Goal: Transaction & Acquisition: Subscribe to service/newsletter

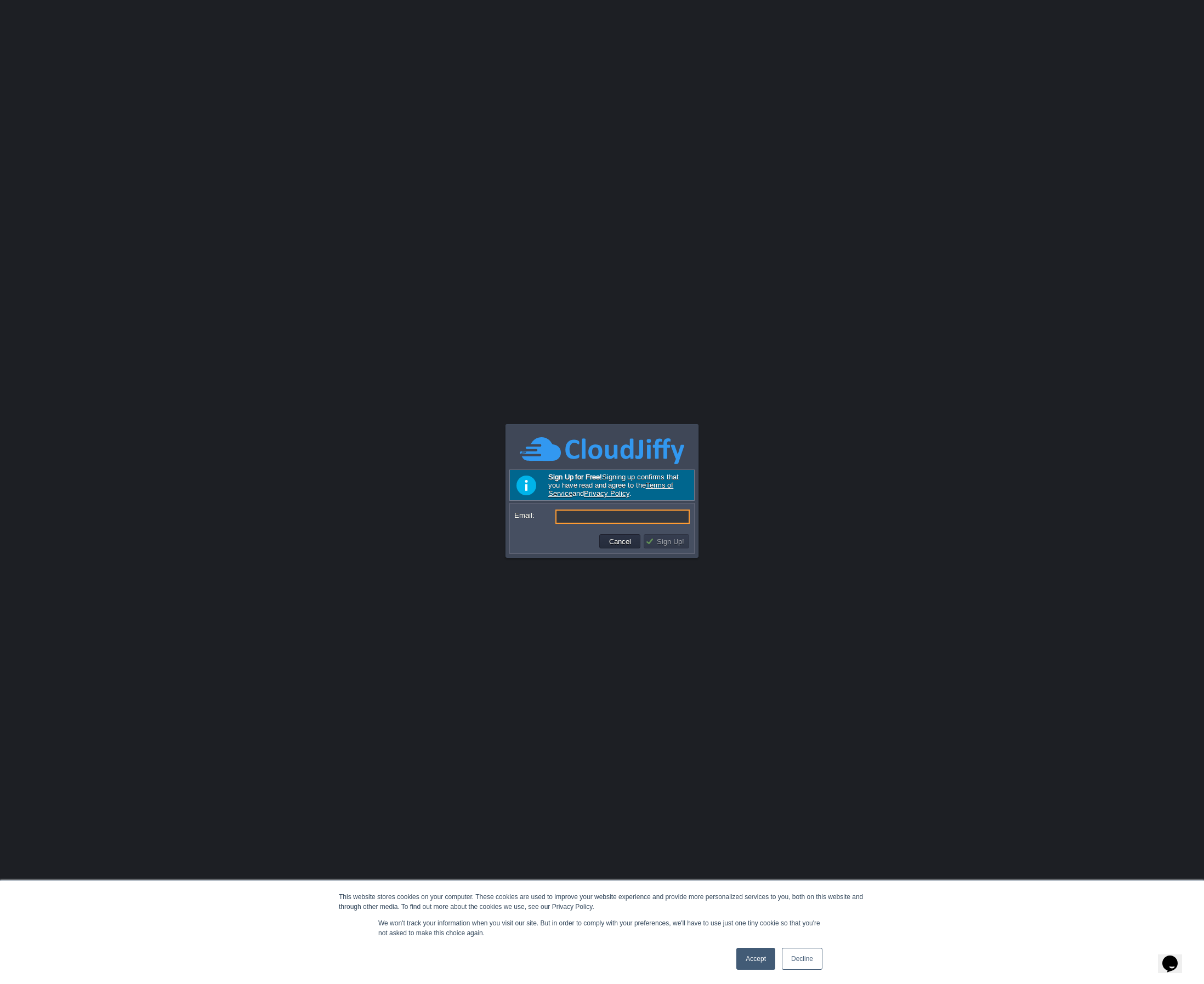
paste input "elivasrl@gmail.com"
drag, startPoint x: 559, startPoint y: 518, endPoint x: 689, endPoint y: 538, distance: 131.5
click at [559, 518] on input "elivasrl@gmail.com" at bounding box center [622, 516] width 134 height 14
type input "[EMAIL_ADDRESS][DOMAIN_NAME]"
click at [659, 544] on button "Sign Up!" at bounding box center [666, 542] width 42 height 10
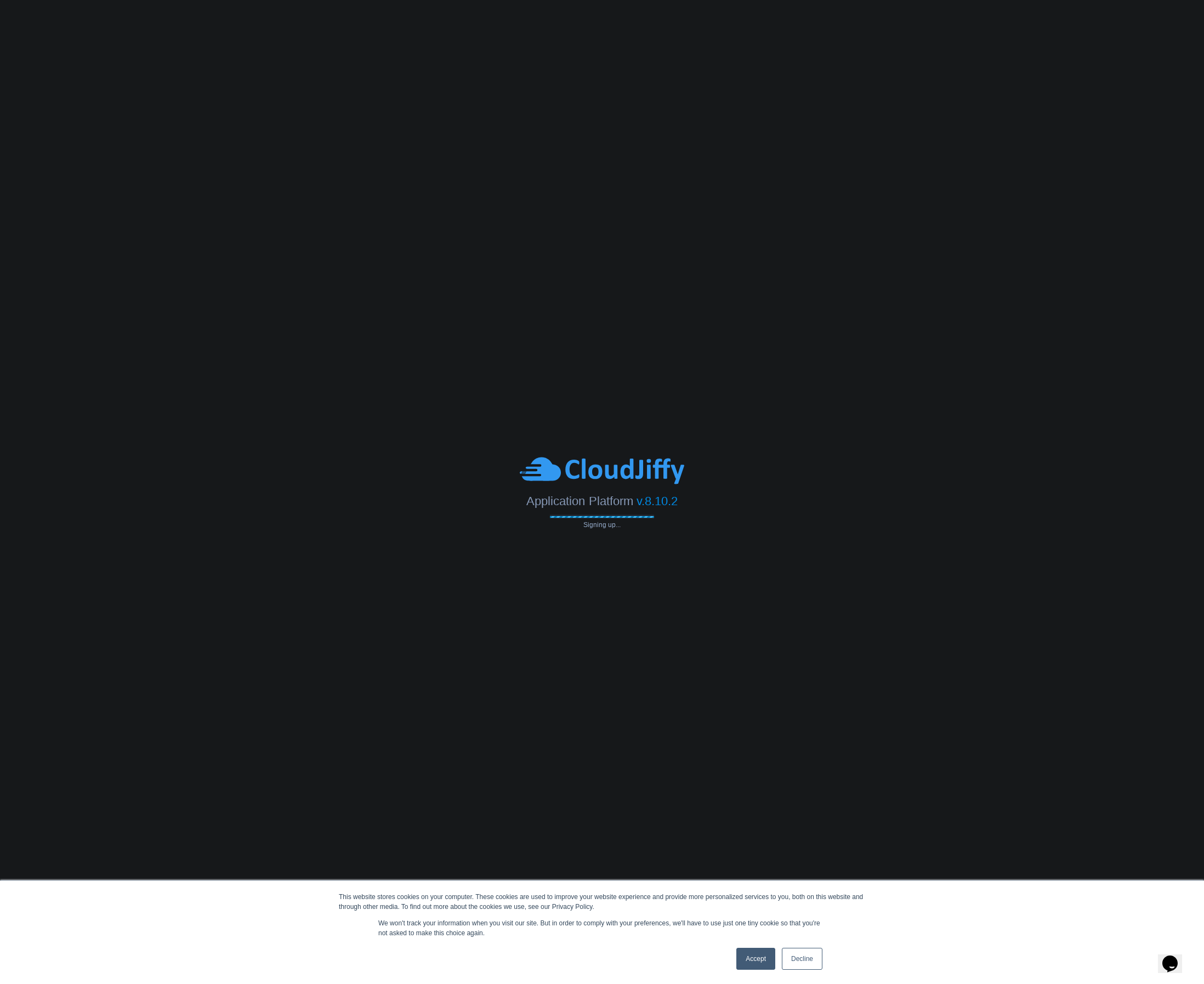
click at [745, 964] on link "Accept" at bounding box center [756, 959] width 39 height 22
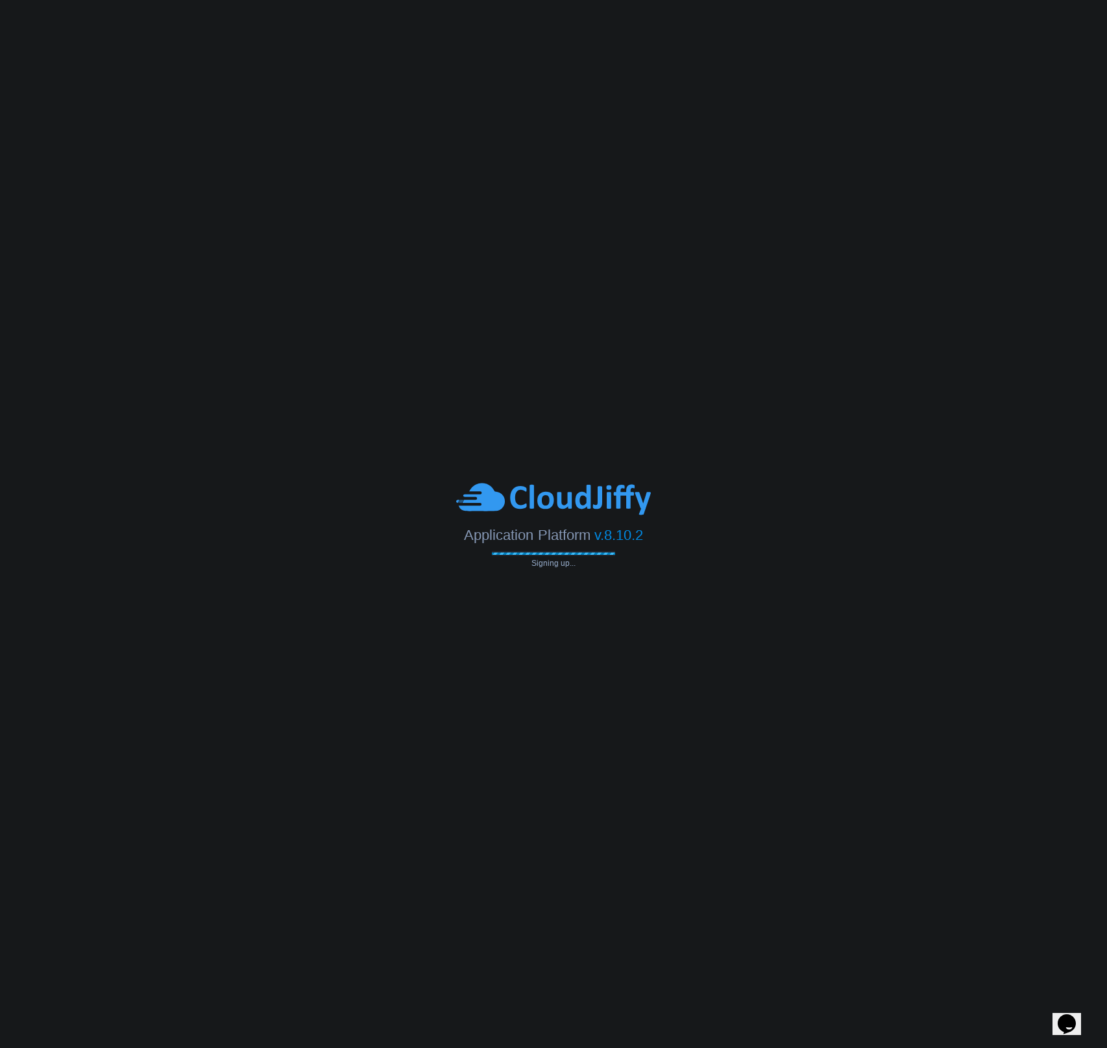
type input "[EMAIL_ADDRESS][DOMAIN_NAME]"
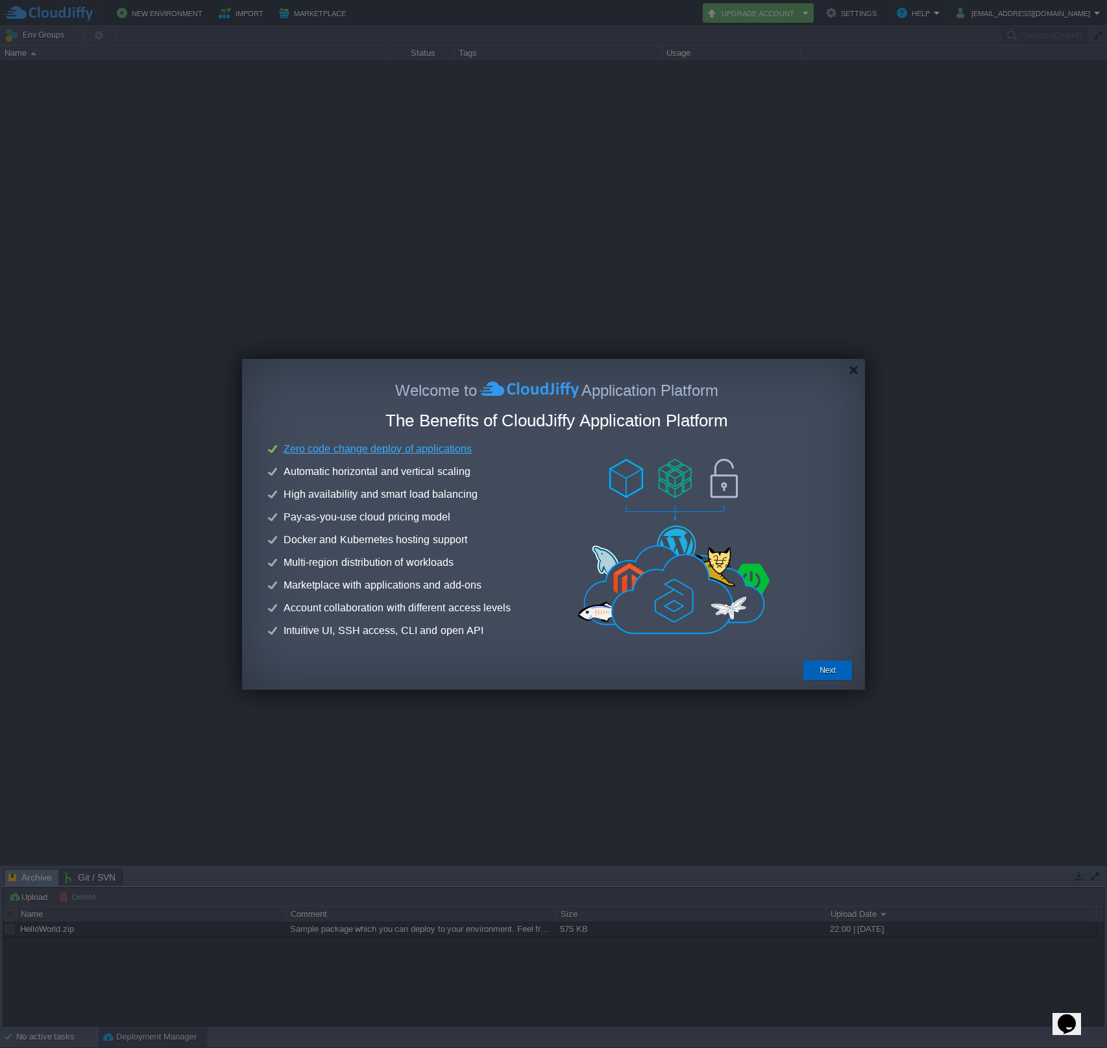
click at [821, 672] on button "Next" at bounding box center [828, 670] width 16 height 13
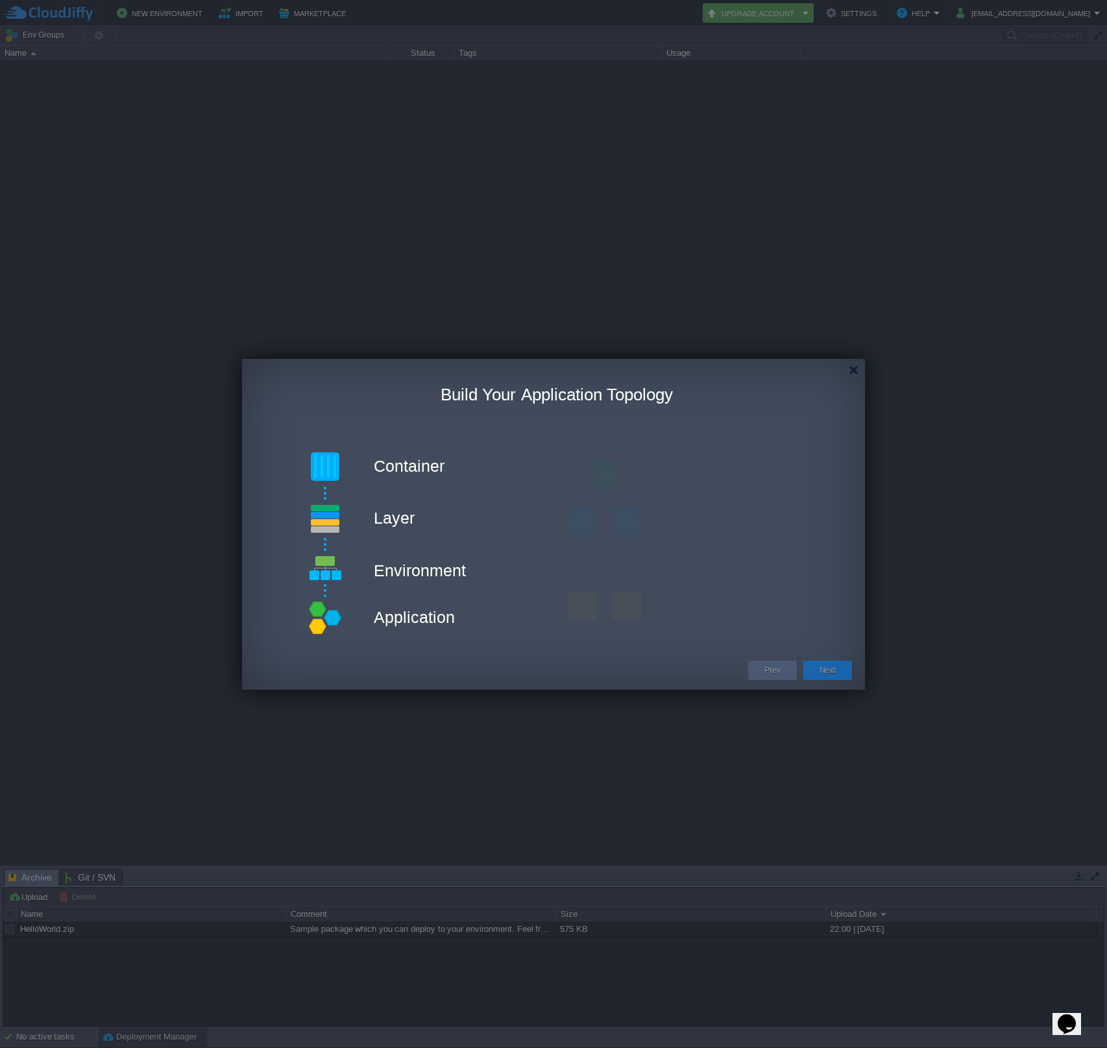
click at [821, 672] on button "Next" at bounding box center [828, 670] width 16 height 13
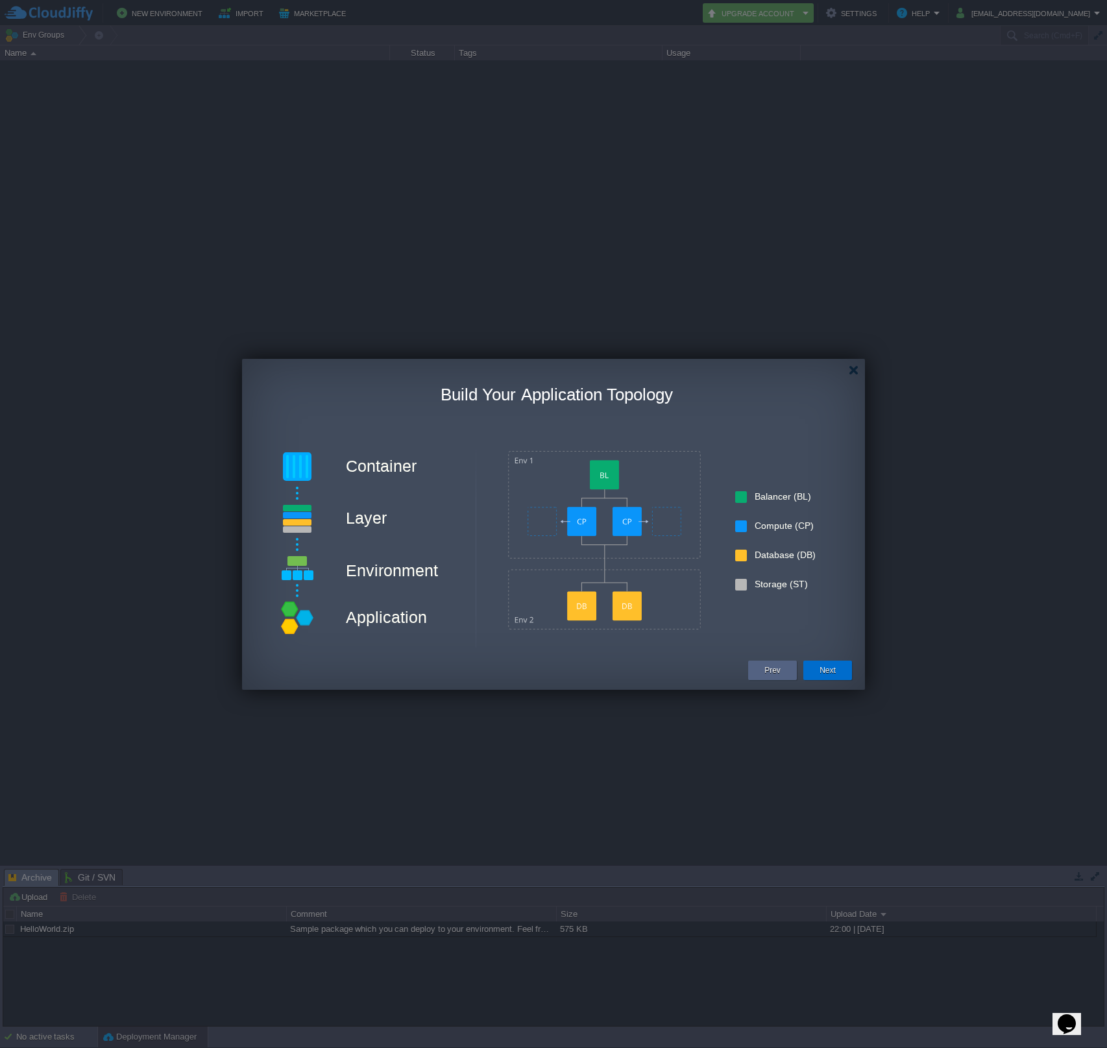
click at [828, 666] on button "Next" at bounding box center [828, 670] width 16 height 13
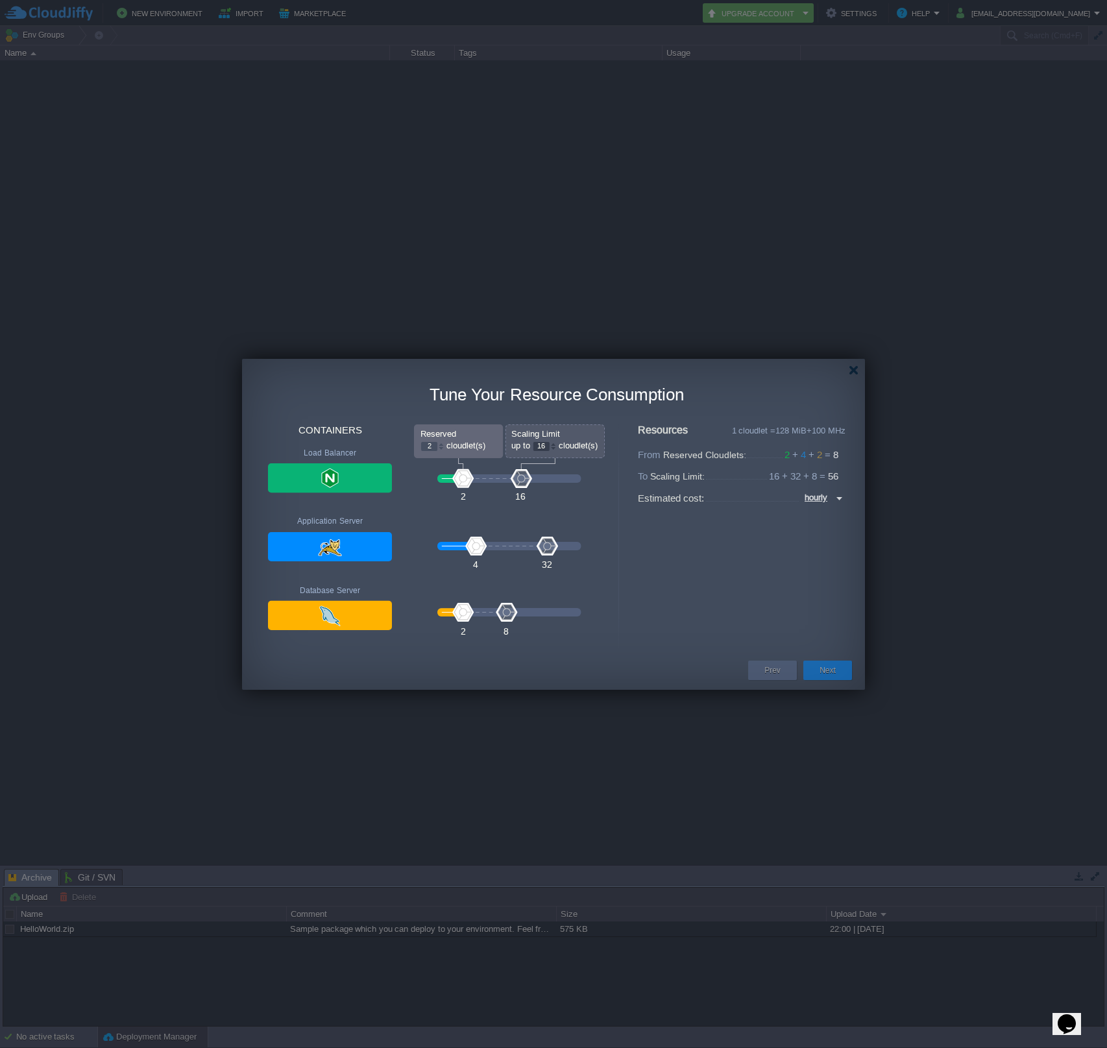
click at [825, 650] on div "Welcome to Application Platform The Benefits of CloudJiffy Application Platform…" at bounding box center [553, 517] width 623 height 271
click at [826, 671] on button "Next" at bounding box center [828, 670] width 16 height 13
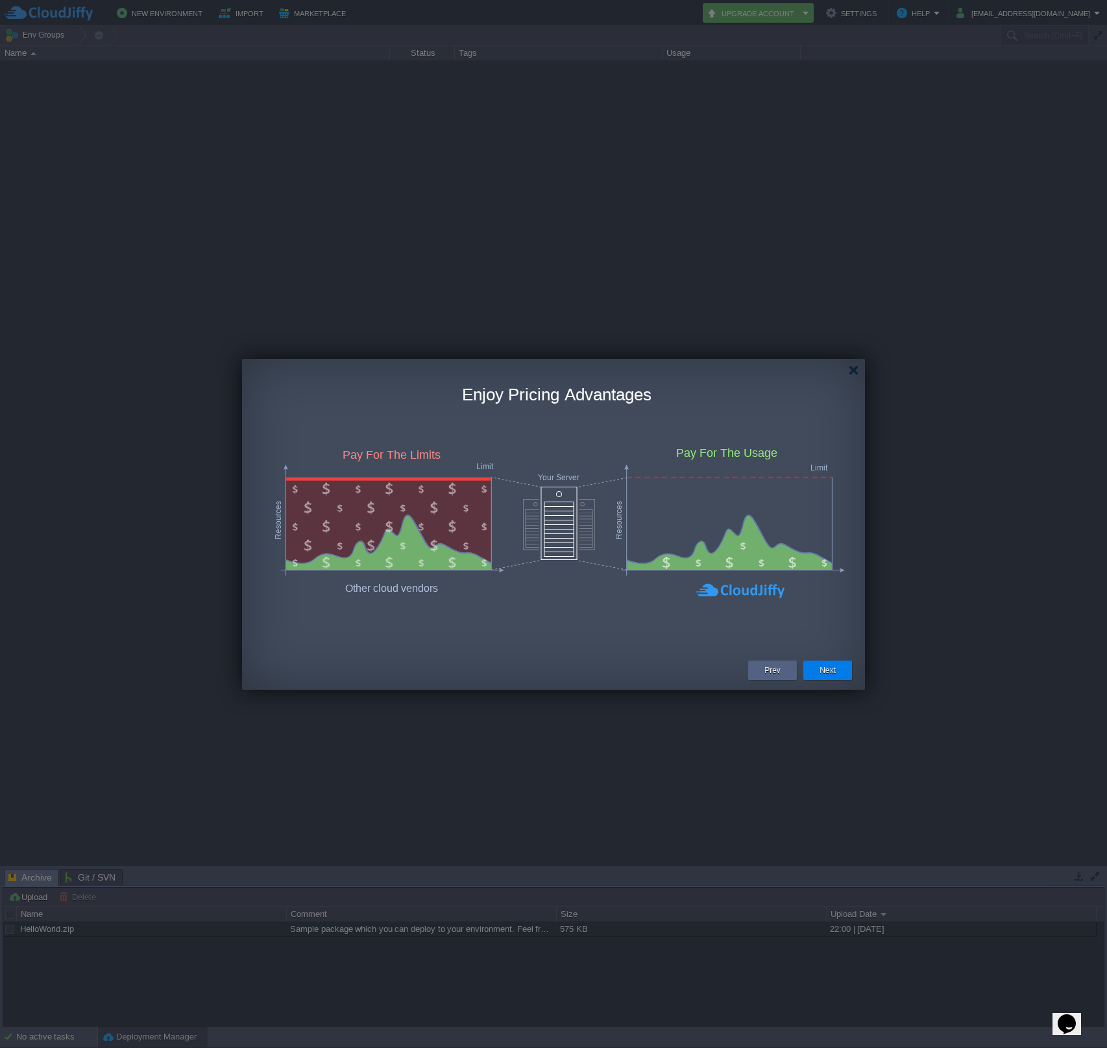
click at [826, 671] on button "Next" at bounding box center [828, 670] width 16 height 13
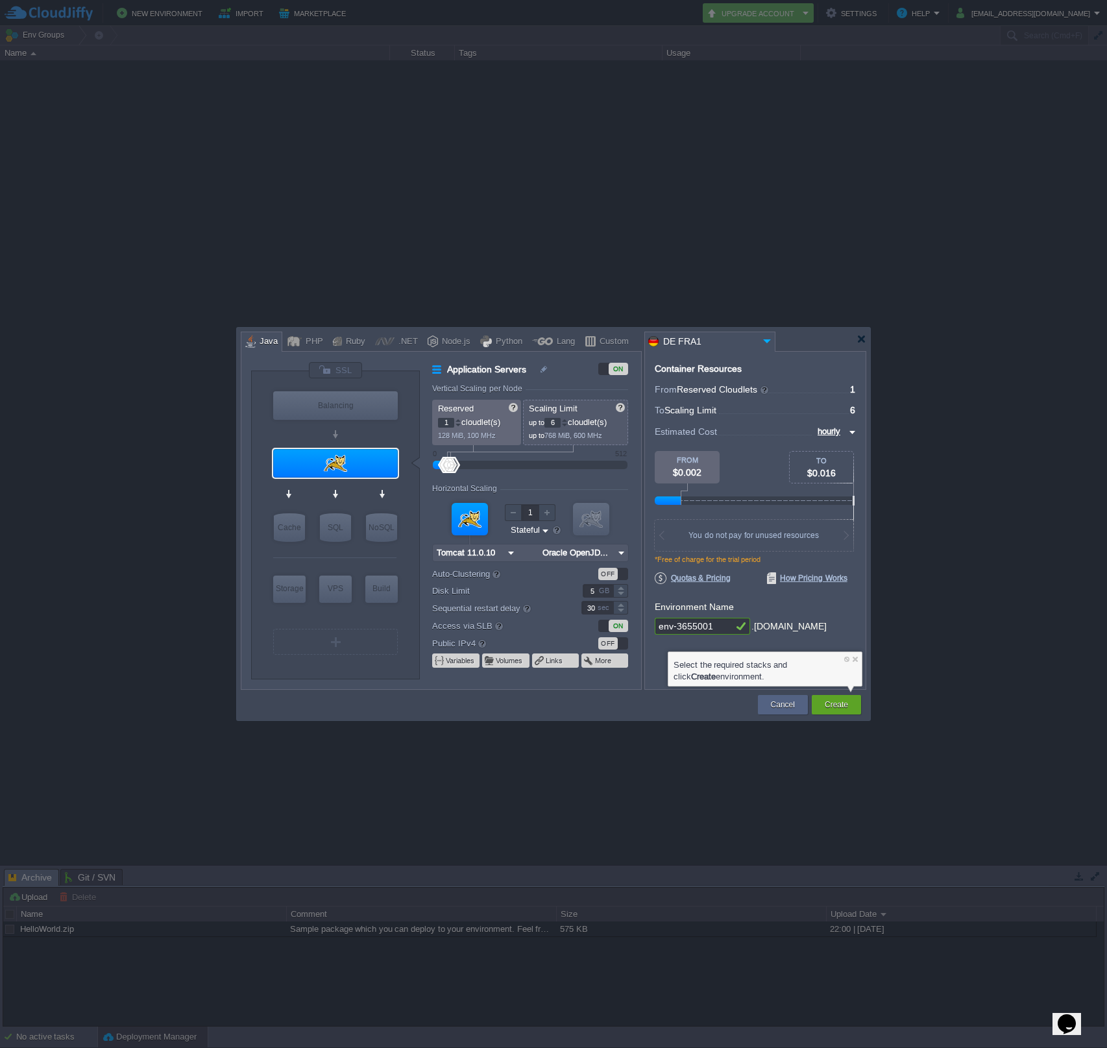
click at [770, 340] on img at bounding box center [767, 341] width 16 height 18
click at [698, 444] on div "More details..." at bounding box center [737, 455] width 184 height 22
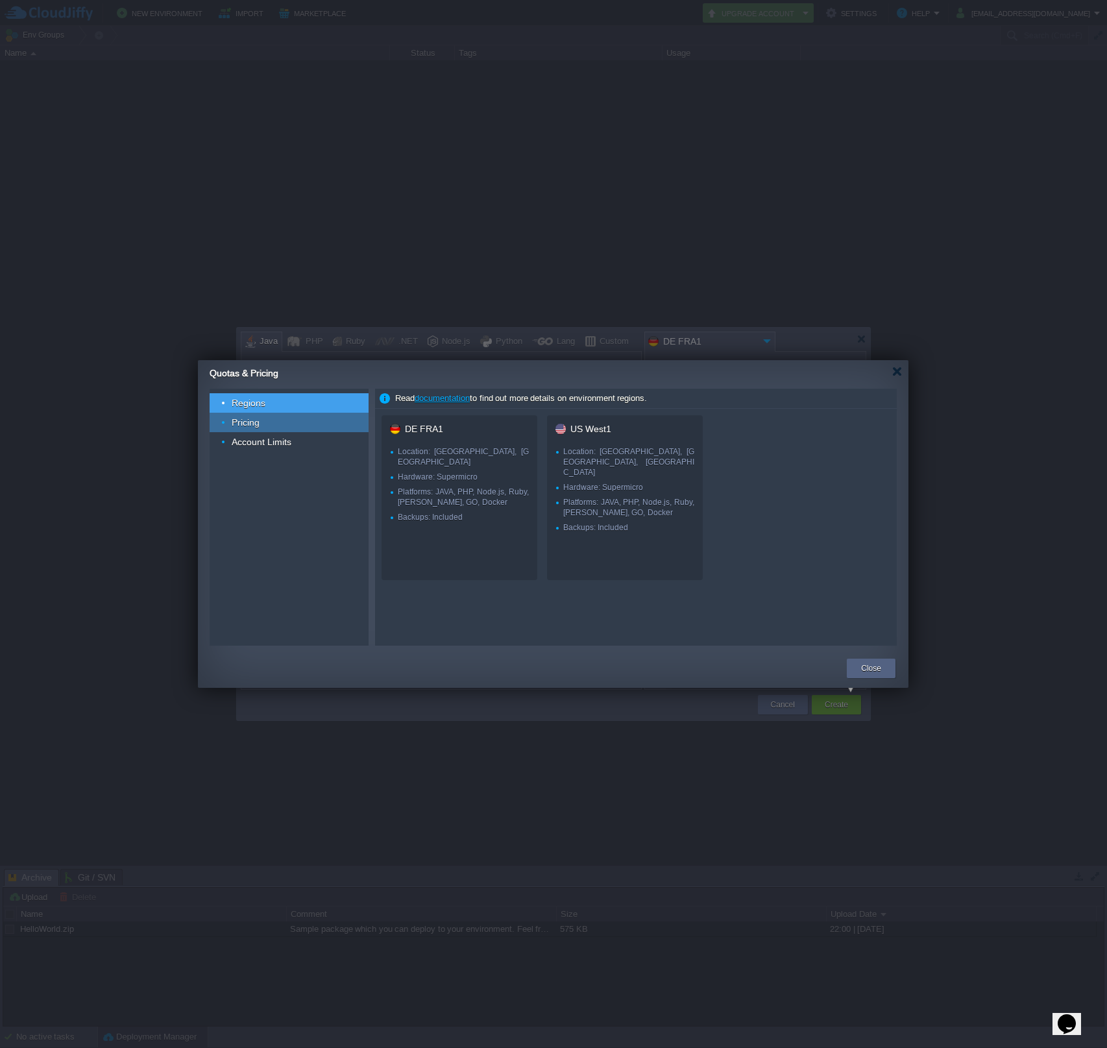
click at [327, 425] on div "Pricing" at bounding box center [289, 422] width 159 height 19
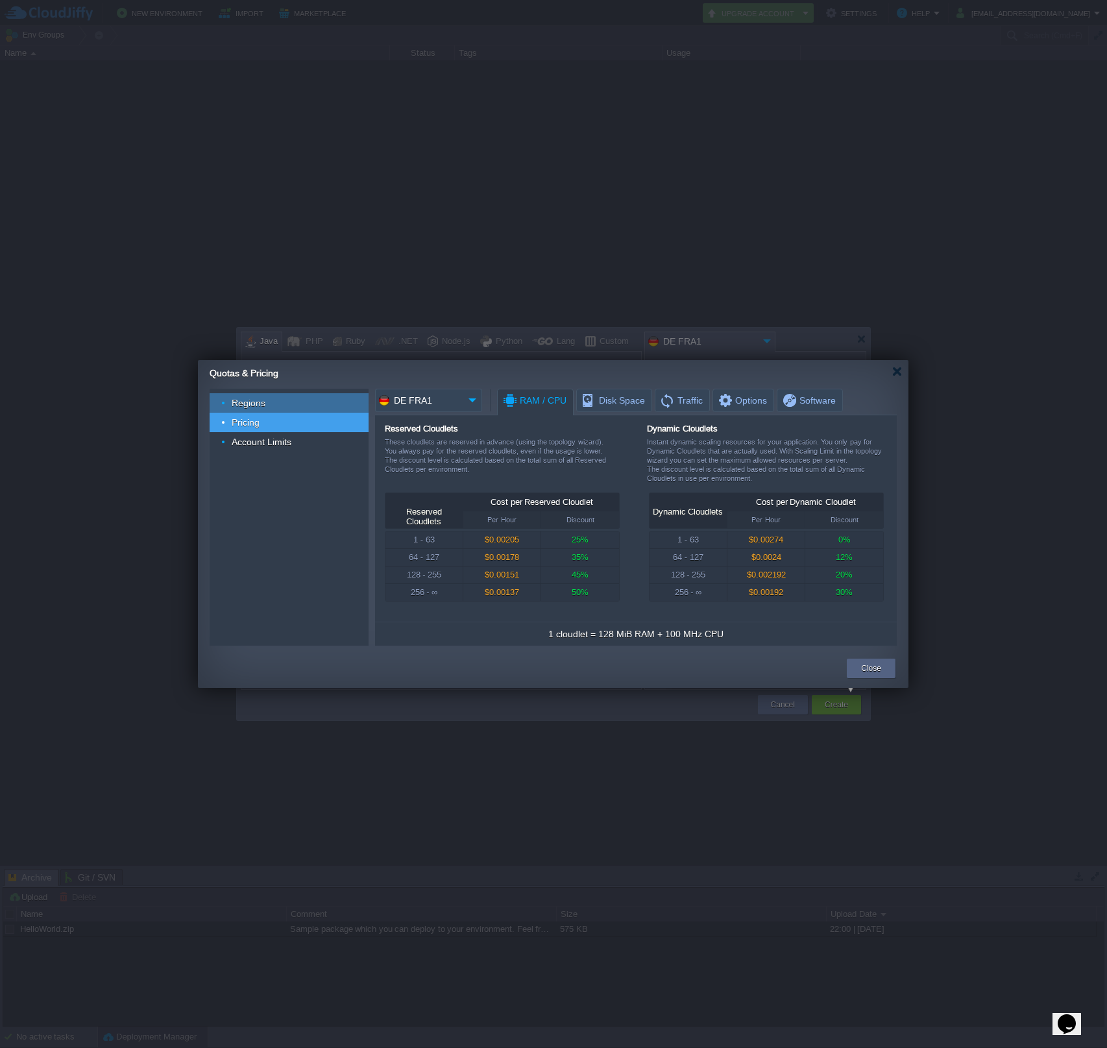
click at [315, 405] on div "Regions" at bounding box center [289, 402] width 159 height 19
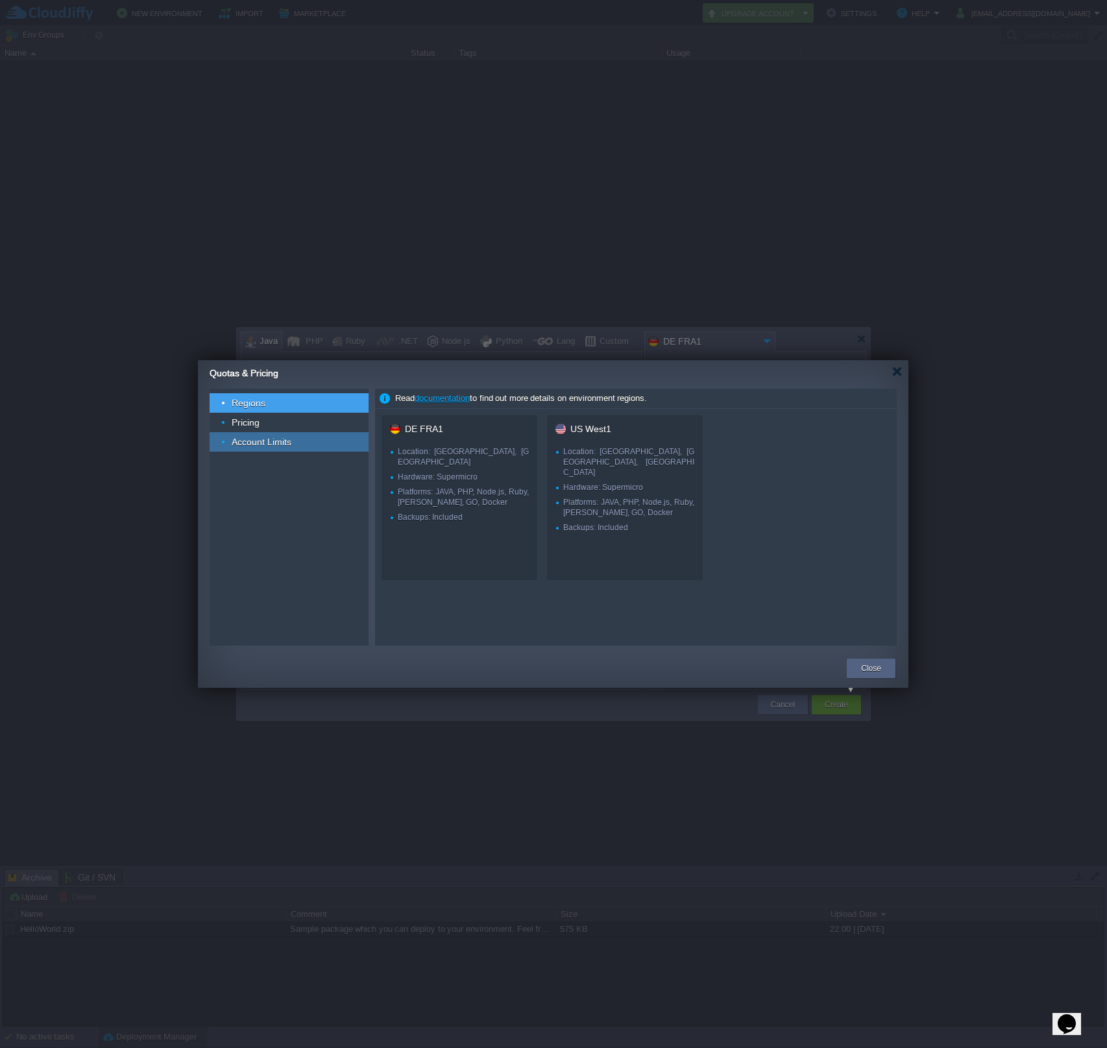
click at [289, 443] on span "Account Limits" at bounding box center [261, 442] width 63 height 12
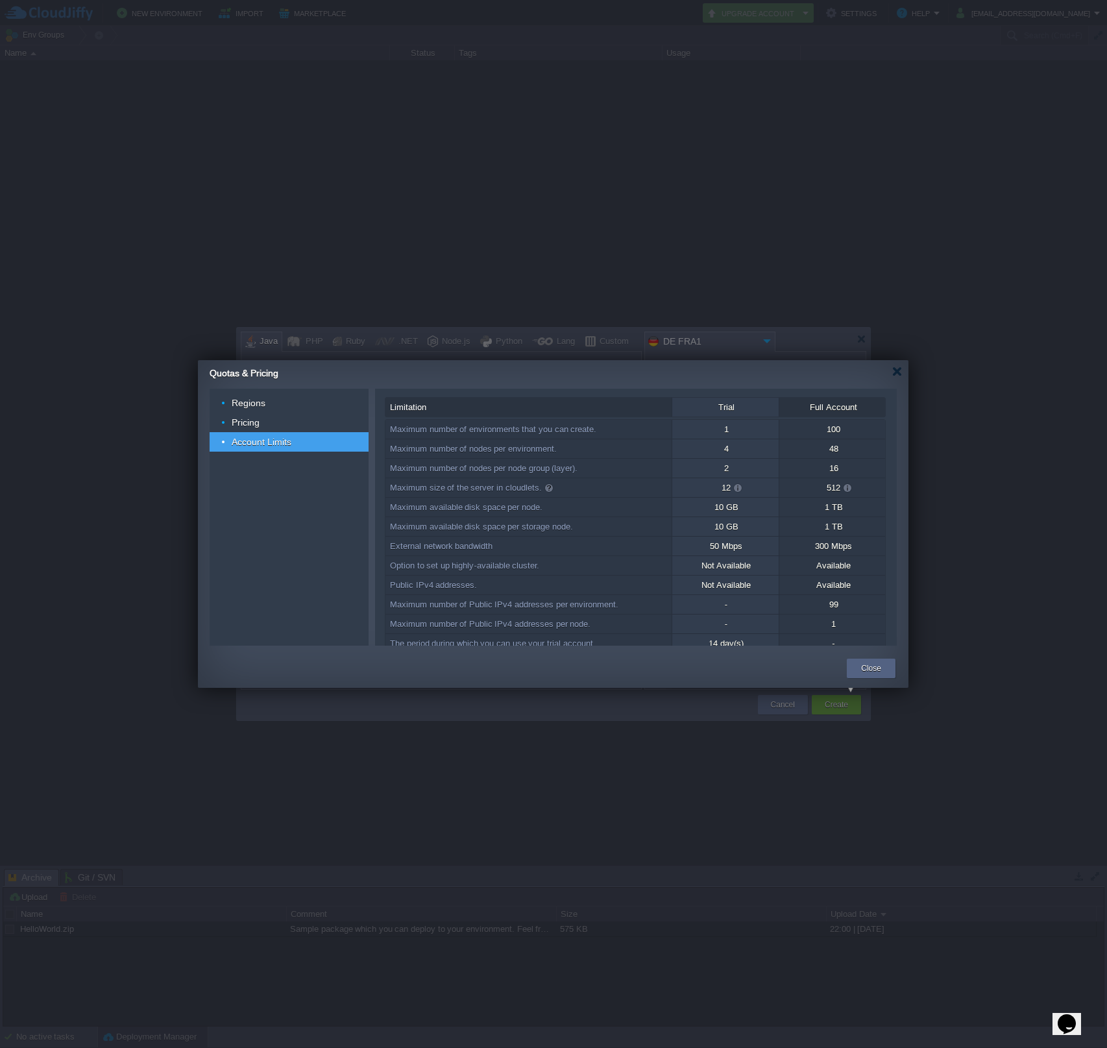
drag, startPoint x: 722, startPoint y: 428, endPoint x: 739, endPoint y: 433, distance: 17.5
click at [739, 433] on div "1" at bounding box center [726, 429] width 106 height 19
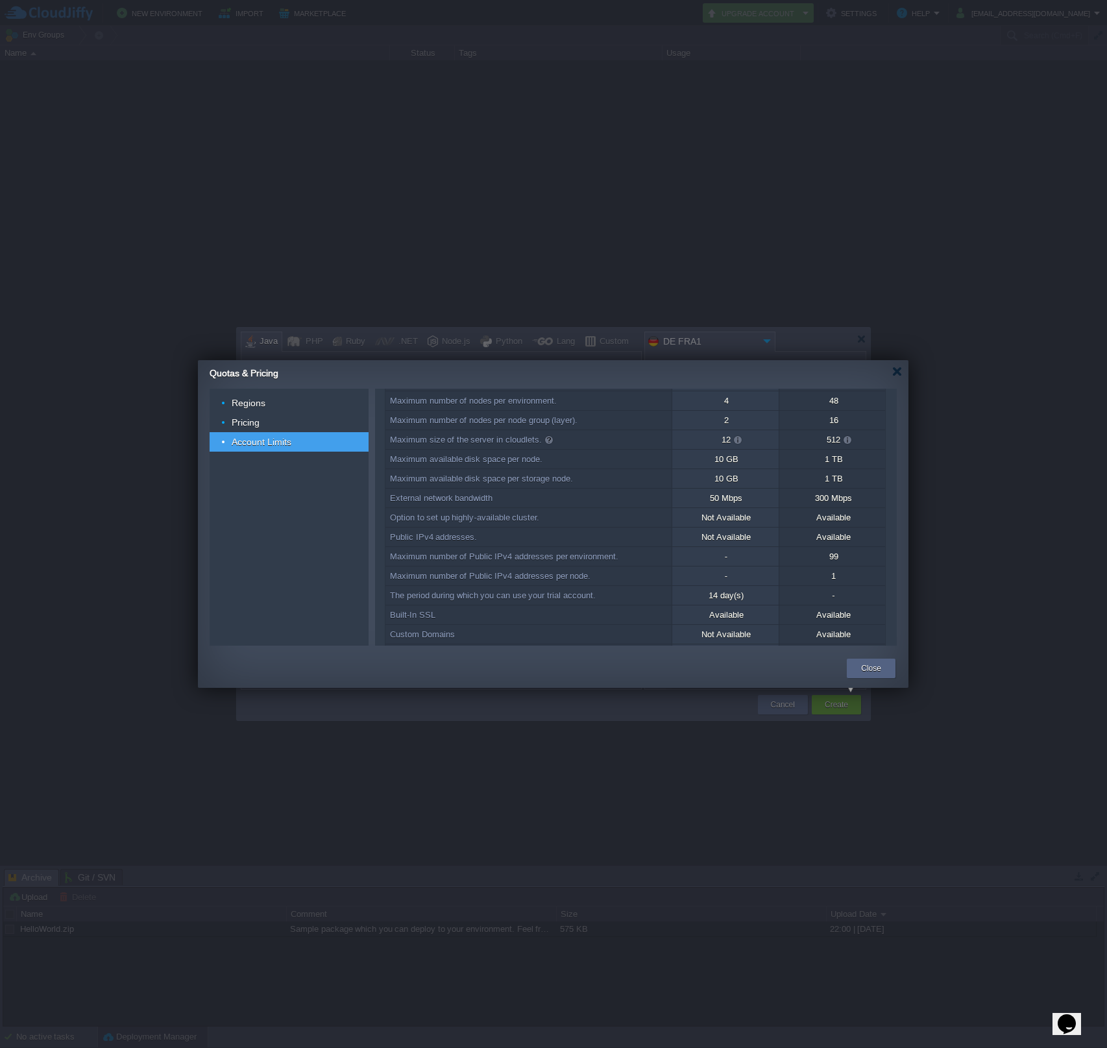
scroll to position [92, 0]
drag, startPoint x: 701, startPoint y: 593, endPoint x: 752, endPoint y: 595, distance: 51.3
click at [752, 595] on div "Not Available" at bounding box center [726, 595] width 106 height 19
click at [834, 617] on button "Activate" at bounding box center [833, 620] width 28 height 13
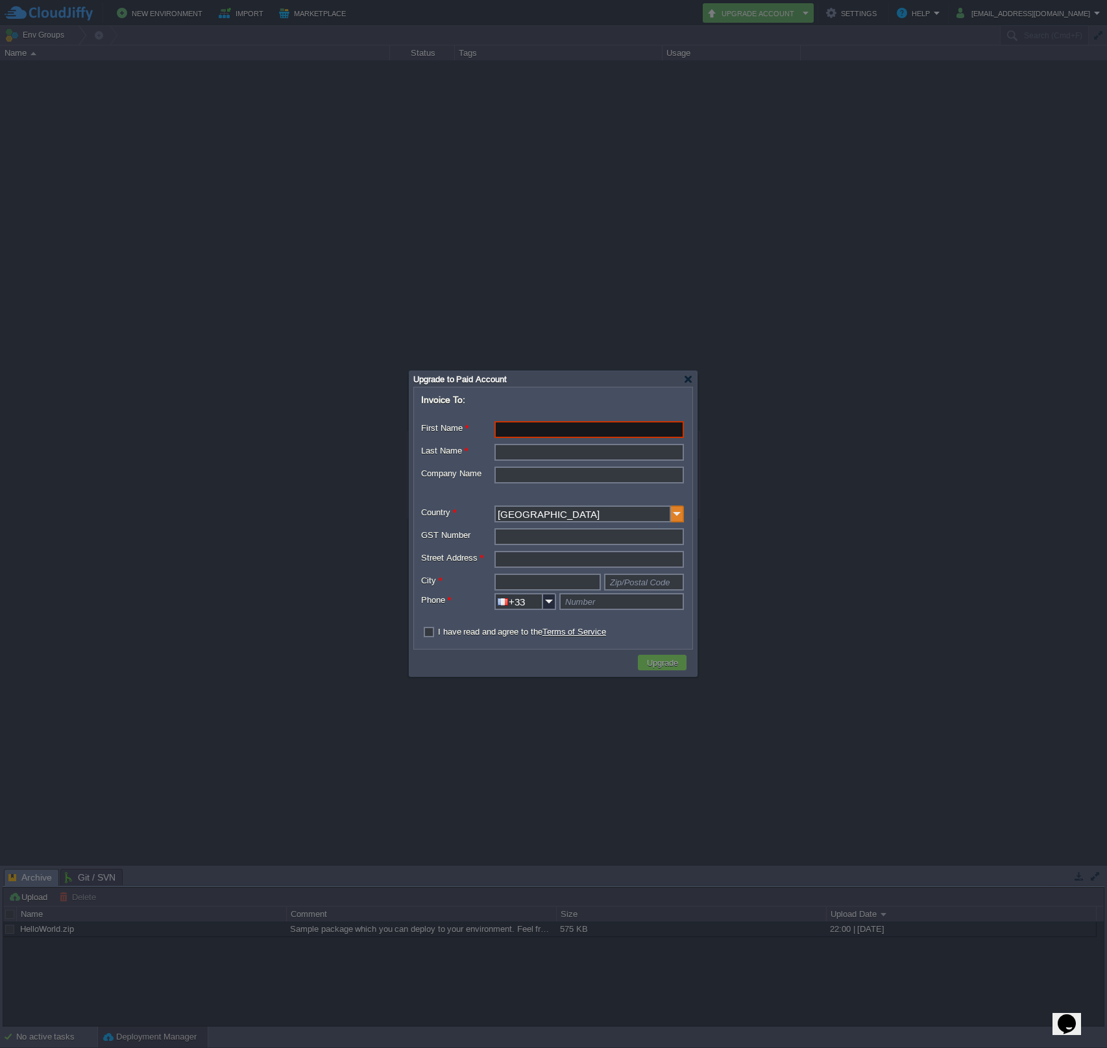
click at [676, 518] on img at bounding box center [677, 514] width 13 height 17
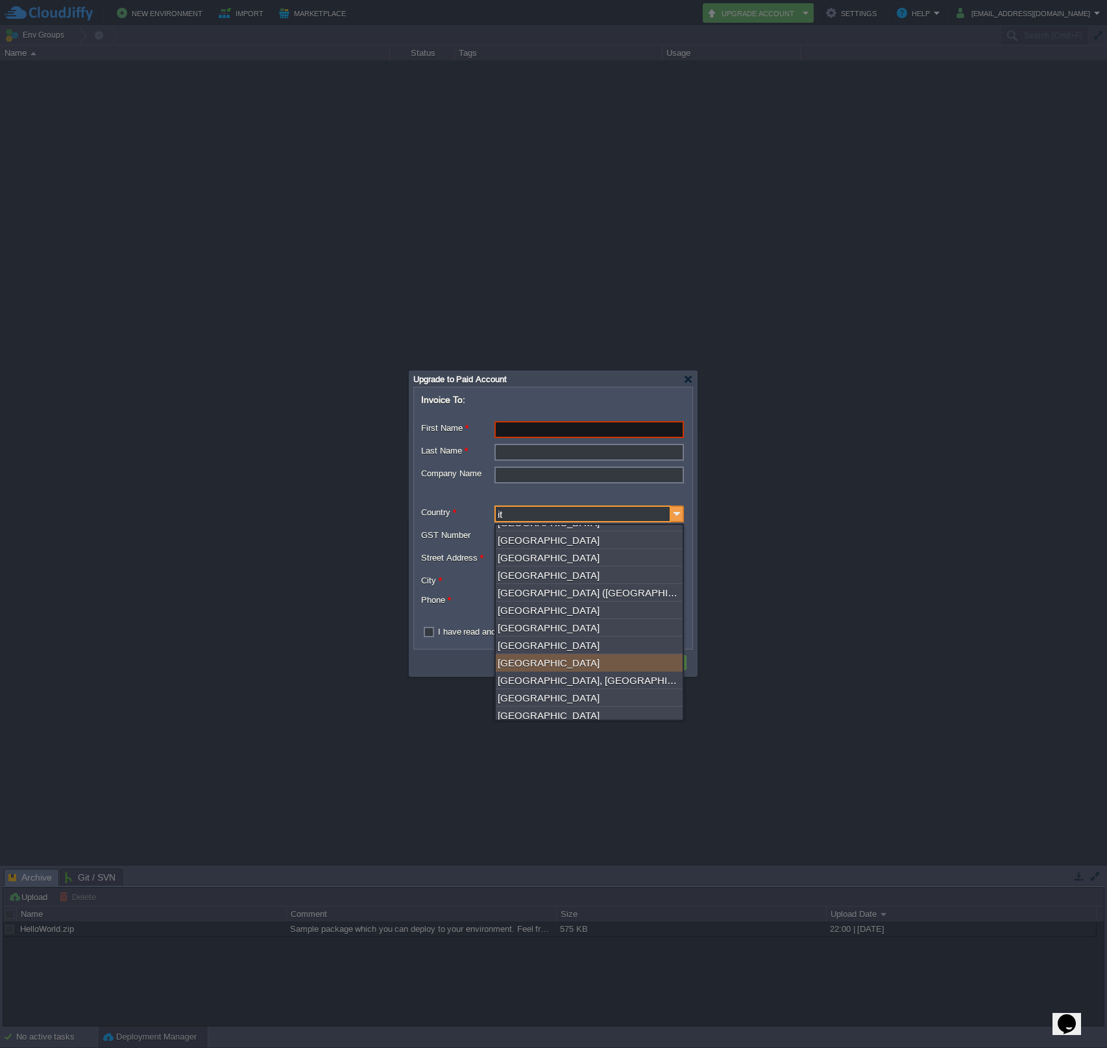
scroll to position [0, 0]
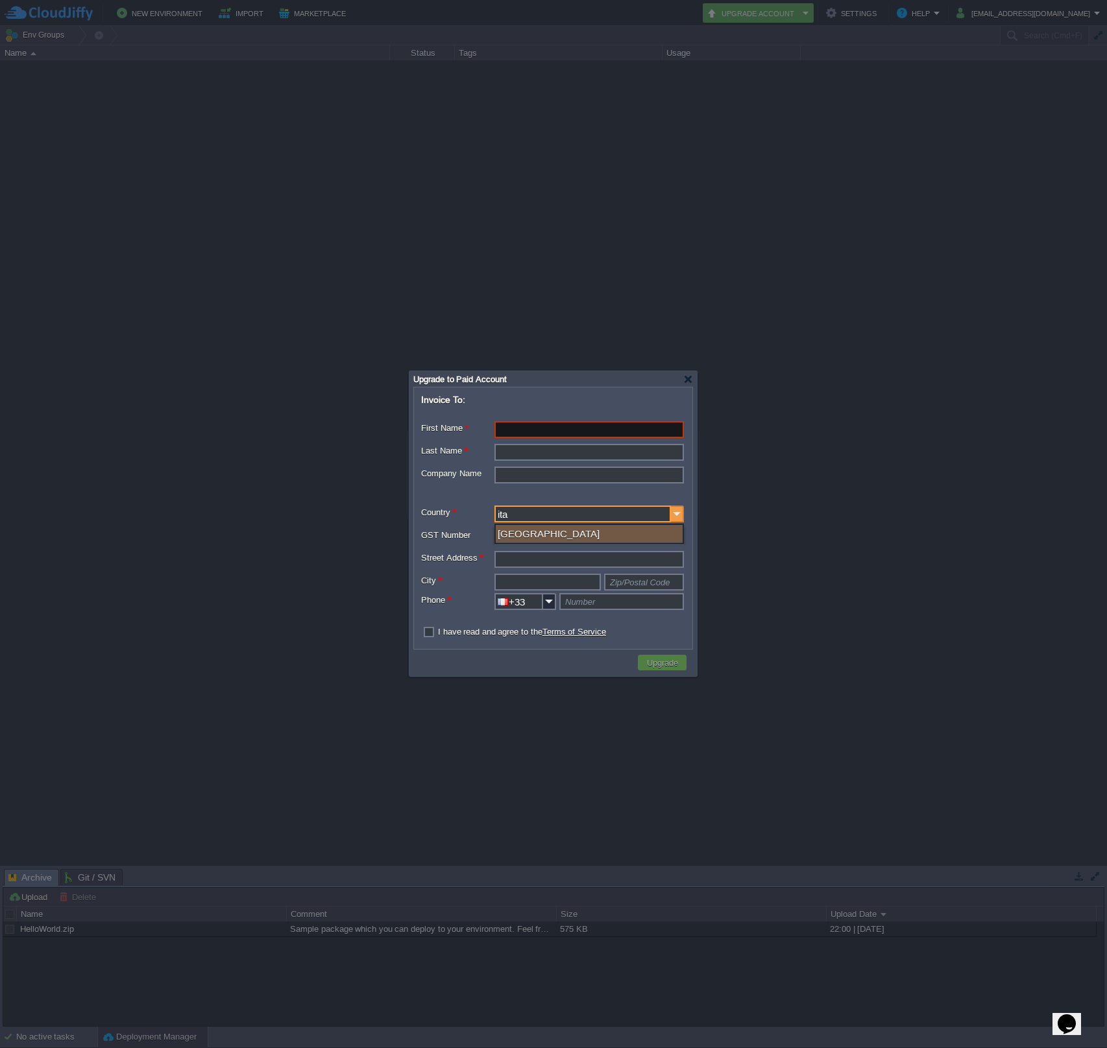
type input "[GEOGRAPHIC_DATA]"
type input "+39"
type input "[GEOGRAPHIC_DATA]"
click at [438, 634] on label "I have read and agree to the Terms of Service" at bounding box center [522, 632] width 168 height 10
click at [428, 634] on input "checkbox" at bounding box center [425, 632] width 8 height 8
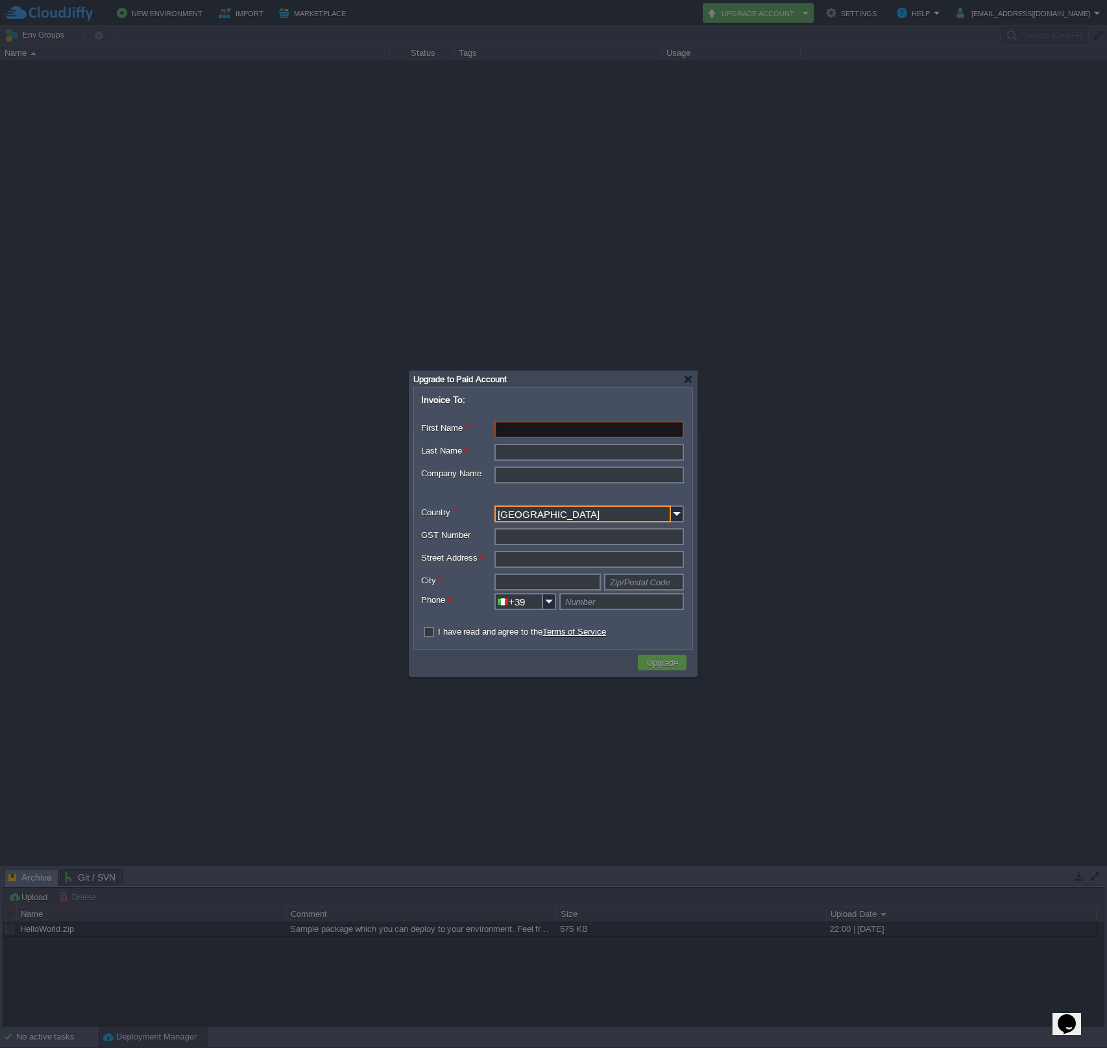
checkbox input "true"
click at [517, 430] on input "First Name *" at bounding box center [590, 429] width 190 height 17
click at [515, 435] on input "First Name *" at bounding box center [590, 429] width 190 height 17
type input "Reliva"
drag, startPoint x: 528, startPoint y: 453, endPoint x: 447, endPoint y: 455, distance: 81.2
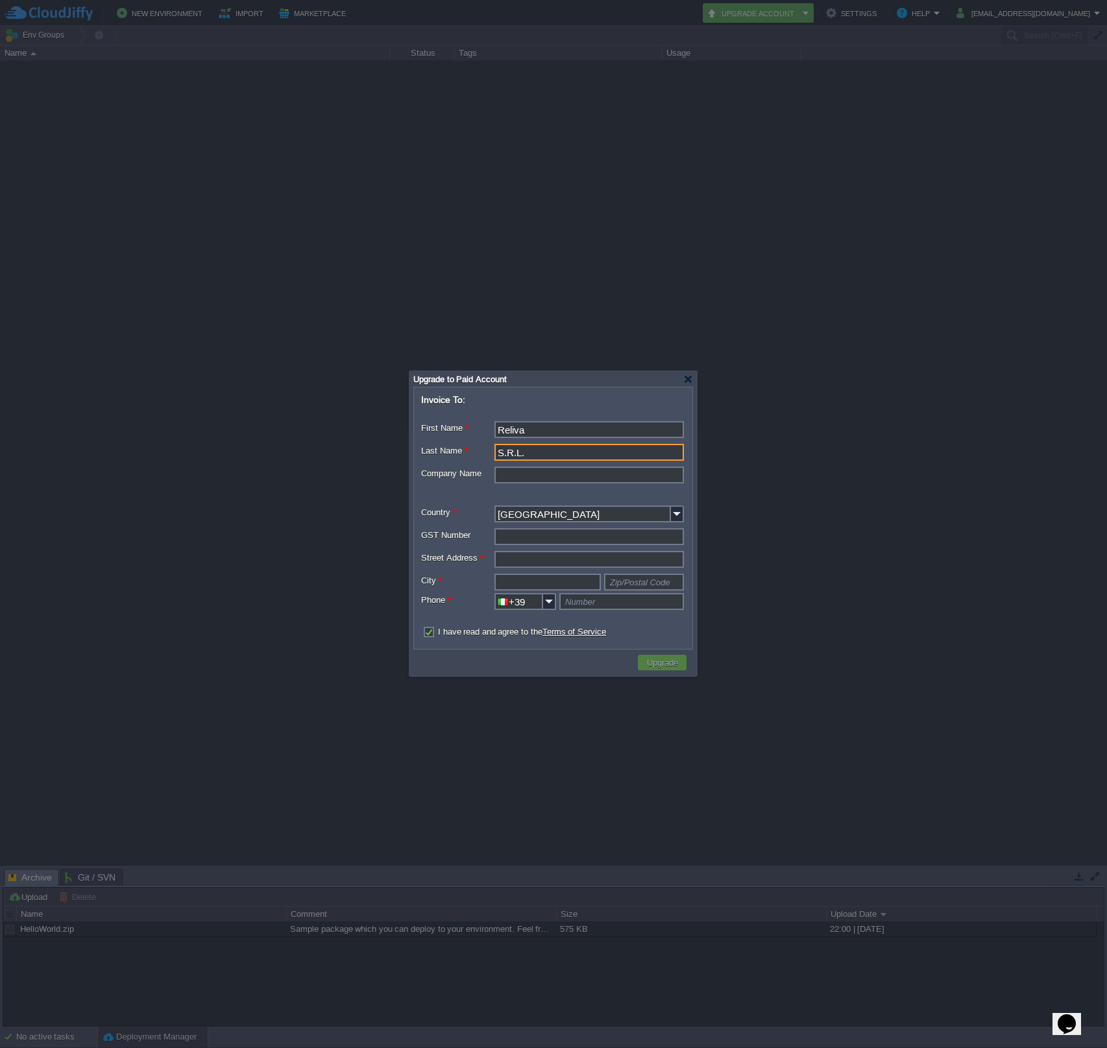
click at [447, 455] on div "Last Name * S.R.L." at bounding box center [553, 454] width 264 height 20
type input "S.R.L."
click at [523, 474] on input "Company Name" at bounding box center [590, 475] width 190 height 17
drag, startPoint x: 529, startPoint y: 433, endPoint x: 434, endPoint y: 439, distance: 95.6
click at [434, 439] on div "Reliva" at bounding box center [553, 431] width 264 height 20
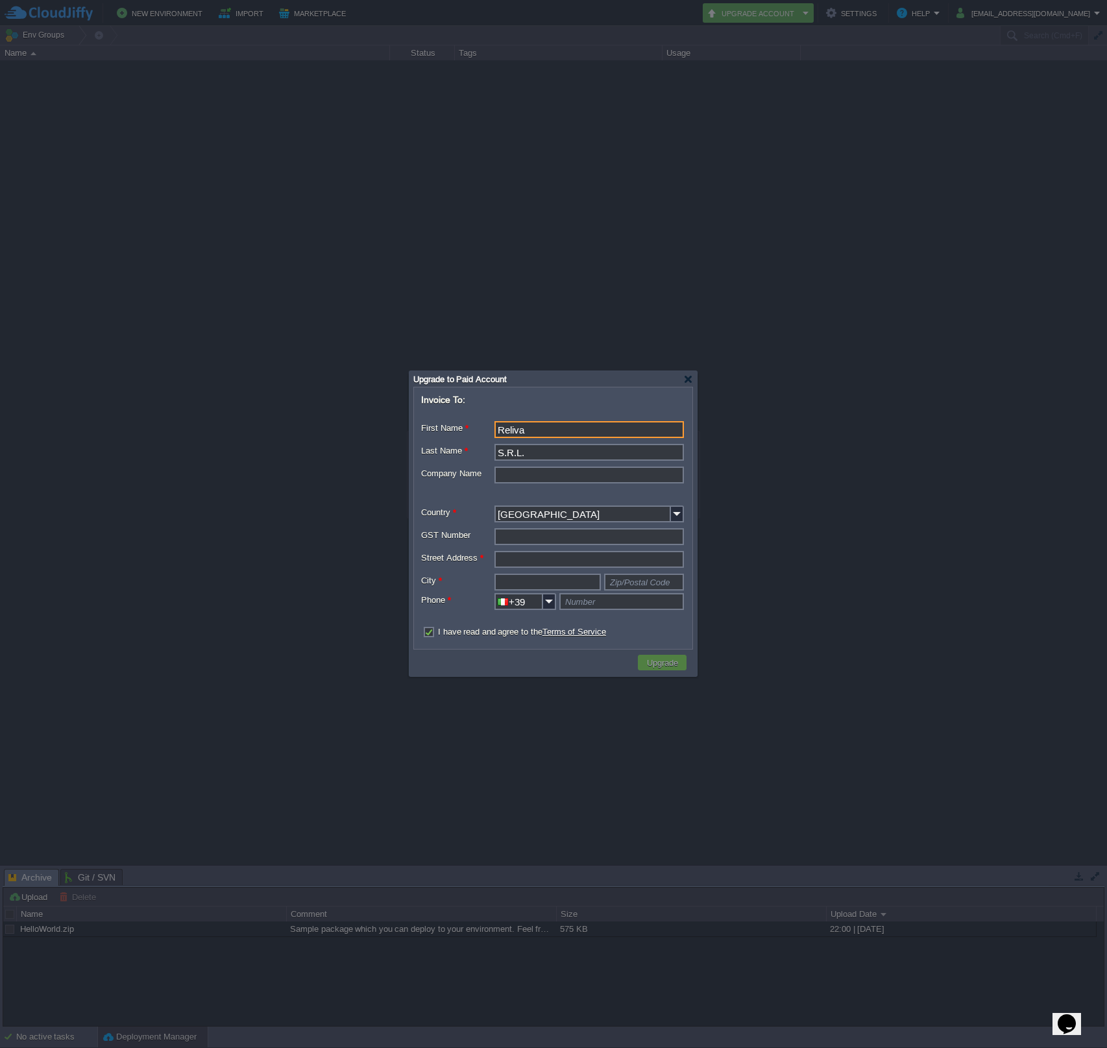
drag, startPoint x: 498, startPoint y: 432, endPoint x: 536, endPoint y: 430, distance: 38.3
click at [536, 430] on input "Reliva" at bounding box center [590, 429] width 190 height 17
click at [523, 481] on input "Company Name" at bounding box center [590, 475] width 190 height 17
click at [514, 432] on input "First Name *" at bounding box center [590, 429] width 190 height 17
paste input "Reliva"
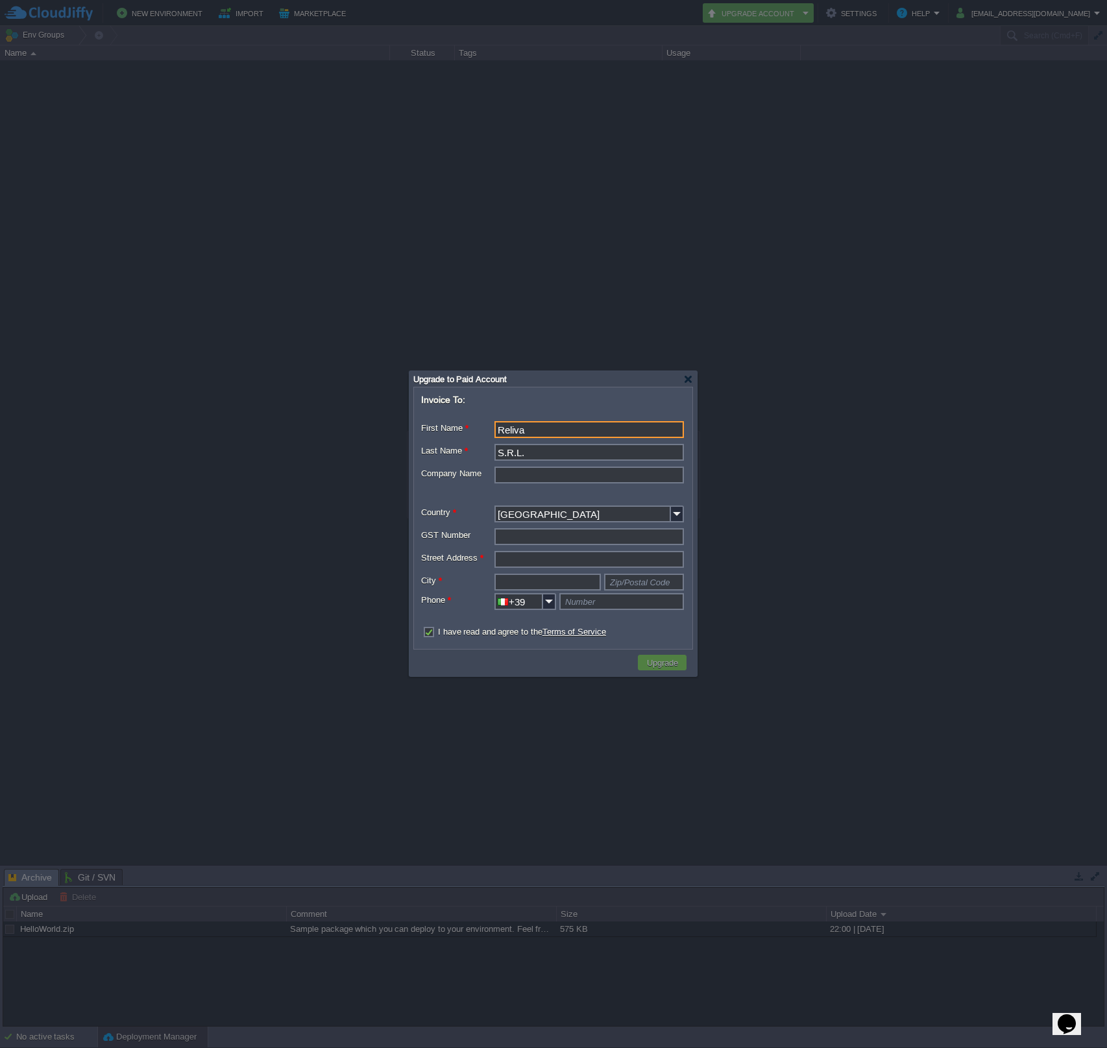
type input "Reliva"
click at [537, 470] on input "Company Name" at bounding box center [590, 475] width 190 height 17
click at [531, 541] on input "GST Number" at bounding box center [590, 536] width 190 height 17
click at [524, 540] on input "GST Number" at bounding box center [590, 536] width 190 height 17
click at [529, 541] on input "GST Number" at bounding box center [590, 536] width 190 height 17
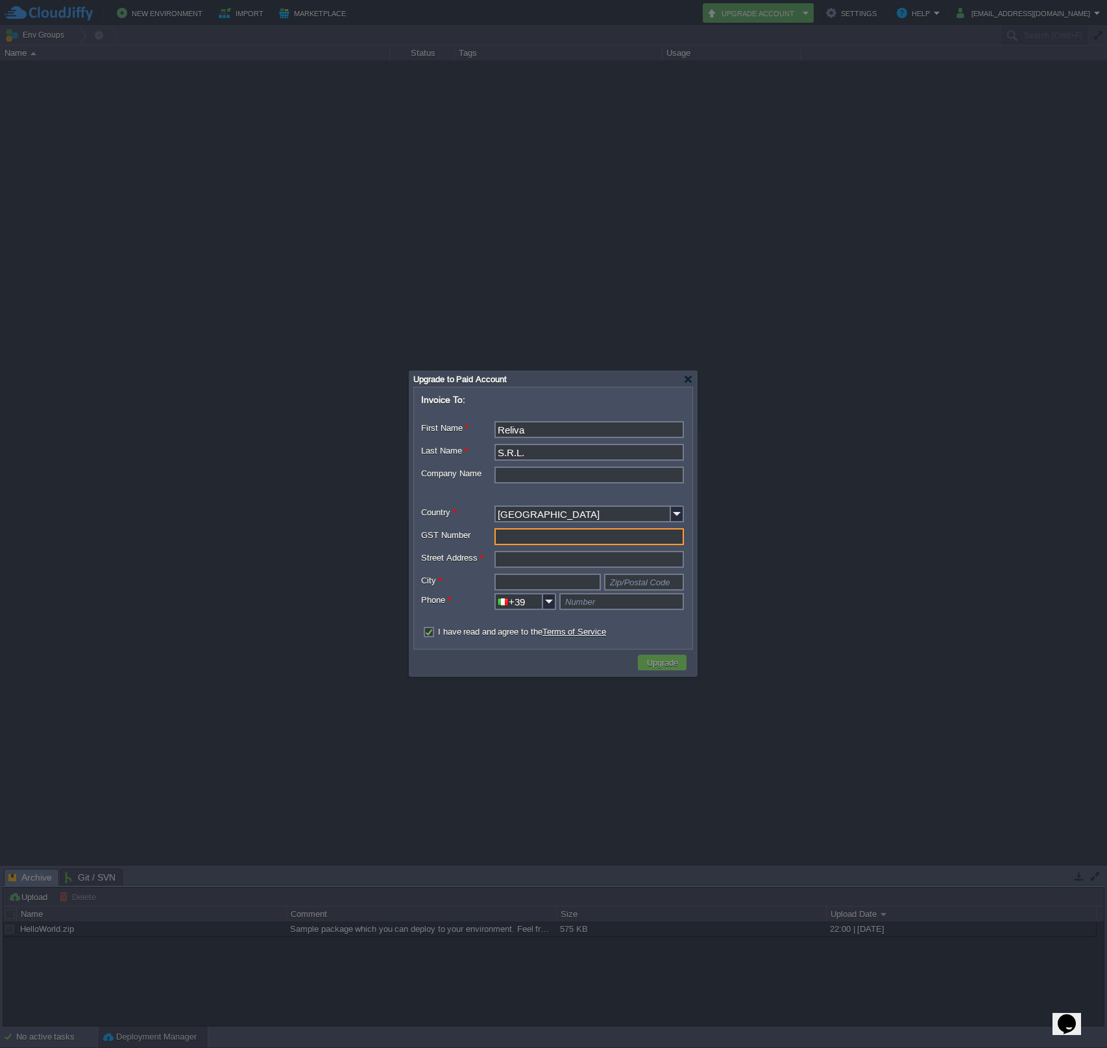
click at [507, 539] on input "GST Number" at bounding box center [590, 536] width 190 height 17
paste input "04313211205"
type input "IT04313211205"
click at [523, 555] on input "Street Address *" at bounding box center [590, 559] width 190 height 17
type input "[STREET_ADDRESS][PERSON_NAME]"
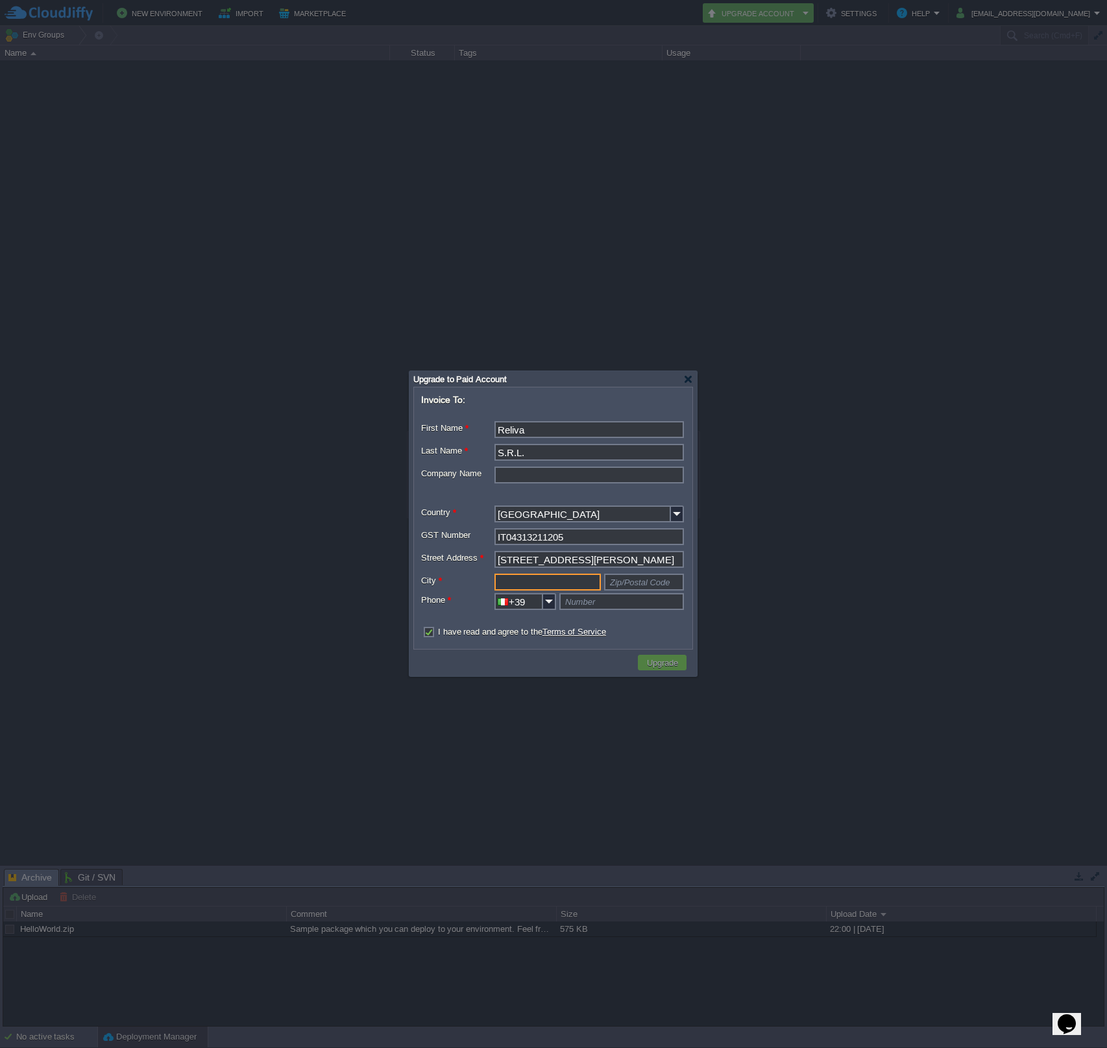
type input "B"
type input "[GEOGRAPHIC_DATA]"
type input "Zip/Postal Code"
click at [646, 590] on input "text" at bounding box center [644, 582] width 80 height 17
type input "40122"
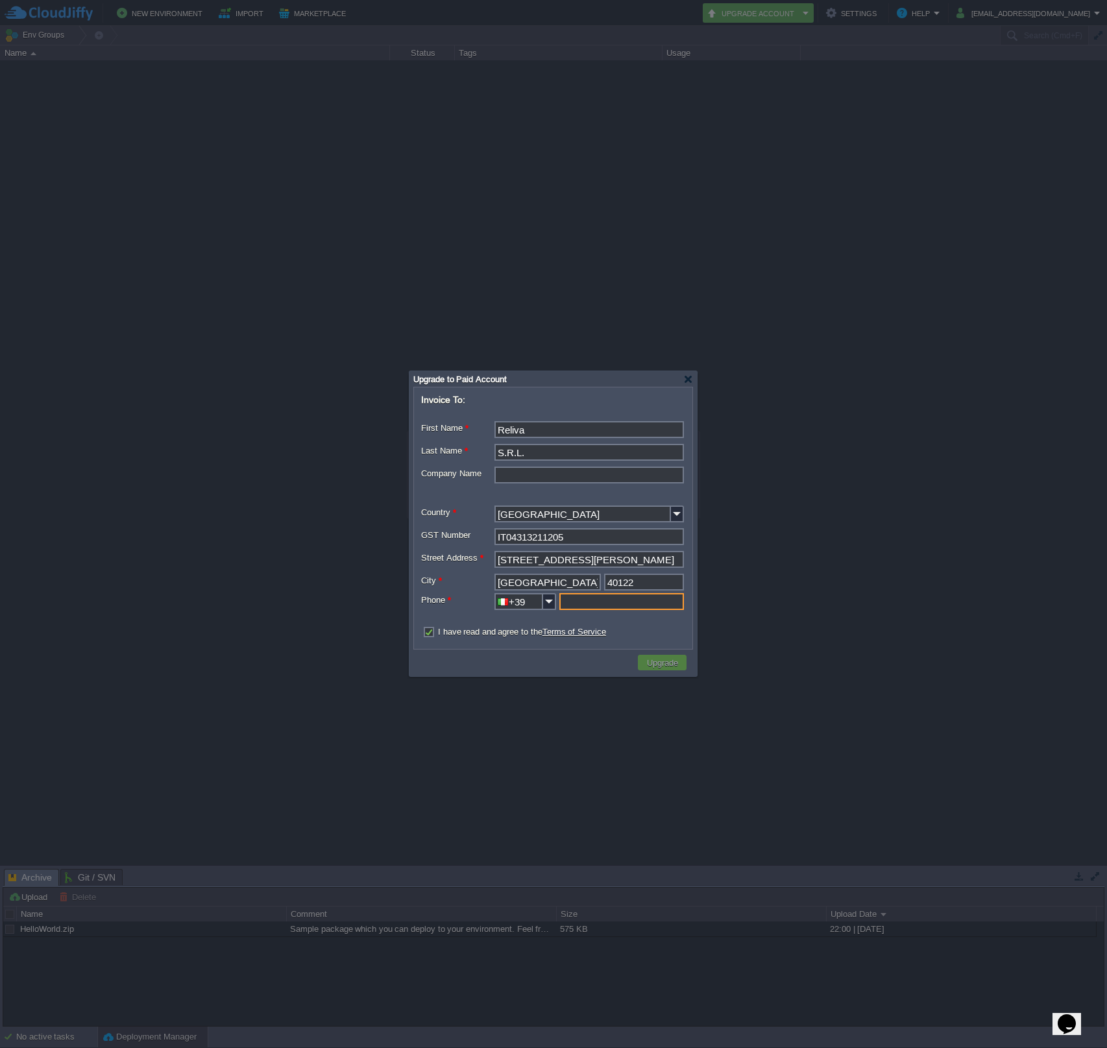
click at [605, 604] on input "text" at bounding box center [622, 601] width 125 height 17
type input "Number"
click at [596, 606] on input "text" at bounding box center [622, 601] width 125 height 17
paste input "3281561043"
type input "3281561043"
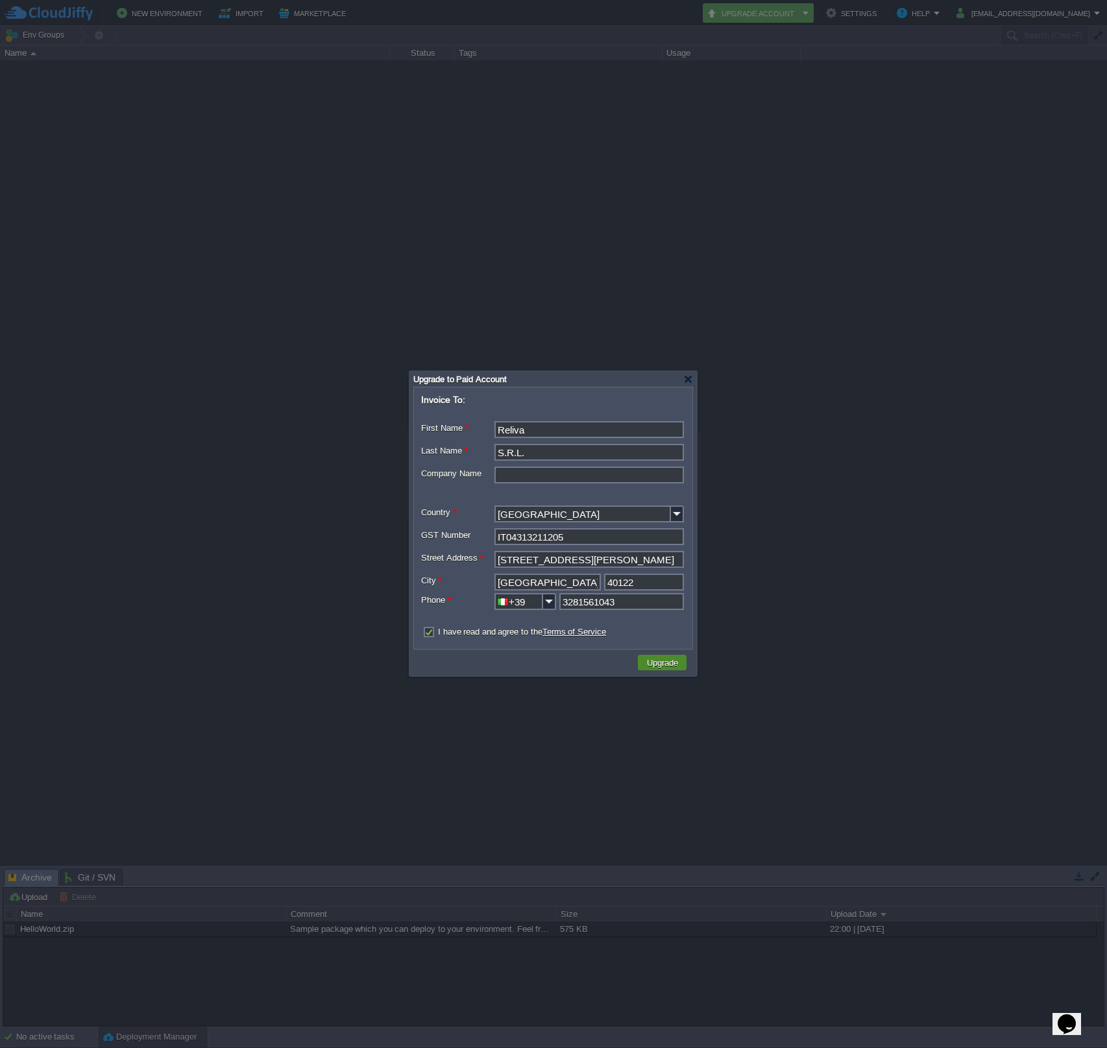
drag, startPoint x: 665, startPoint y: 667, endPoint x: 537, endPoint y: 441, distance: 259.0
click at [532, 461] on div "Invoice To: First Name * Reliva Middle Name Last Name * S.R.L. Company Name Cou…" at bounding box center [554, 532] width 288 height 290
click at [669, 662] on button "Upgrade" at bounding box center [662, 663] width 39 height 12
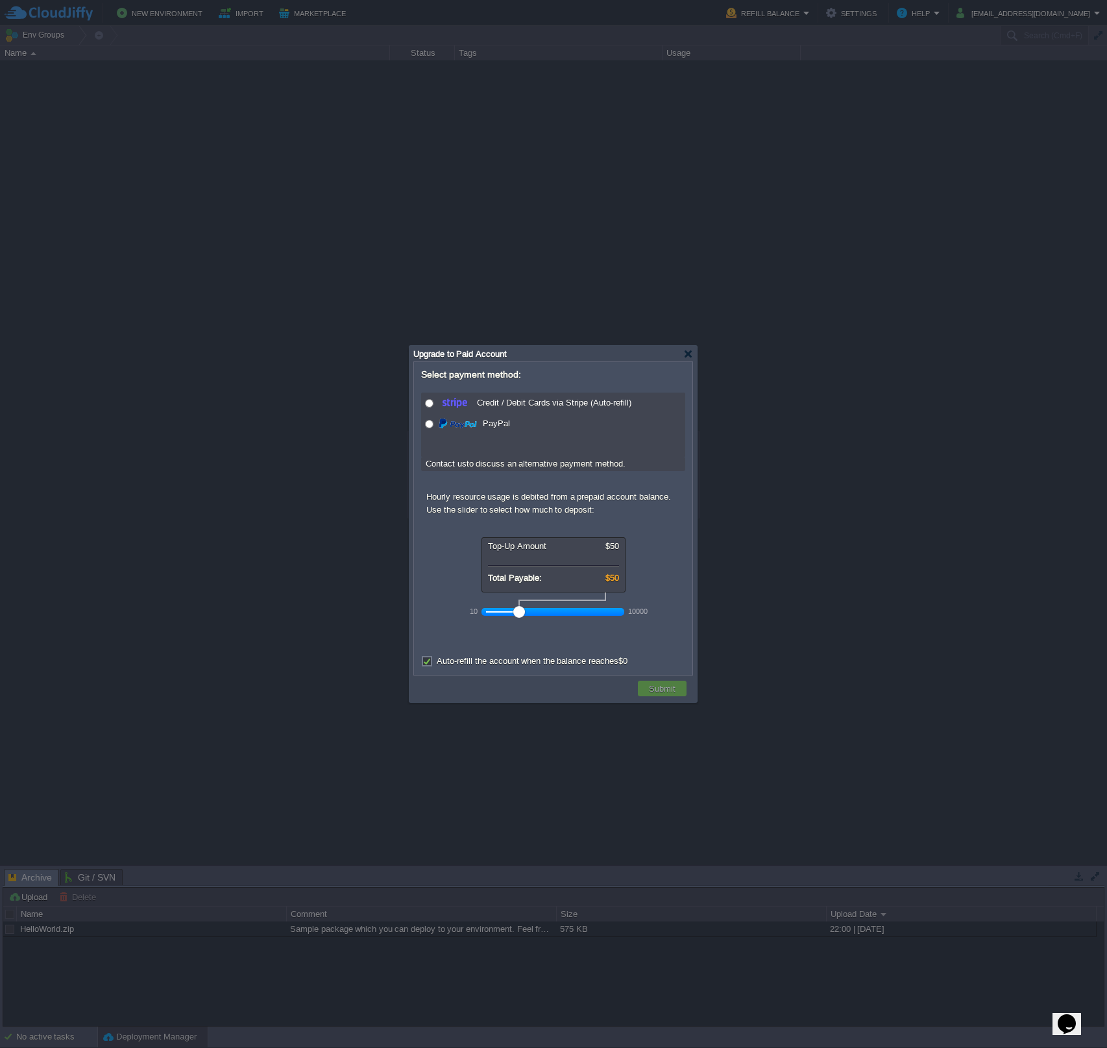
click at [459, 663] on label "Auto-refill the account when the balance reaches $0" at bounding box center [532, 661] width 191 height 10
click at [430, 663] on input "Auto-refill the account when the balance reaches $0" at bounding box center [425, 663] width 8 height 8
checkbox input "false"
radio input "true"
click at [428, 425] on input "radio" at bounding box center [429, 424] width 8 height 8
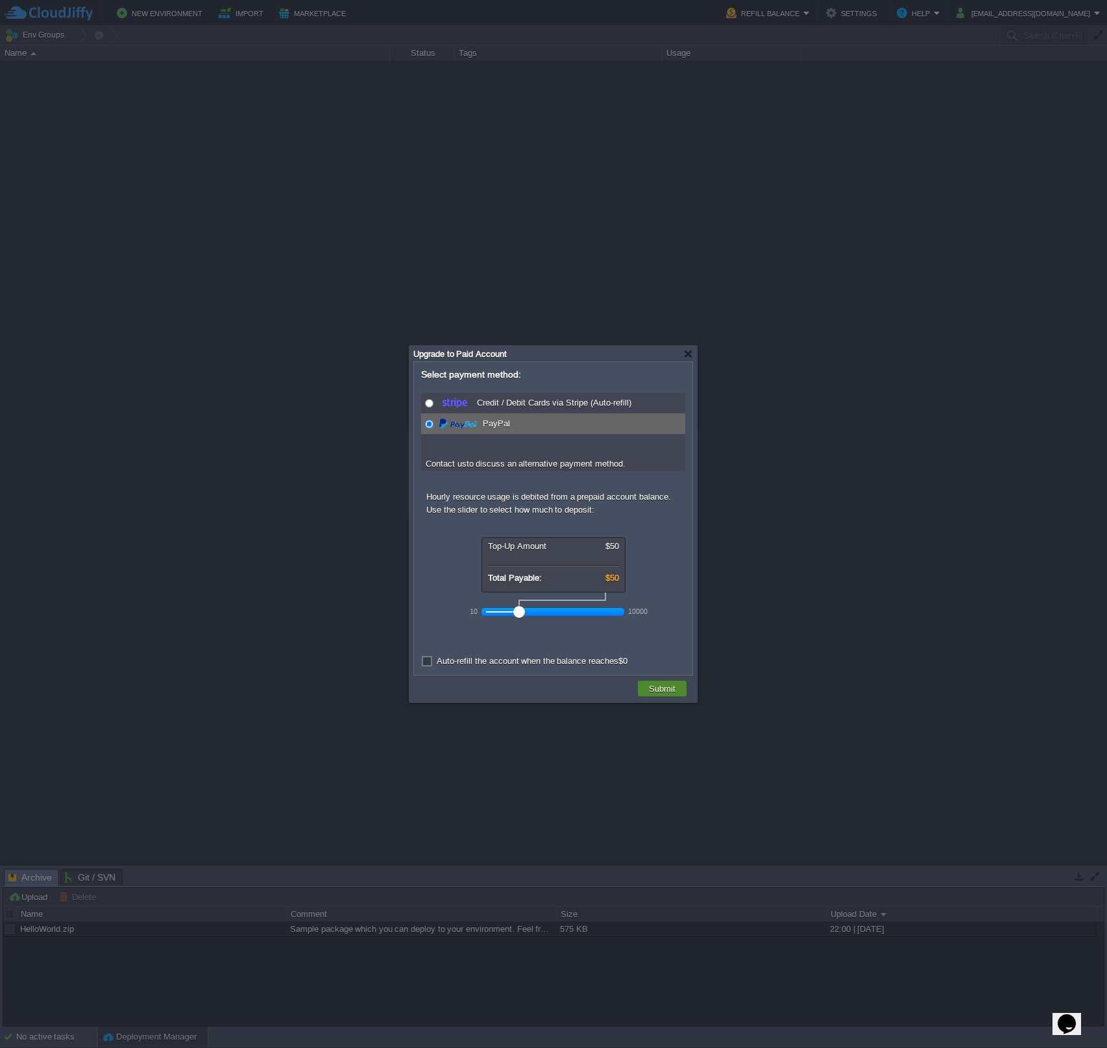
click at [669, 691] on button "Submit" at bounding box center [662, 689] width 34 height 12
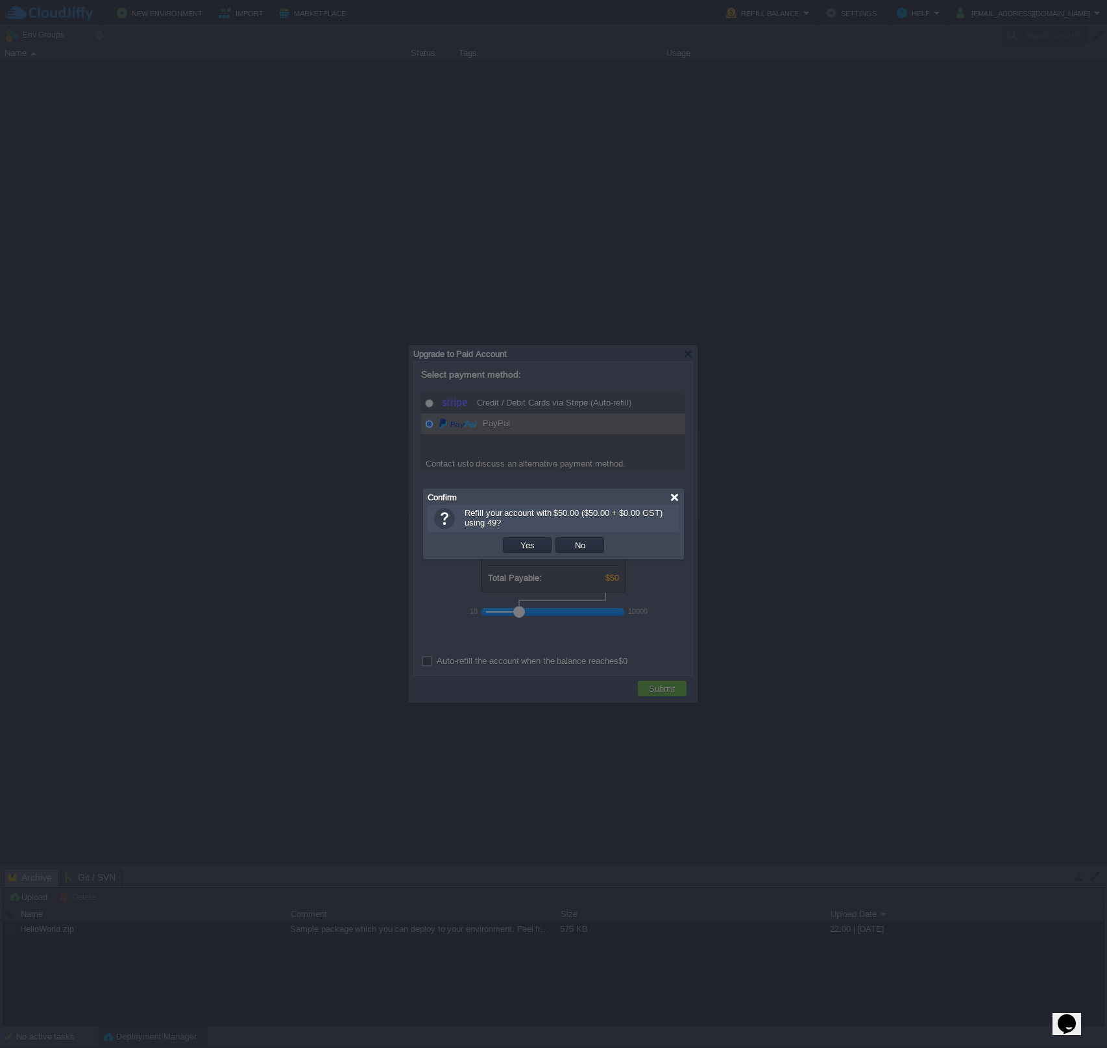
click at [674, 498] on div at bounding box center [675, 498] width 10 height 10
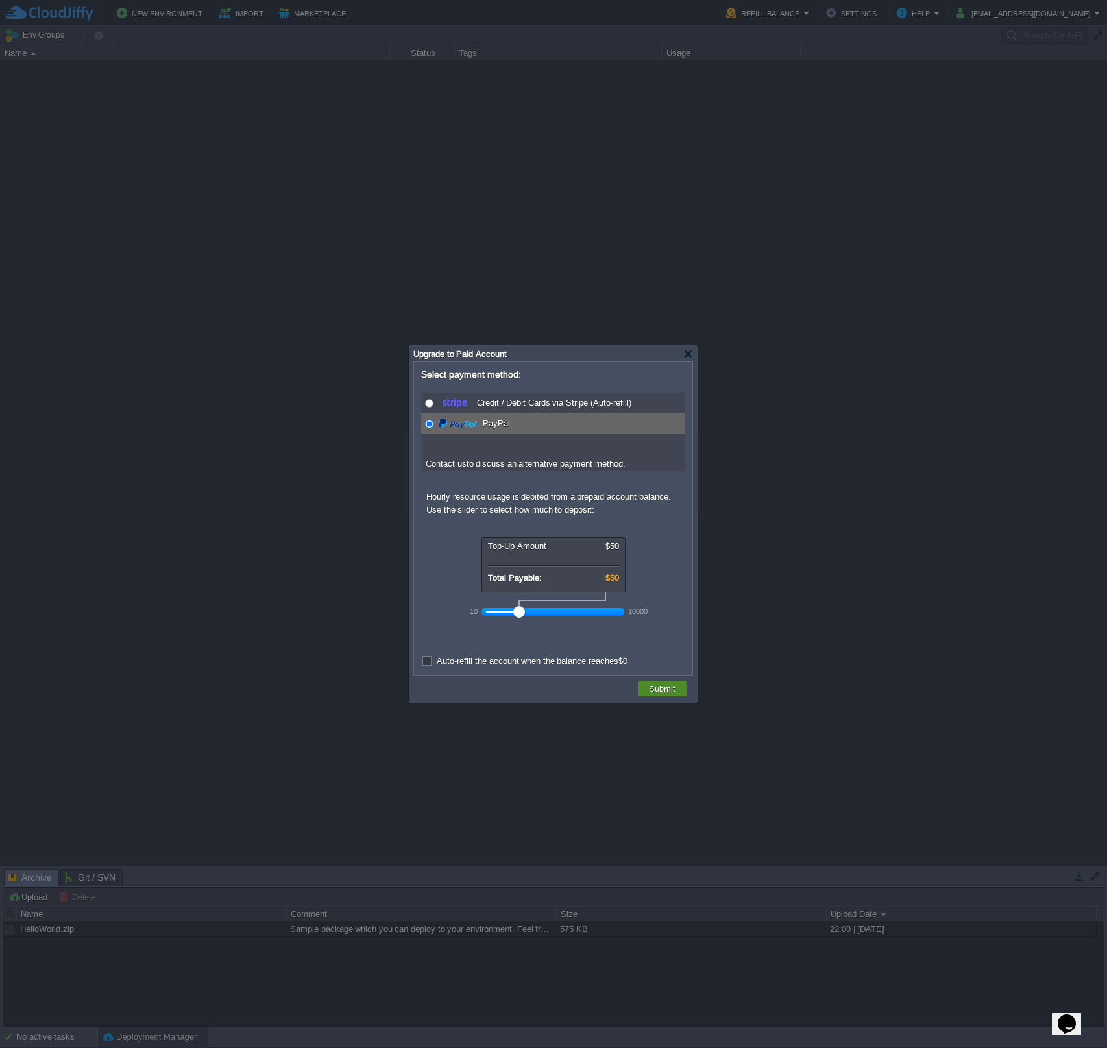
click at [652, 685] on button "Submit" at bounding box center [662, 689] width 34 height 12
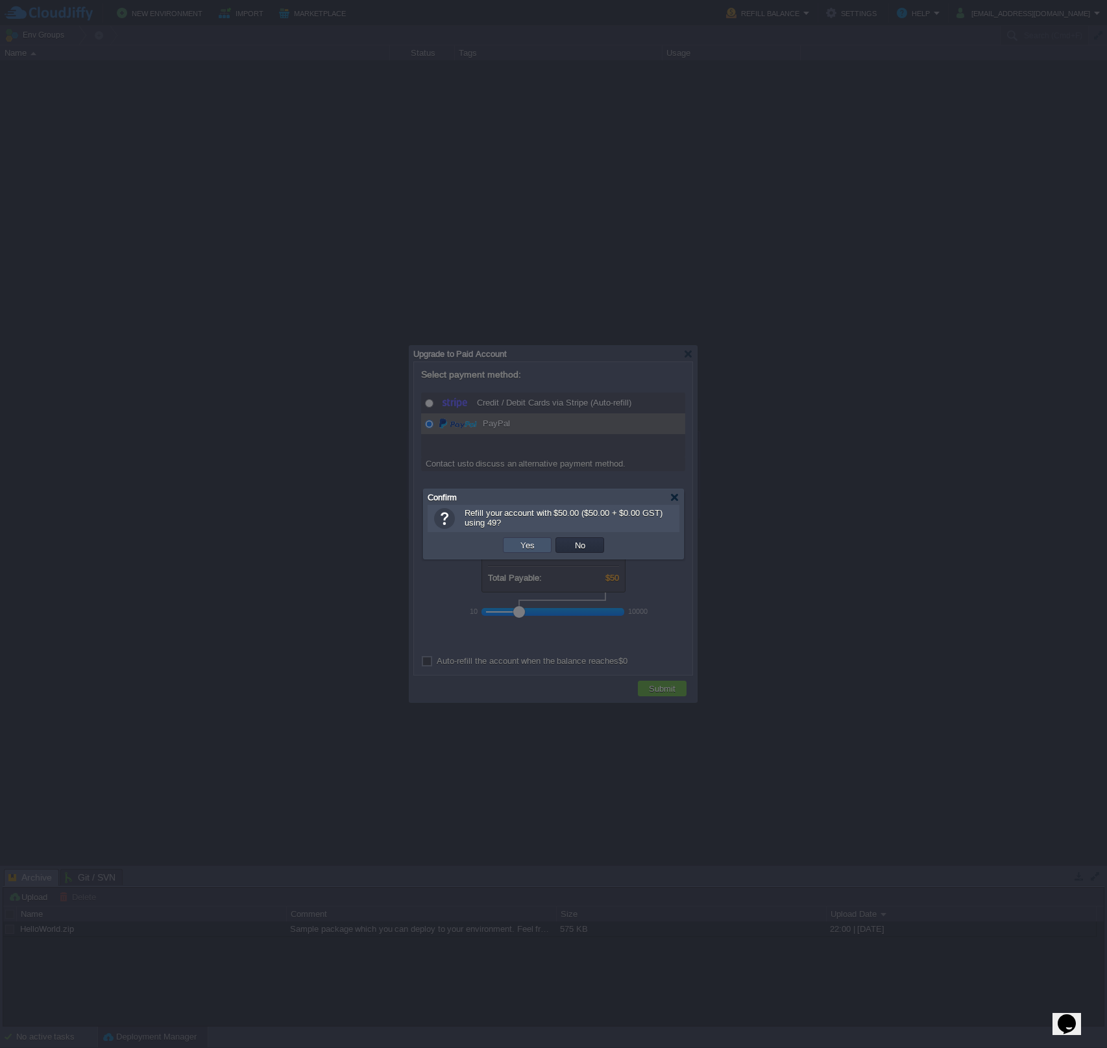
click at [528, 547] on button "Yes" at bounding box center [528, 545] width 22 height 12
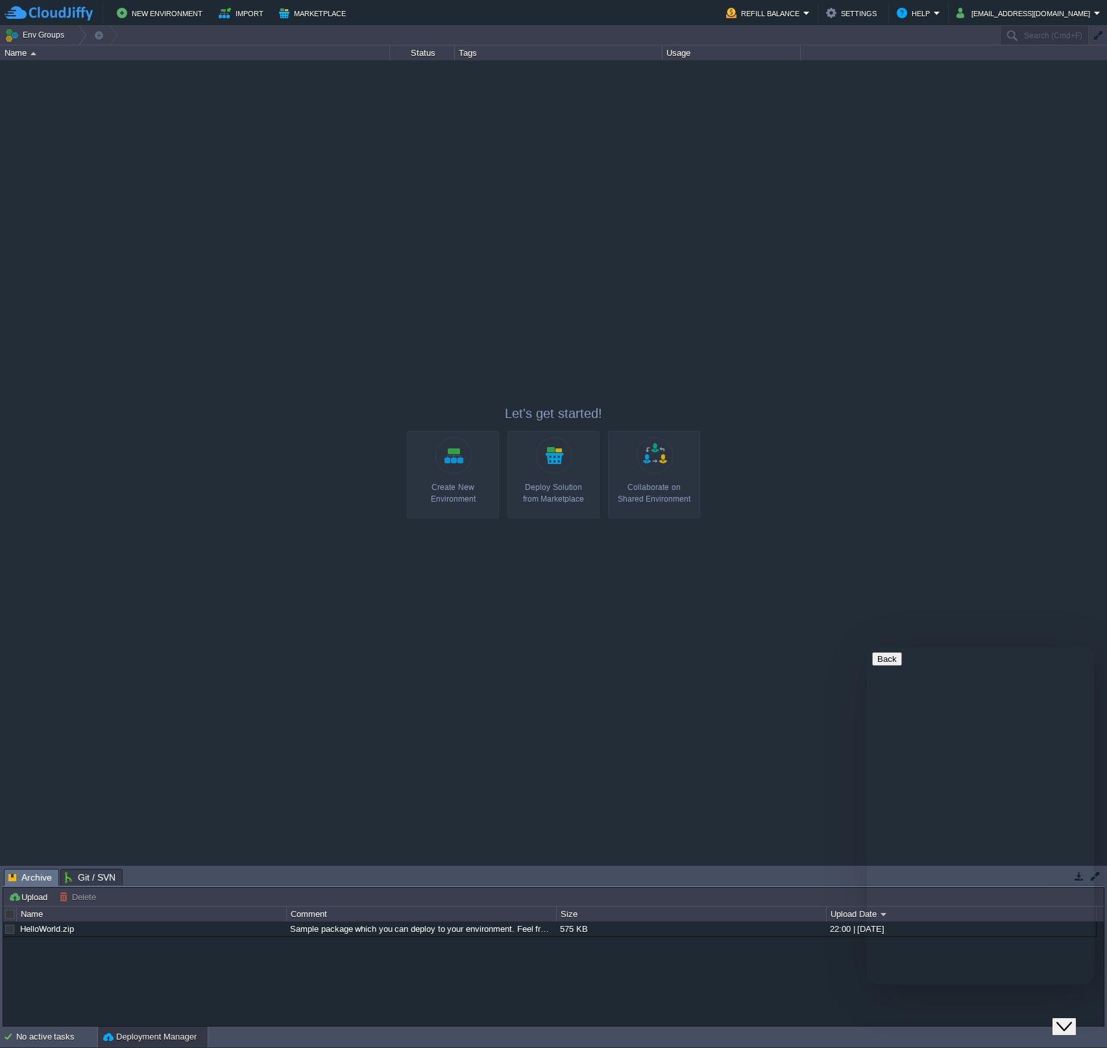
click at [457, 480] on link "Create New Environment" at bounding box center [453, 475] width 92 height 88
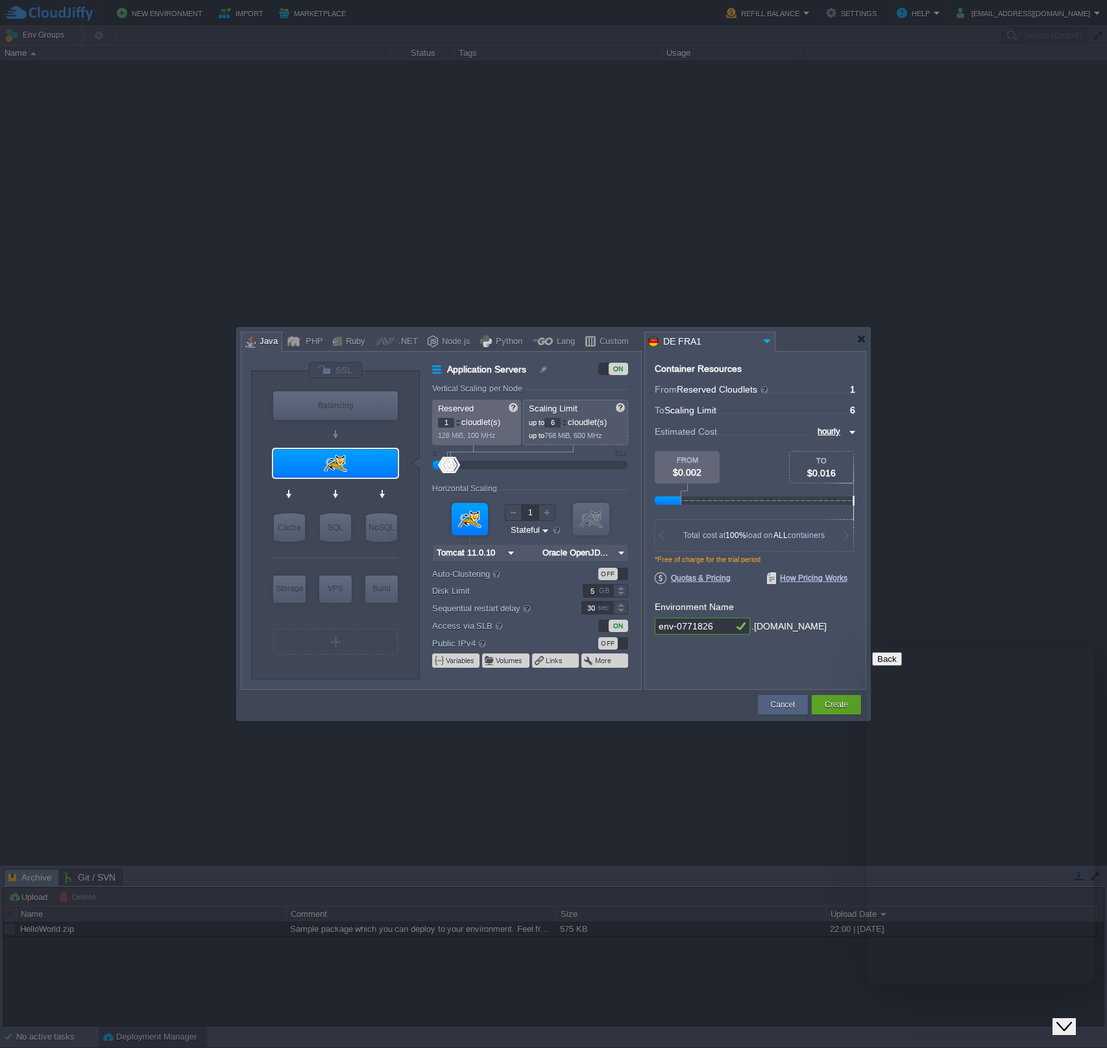
click at [698, 629] on input "env-0771826" at bounding box center [694, 626] width 78 height 17
click at [723, 628] on input "env-0771826" at bounding box center [694, 626] width 78 height 17
type input "e"
type input "s"
type input "env-ss"
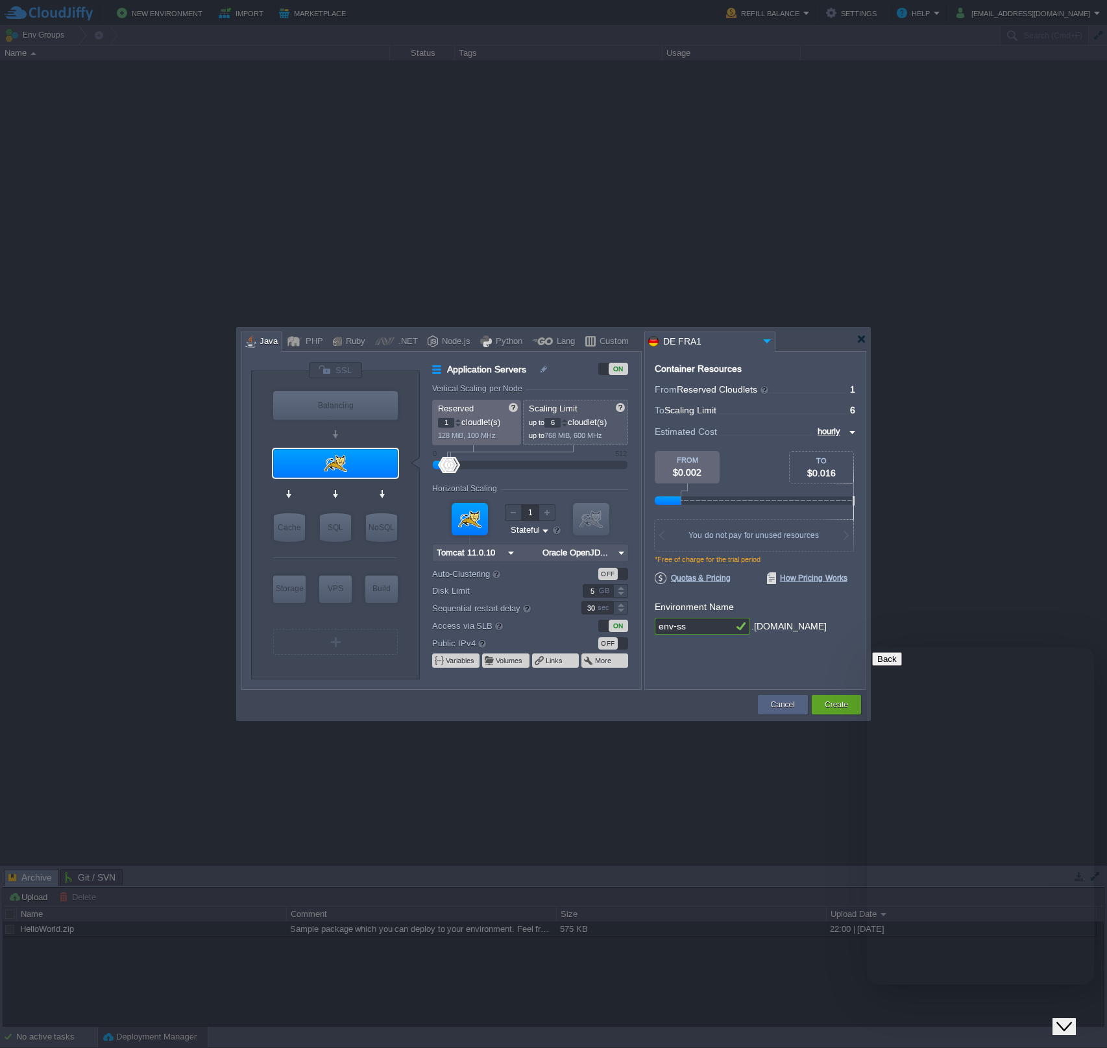
click at [696, 626] on input "env-ss" at bounding box center [694, 626] width 78 height 17
click at [676, 628] on input "env-ss" at bounding box center [694, 626] width 78 height 17
click at [689, 629] on input "env-ss" at bounding box center [694, 626] width 78 height 17
type input "NGINX 1.28.0"
type input "env-ss"
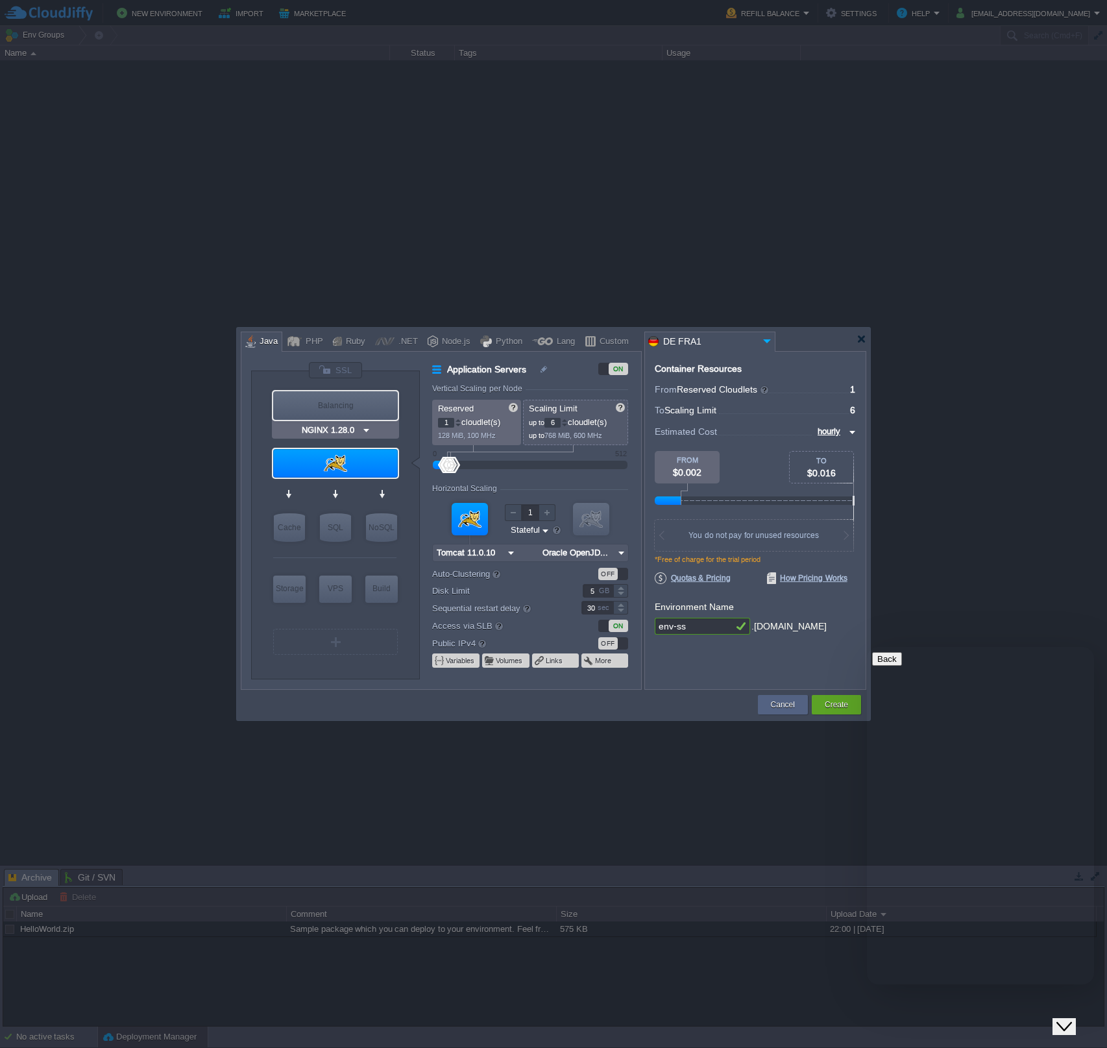
click at [367, 410] on div "Balancing" at bounding box center [335, 405] width 125 height 29
type input "Load Balancer"
type input "4"
type input "NGINX 1.28.0"
type input "1.28.0-almalin..."
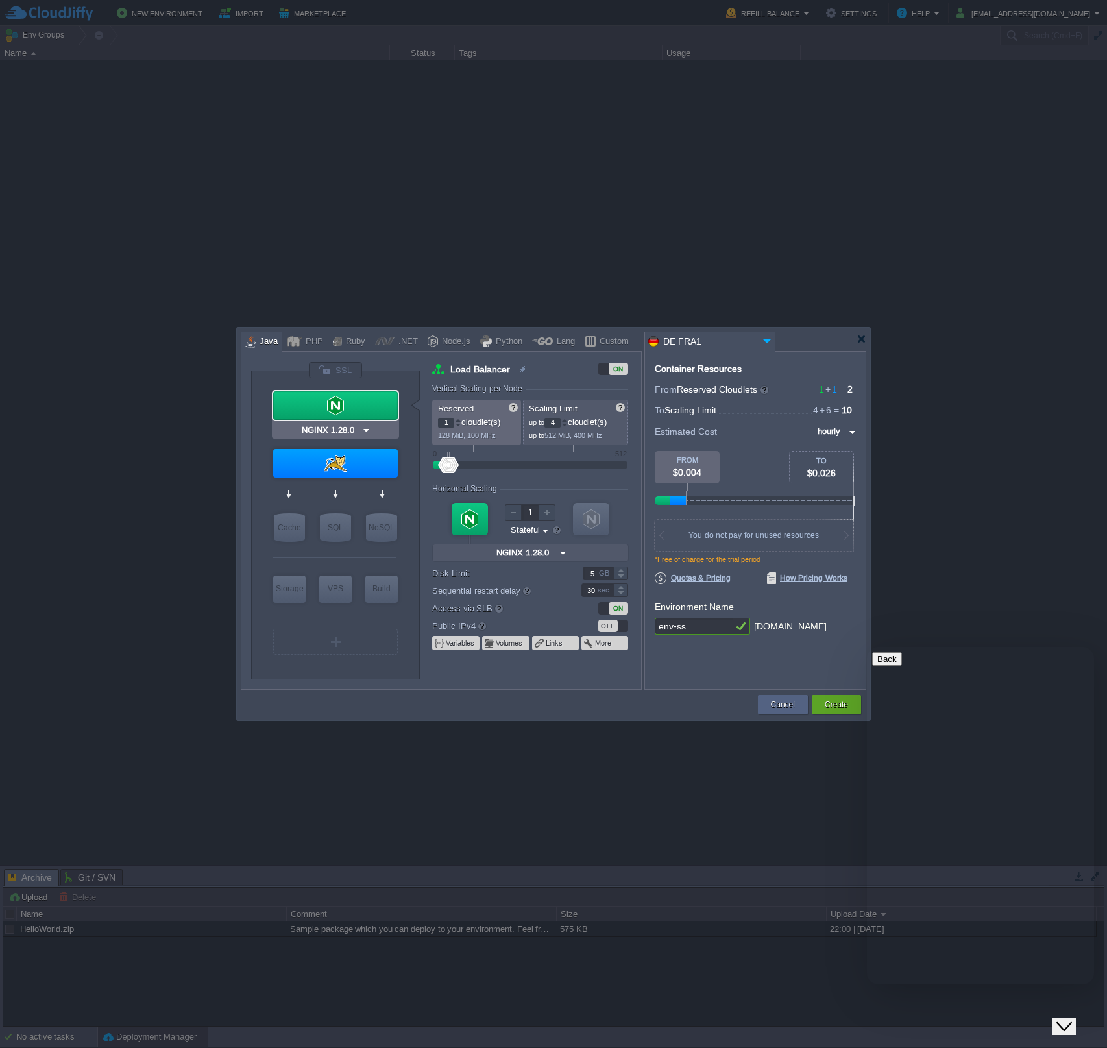
click at [363, 431] on img at bounding box center [367, 430] width 10 height 13
click at [395, 445] on div "1.28.0" at bounding box center [402, 447] width 45 height 16
type input "Tomcat 11.0.10"
click at [371, 488] on img at bounding box center [370, 488] width 10 height 13
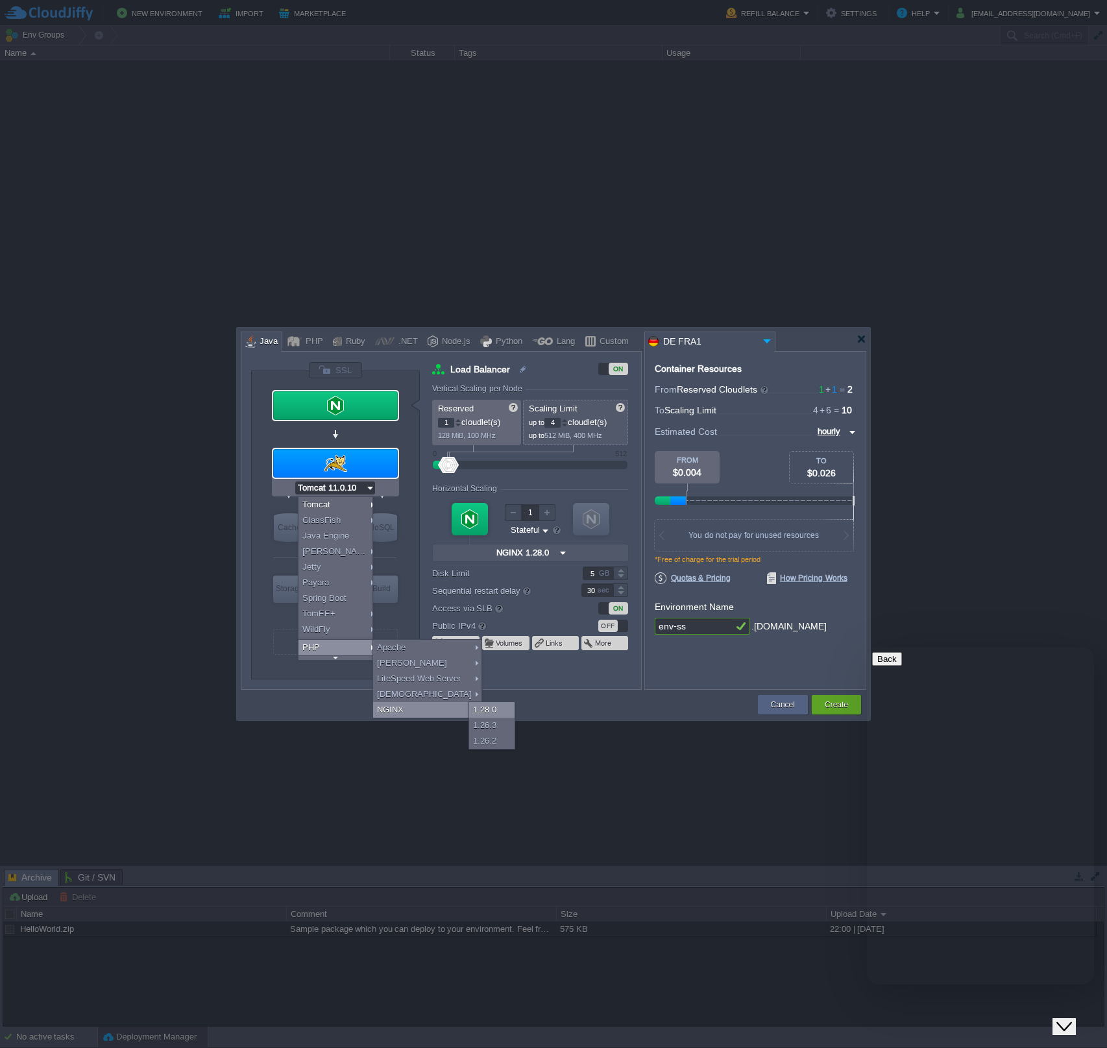
click at [488, 711] on div "1.28.0" at bounding box center [491, 710] width 45 height 16
type input "Load Balancer"
type input "1.28.0-almalin..."
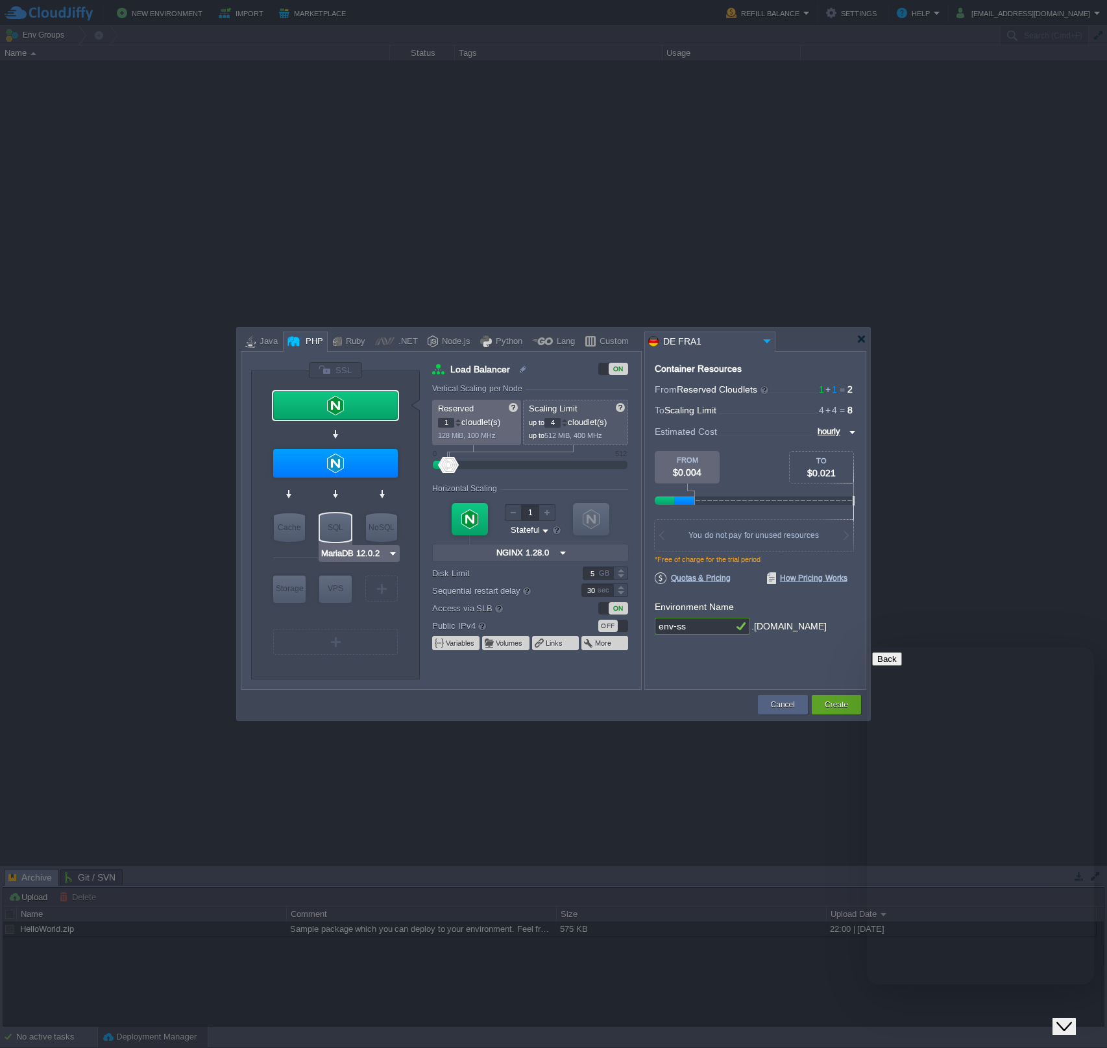
type input "Redis 7.2.4"
click at [386, 595] on div "VM" at bounding box center [381, 589] width 32 height 26
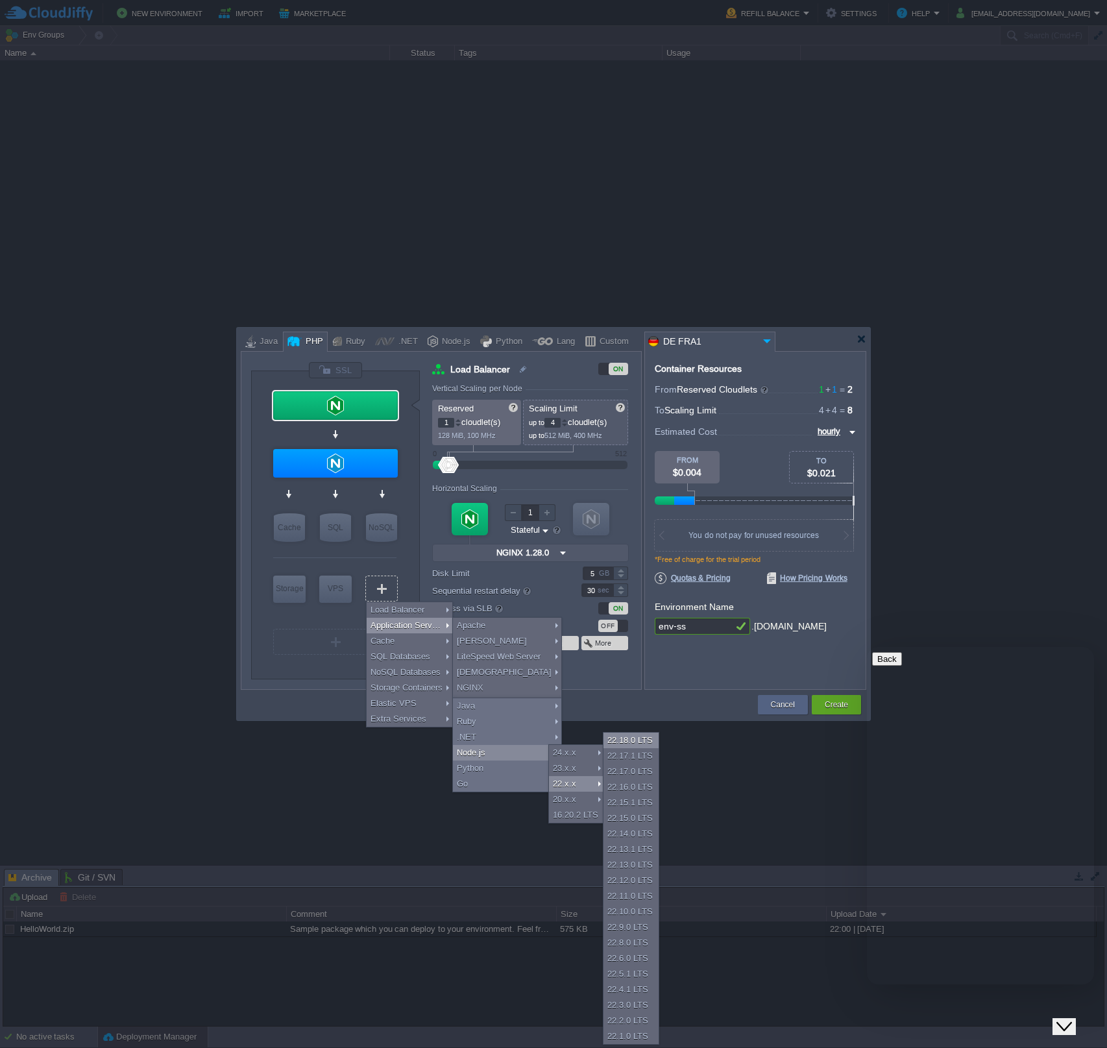
click at [647, 739] on div "22.18.0 LTS" at bounding box center [631, 741] width 55 height 16
type input "Application Servers 2"
type input "4"
type input "8"
type input "Node.js 22.18...."
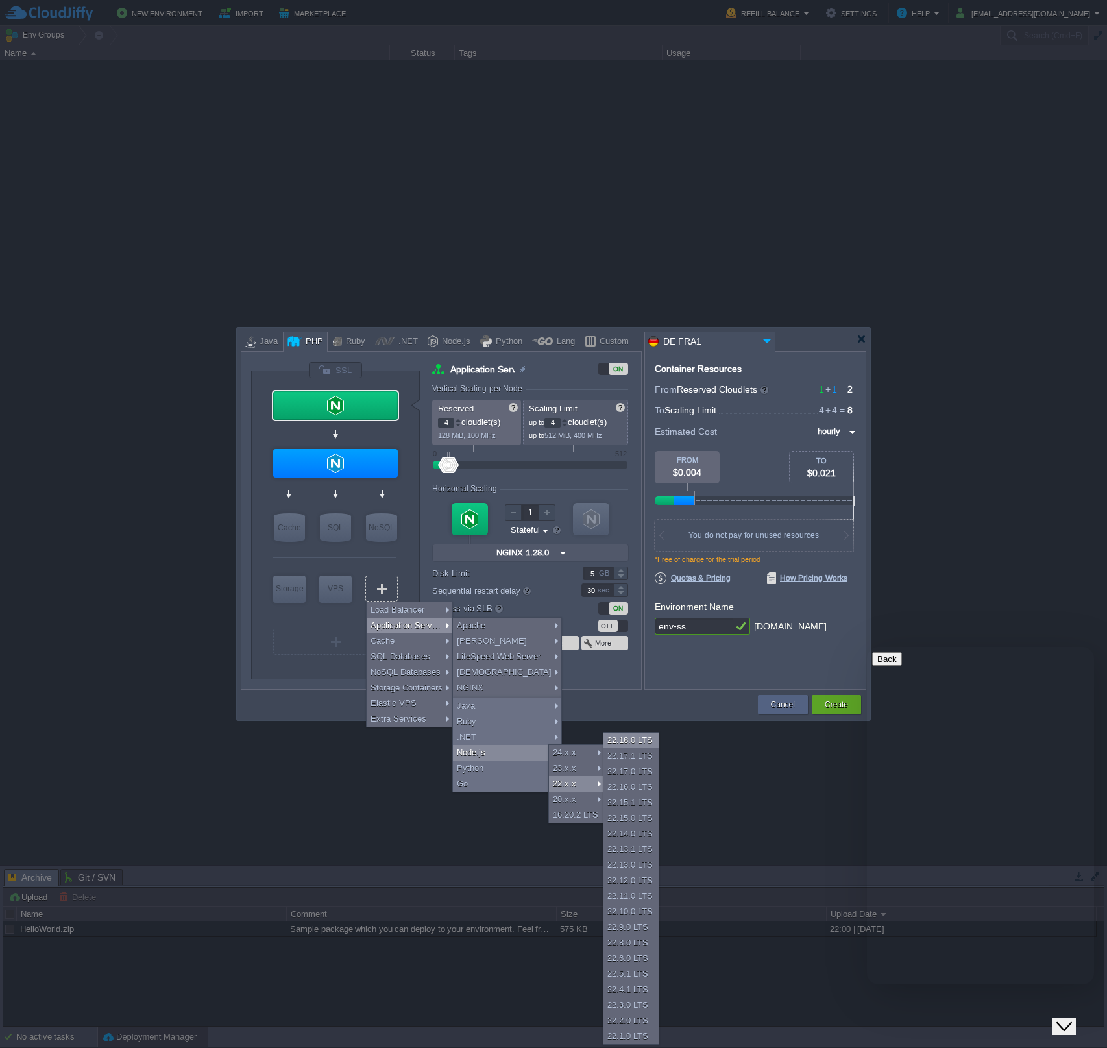
type input "22.18.0-pm2"
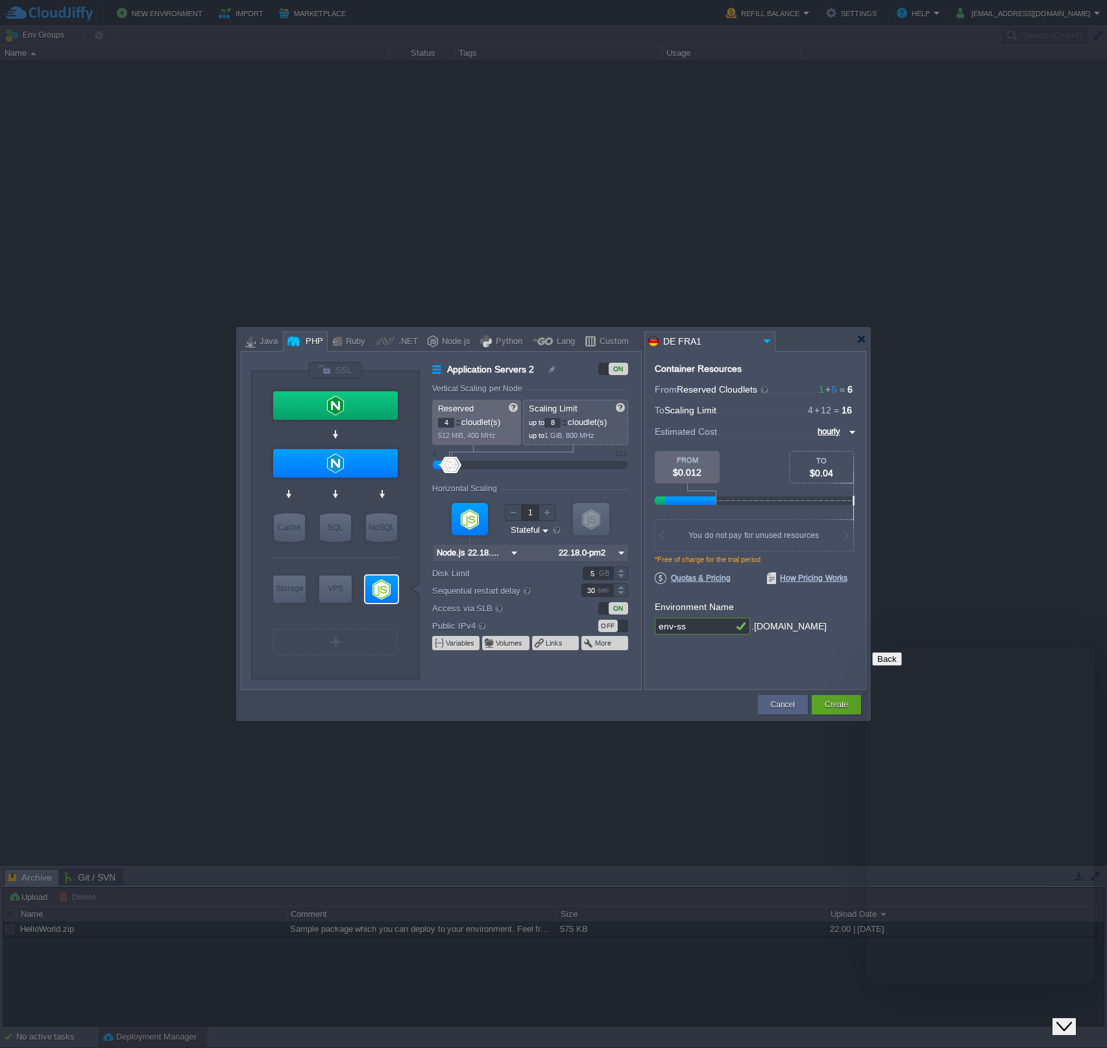
type input "Select Image"
click at [618, 551] on img at bounding box center [622, 553] width 14 height 17
click at [637, 531] on form "Vertical Scaling per Node Reserved 4 cloudlet(s) 512 MiB, 400 MHz Scaling Limit…" at bounding box center [536, 536] width 208 height 305
type input "NGINX 1.28.0"
click at [380, 401] on div at bounding box center [335, 405] width 125 height 29
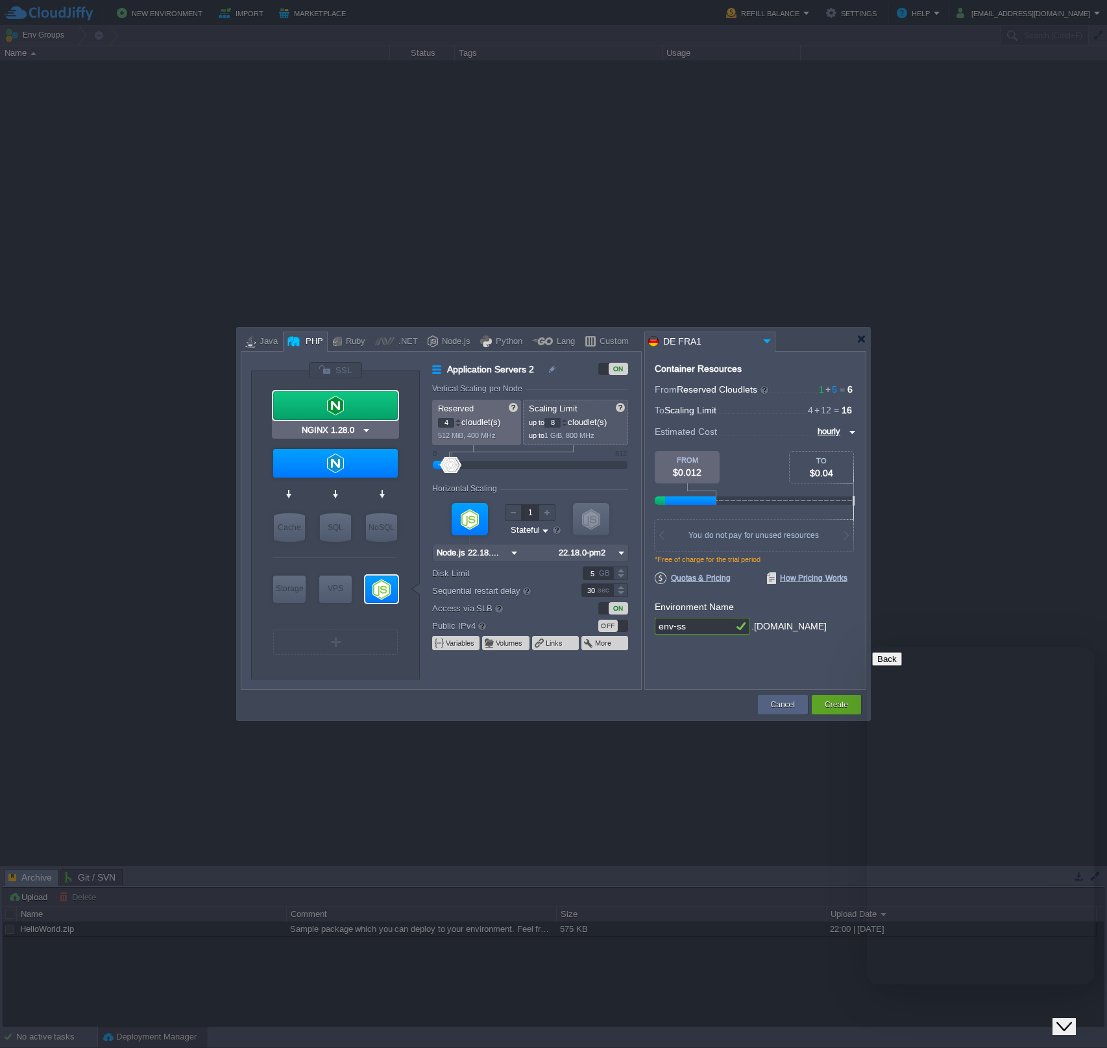
type input "Load Balancer"
type input "1"
type input "4"
type input "NGINX 1.28.0"
type input "1.28.0-almalin..."
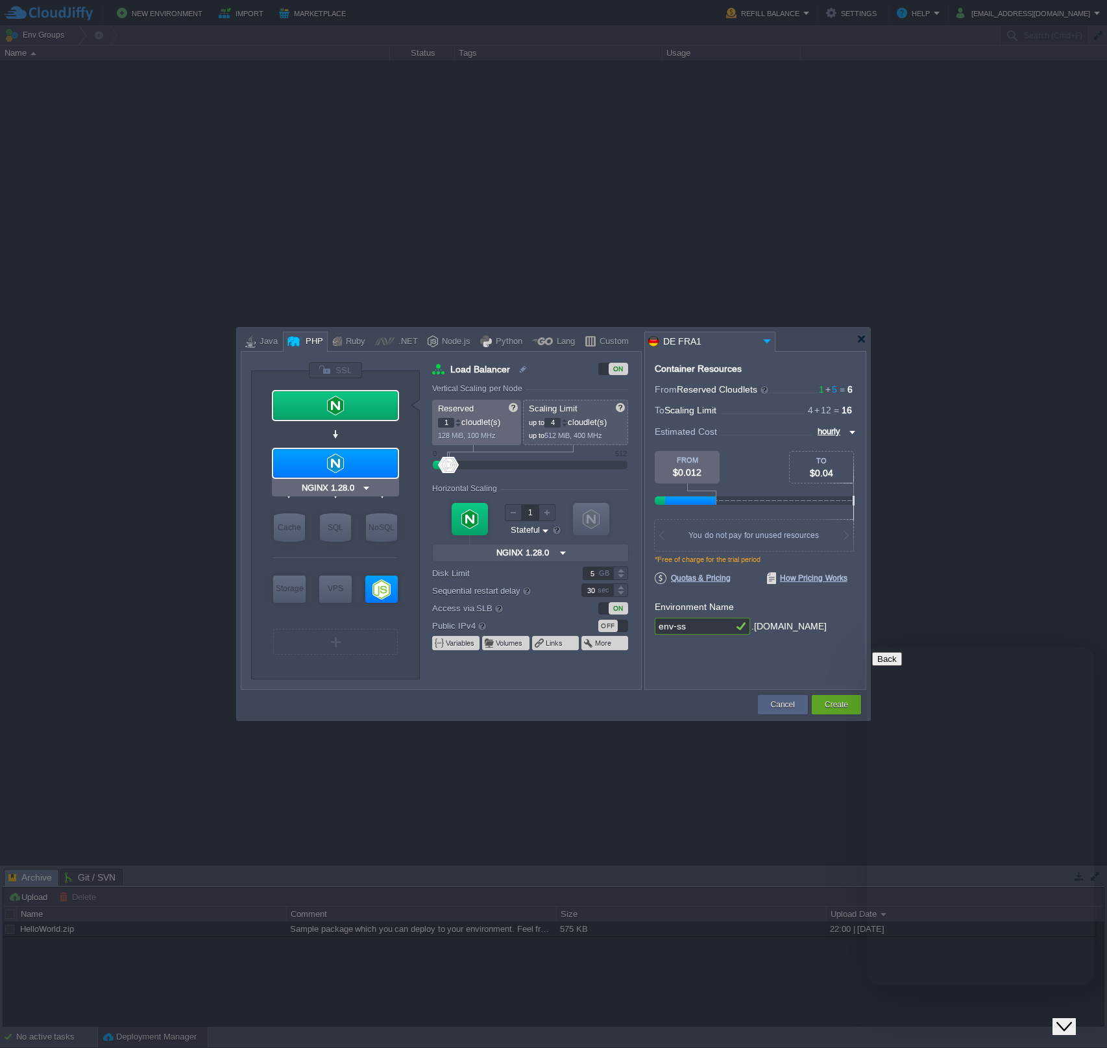
click at [363, 464] on div at bounding box center [335, 463] width 125 height 29
type input "Application Servers"
type input "PHP [DATE]"
type input "Node.js 22.18.0 LTS"
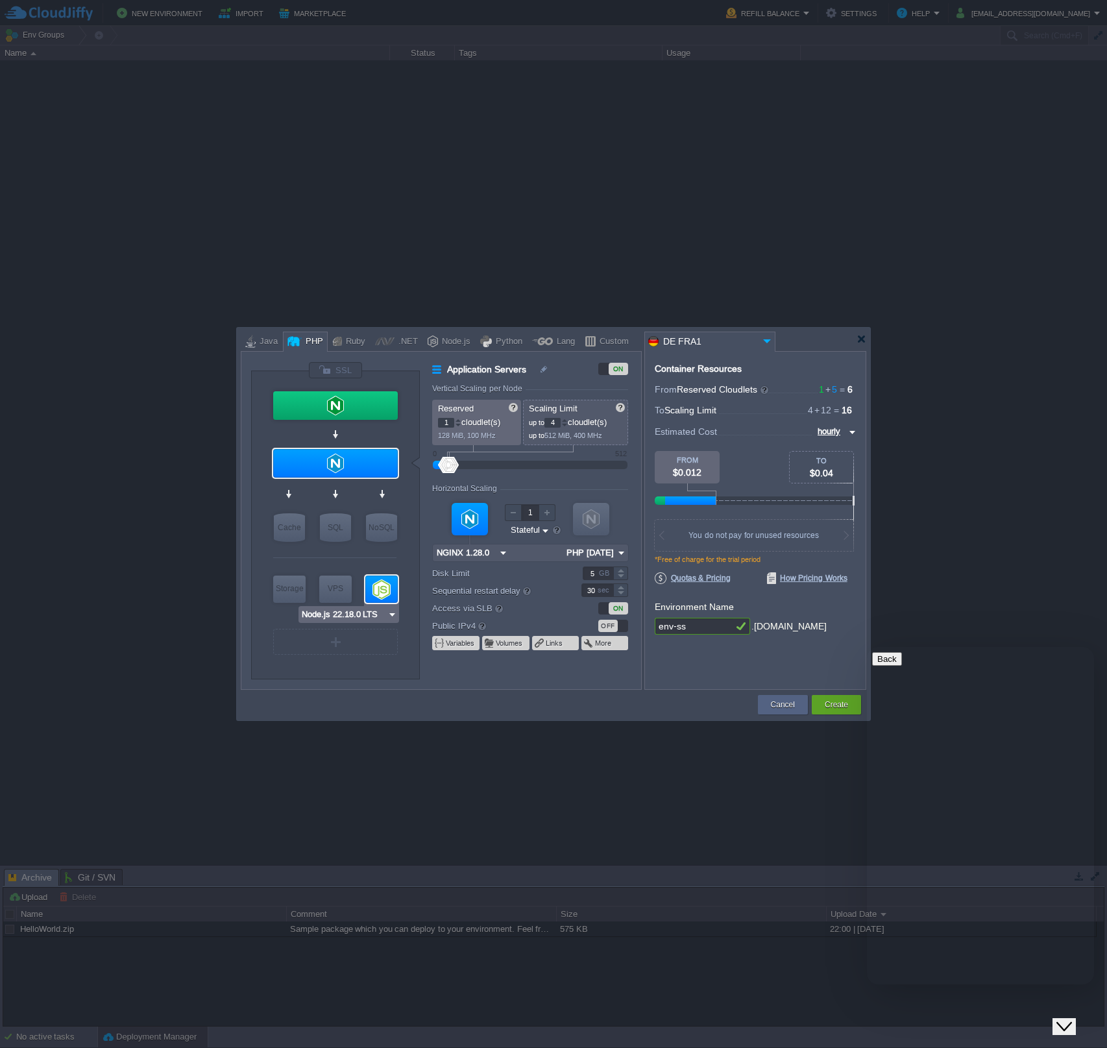
click at [393, 590] on div at bounding box center [381, 589] width 32 height 27
type input "Application Servers 2"
type input "4"
type input "8"
type input "Node.js 22.18...."
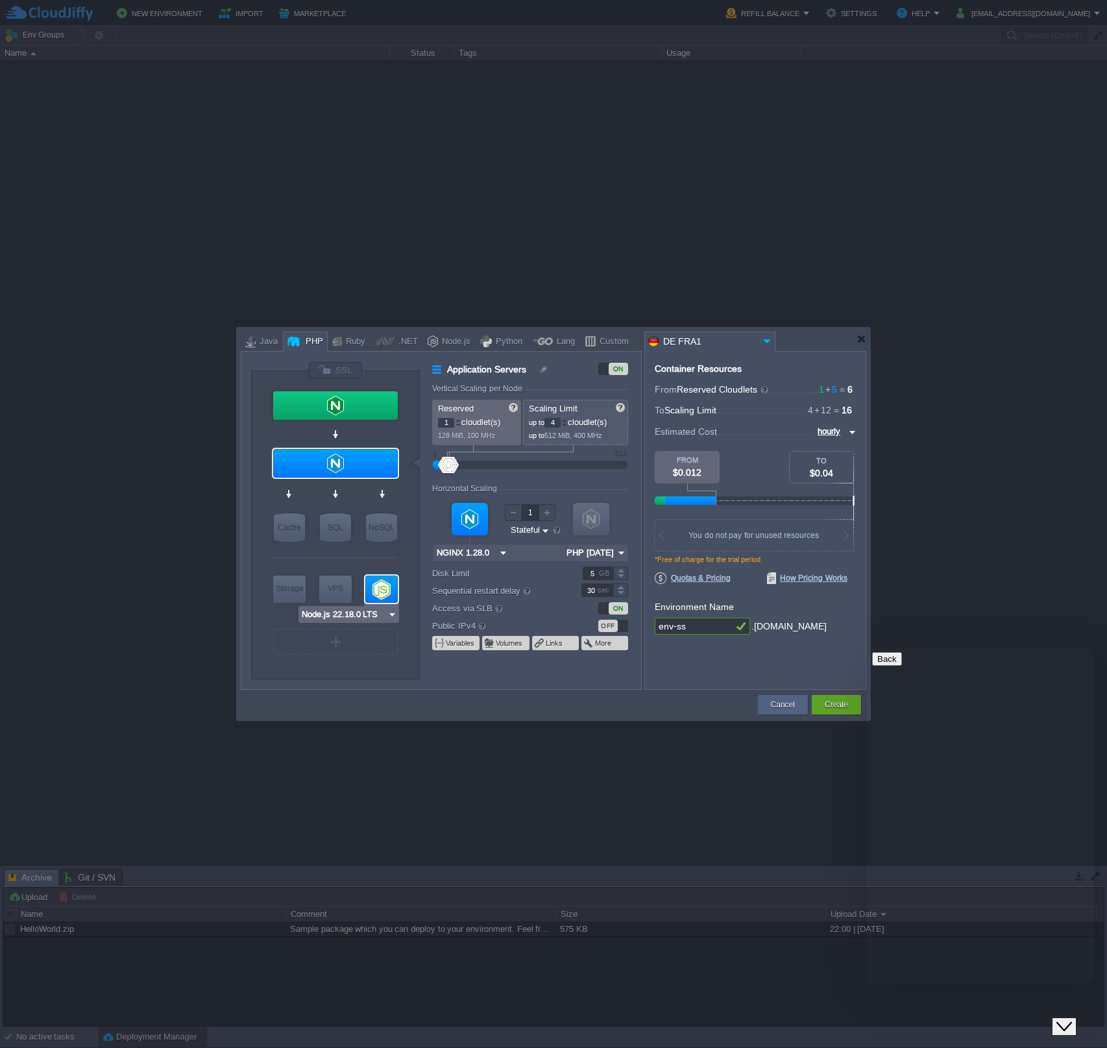
type input "22.18.0-pm2"
click at [459, 425] on div at bounding box center [458, 425] width 6 height 5
type input "1"
click at [459, 425] on div at bounding box center [458, 425] width 6 height 5
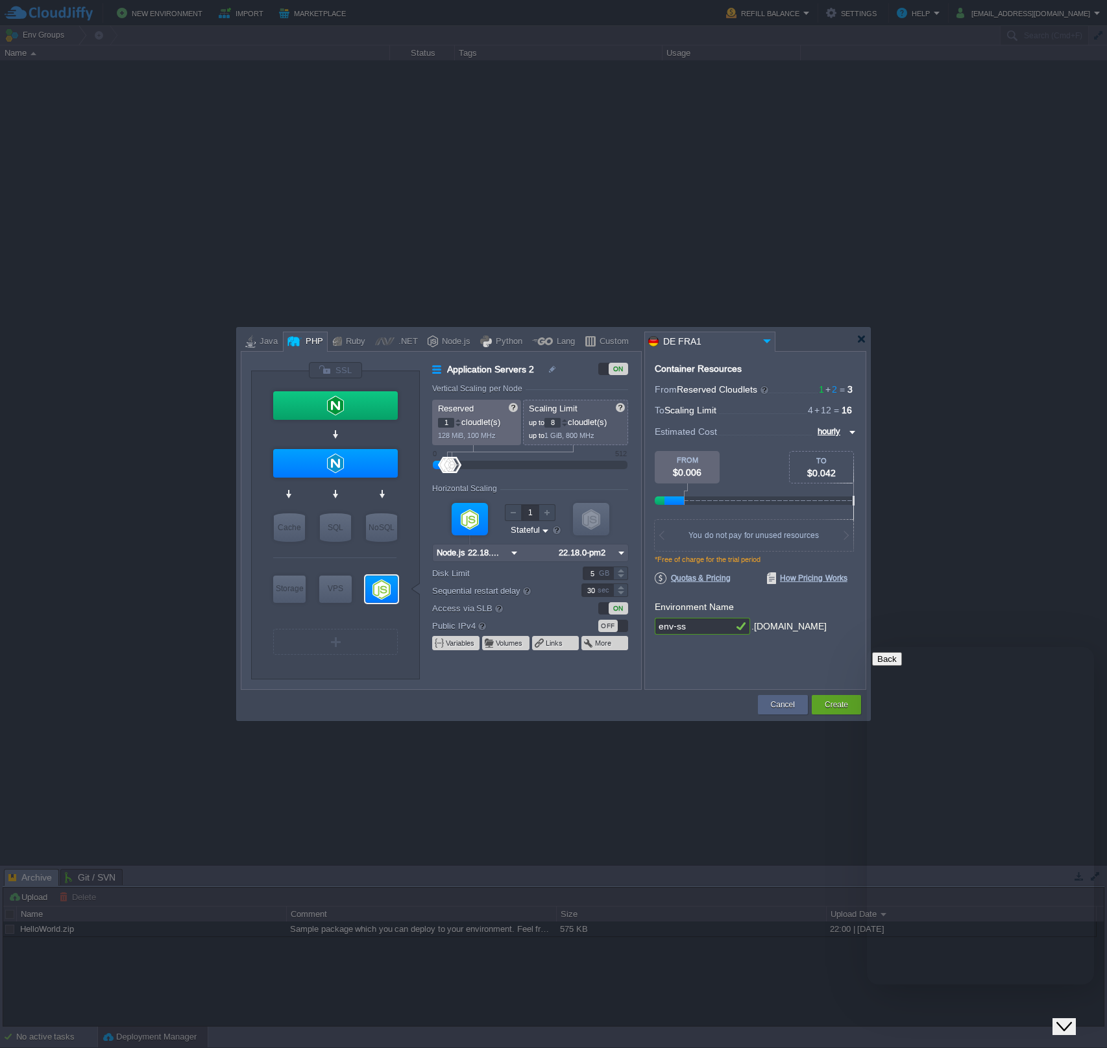
click at [459, 425] on div at bounding box center [458, 425] width 6 height 5
click at [689, 626] on input "env-ss" at bounding box center [694, 626] width 78 height 17
type input "env-ss-prod"
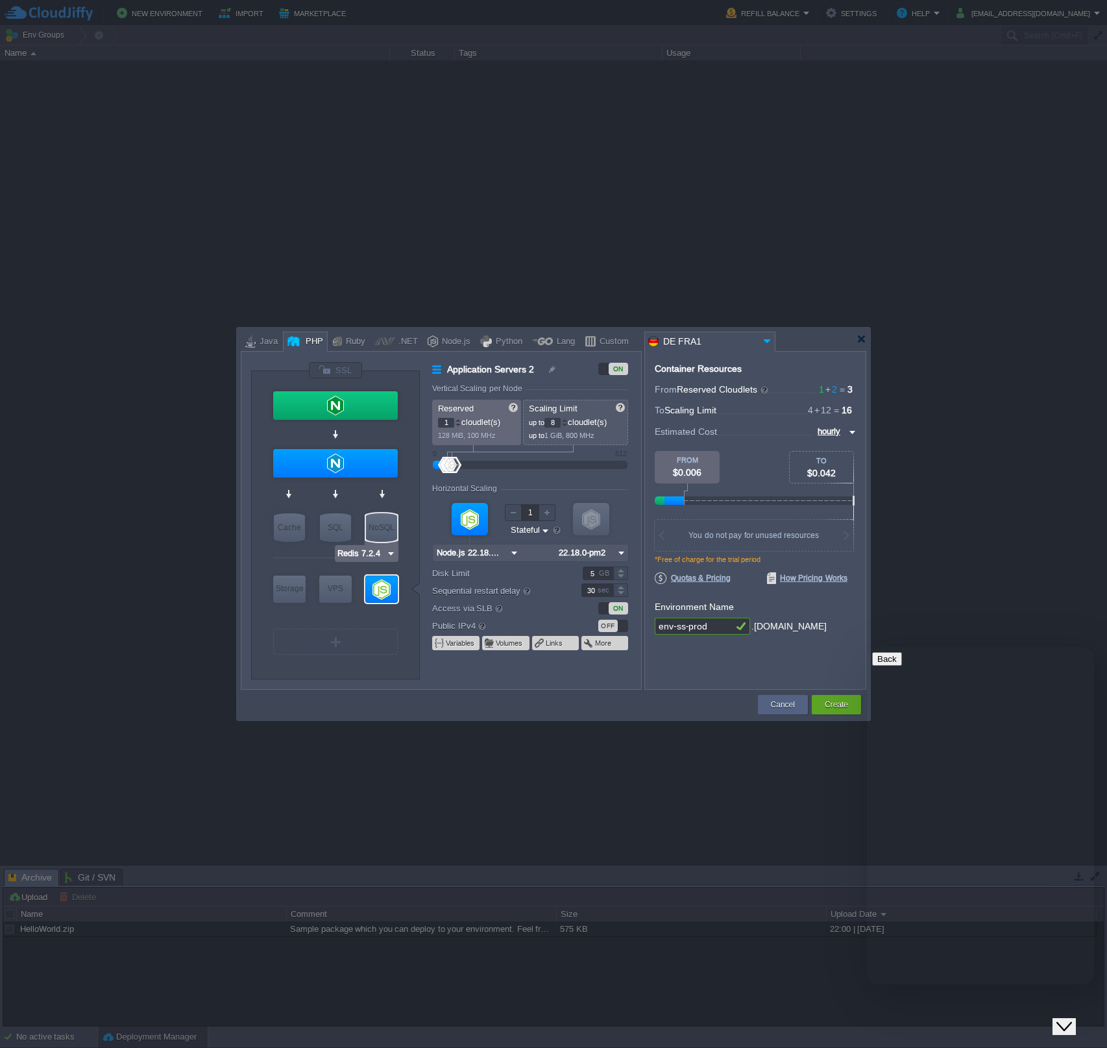
type input "Node.js 22.18.0 LTS"
drag, startPoint x: 708, startPoint y: 630, endPoint x: 611, endPoint y: 626, distance: 96.8
click at [611, 626] on div "VM Balancing VM Application Servers VM Cache VM SQL VM NoSQL VM Storage VM VPS …" at bounding box center [554, 520] width 626 height 339
type input "speedit-prod"
type input "Memcached [DATE]"
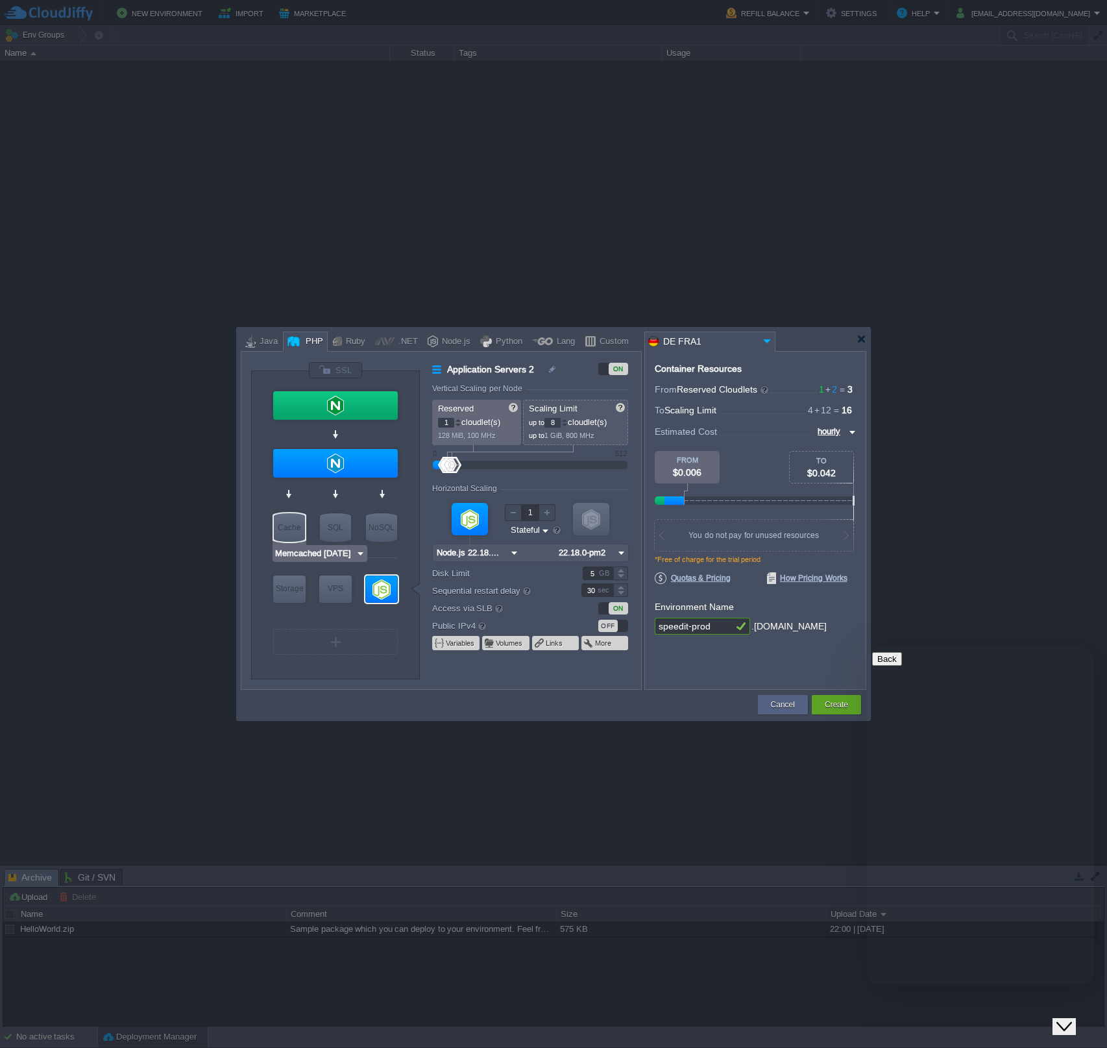
type input "speedit-prod"
click at [298, 530] on div "Cache" at bounding box center [289, 527] width 31 height 29
type input "Cache"
type input "4"
type input "Memcached [DATE]"
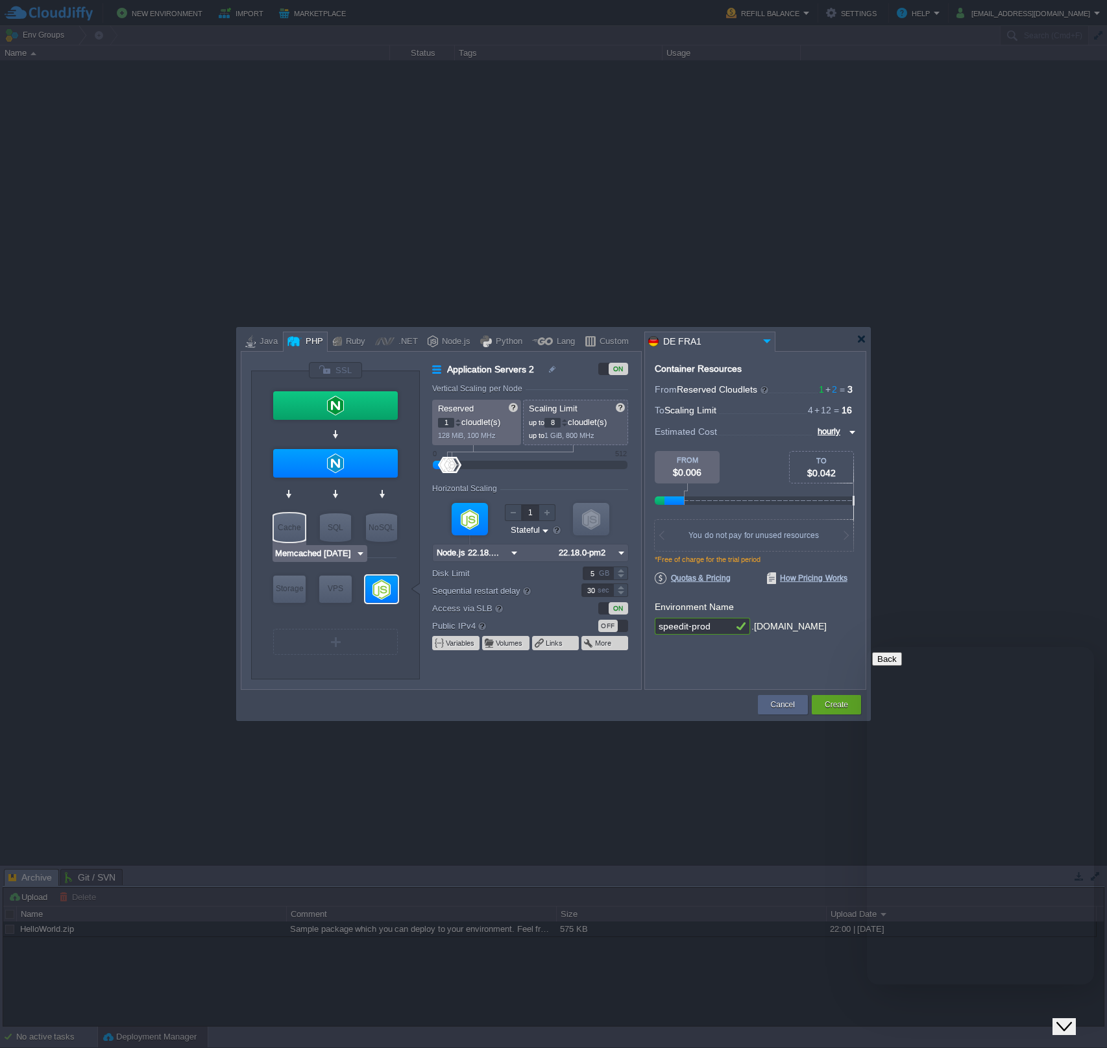
type input "[DATE]-almalin..."
type input "Stateless"
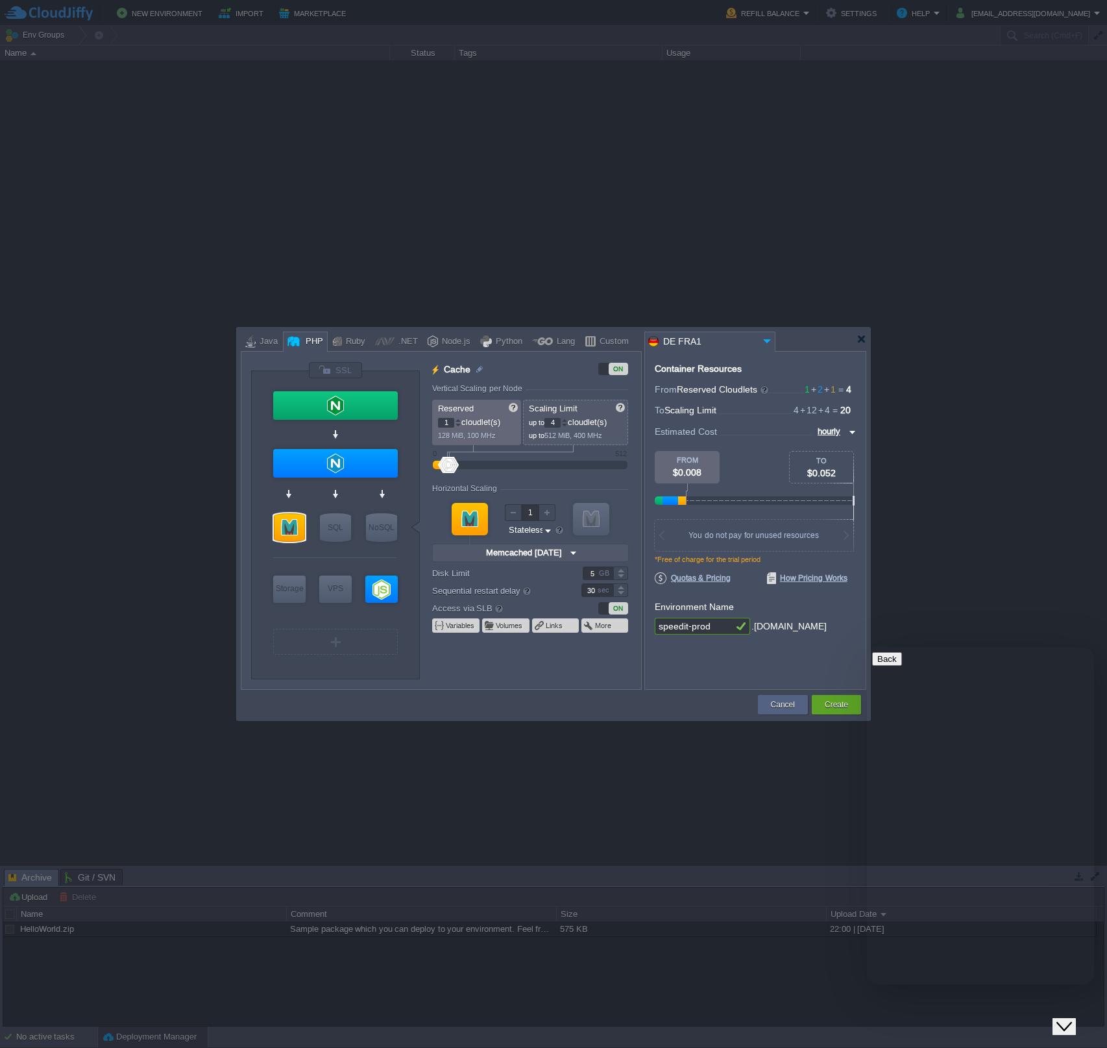
click at [574, 555] on img at bounding box center [574, 553] width 14 height 17
click at [558, 588] on div "More..." at bounding box center [532, 588] width 97 height 16
click at [398, 550] on div "VM Balancing VM Application Servers VM Cache VM SQL VM NoSQL VM Storage VM VPS …" at bounding box center [336, 530] width 130 height 284
click at [297, 528] on div at bounding box center [289, 527] width 31 height 29
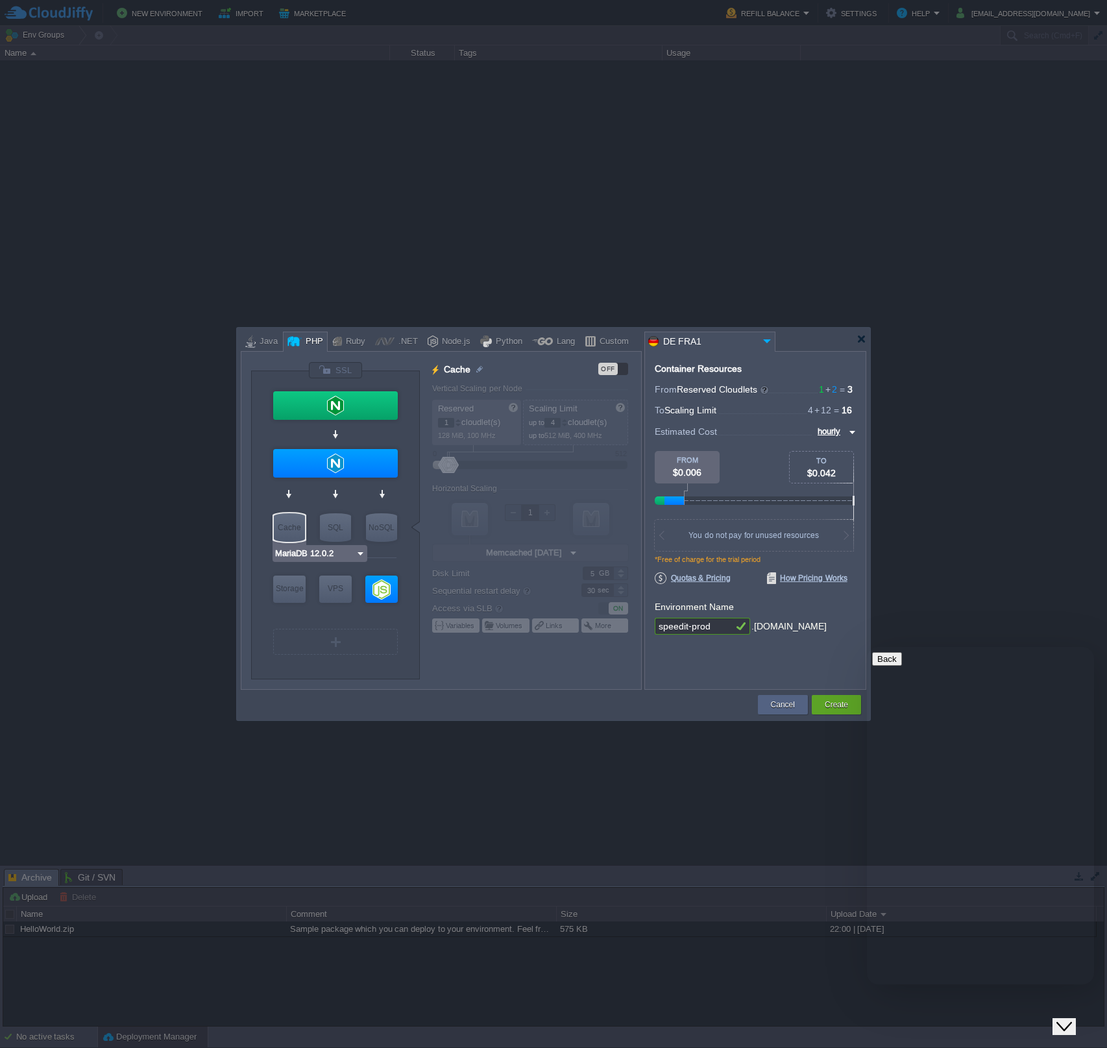
type input "Redis 7.2.4"
click at [384, 525] on div "NoSQL" at bounding box center [381, 527] width 31 height 29
type input "NoSQL Databases"
type input "Redis 7.2.4"
type input "7.2.4-almalinux-9"
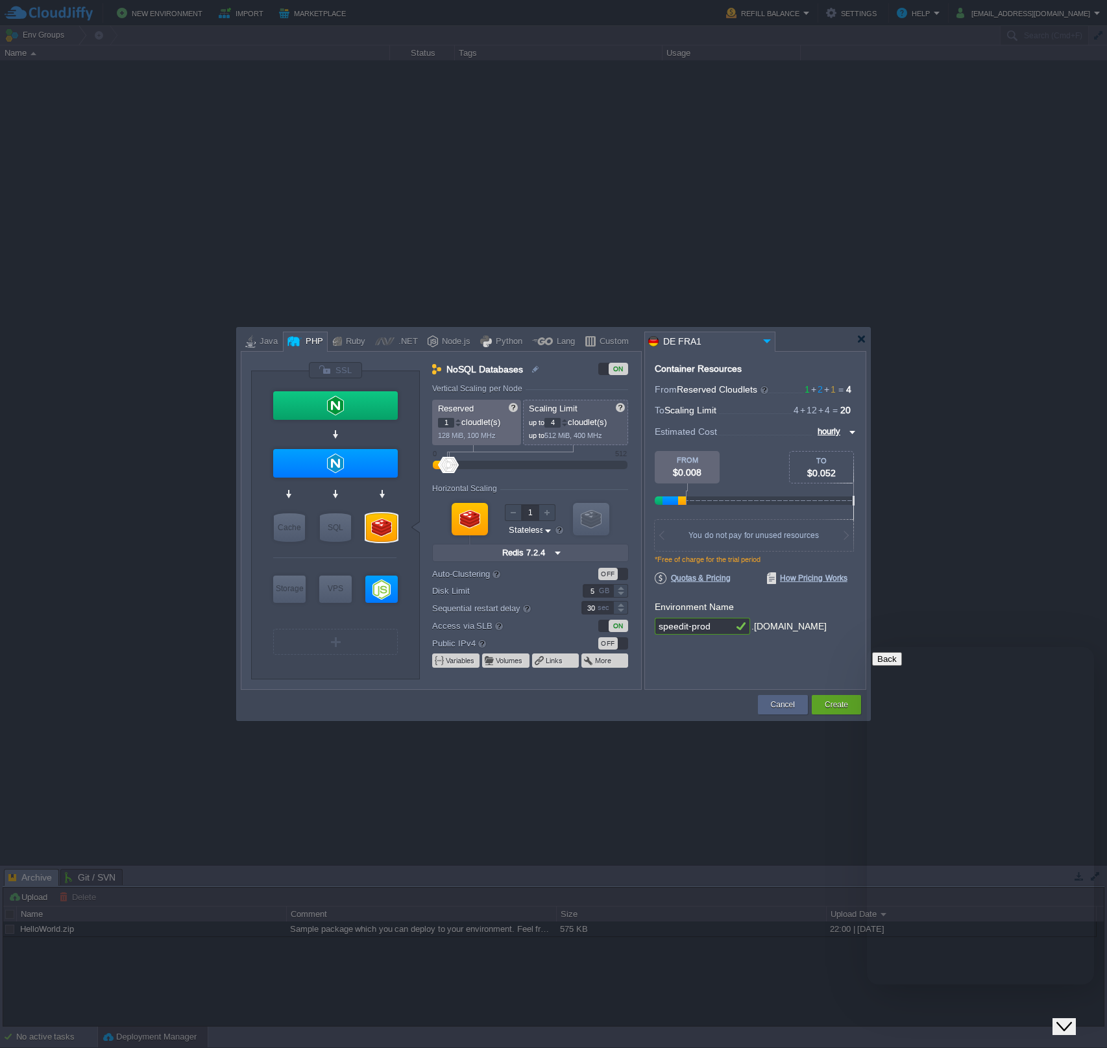
click at [558, 555] on img at bounding box center [558, 553] width 14 height 17
click at [636, 569] on div "7.2.4" at bounding box center [636, 570] width 45 height 16
type input "NGINX 1.28.0"
click at [352, 453] on div at bounding box center [335, 463] width 125 height 29
type input "Application Servers"
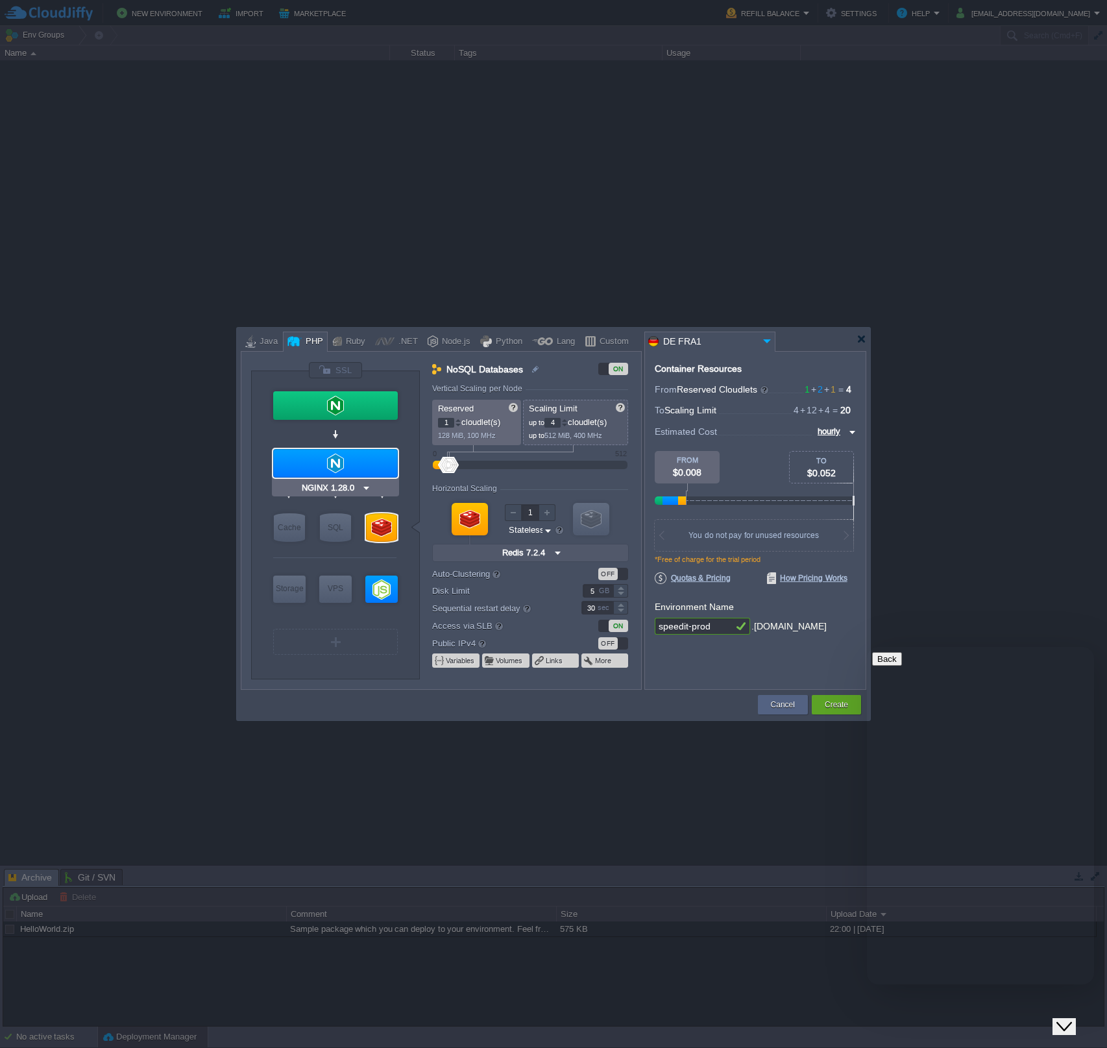
type input "NGINX 1.28.0"
type input "PHP [DATE]"
type input "Stateful"
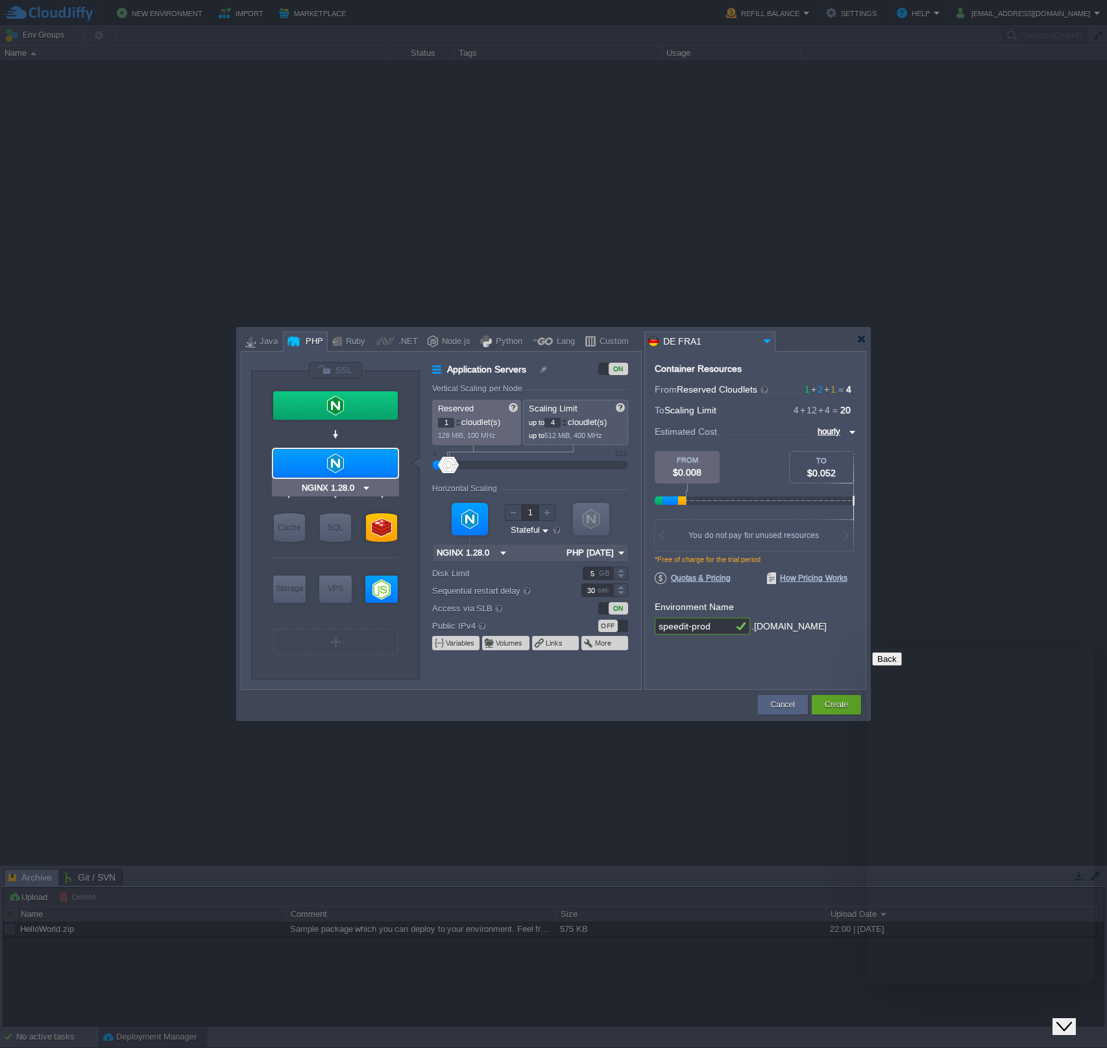
click at [356, 462] on div at bounding box center [335, 463] width 125 height 29
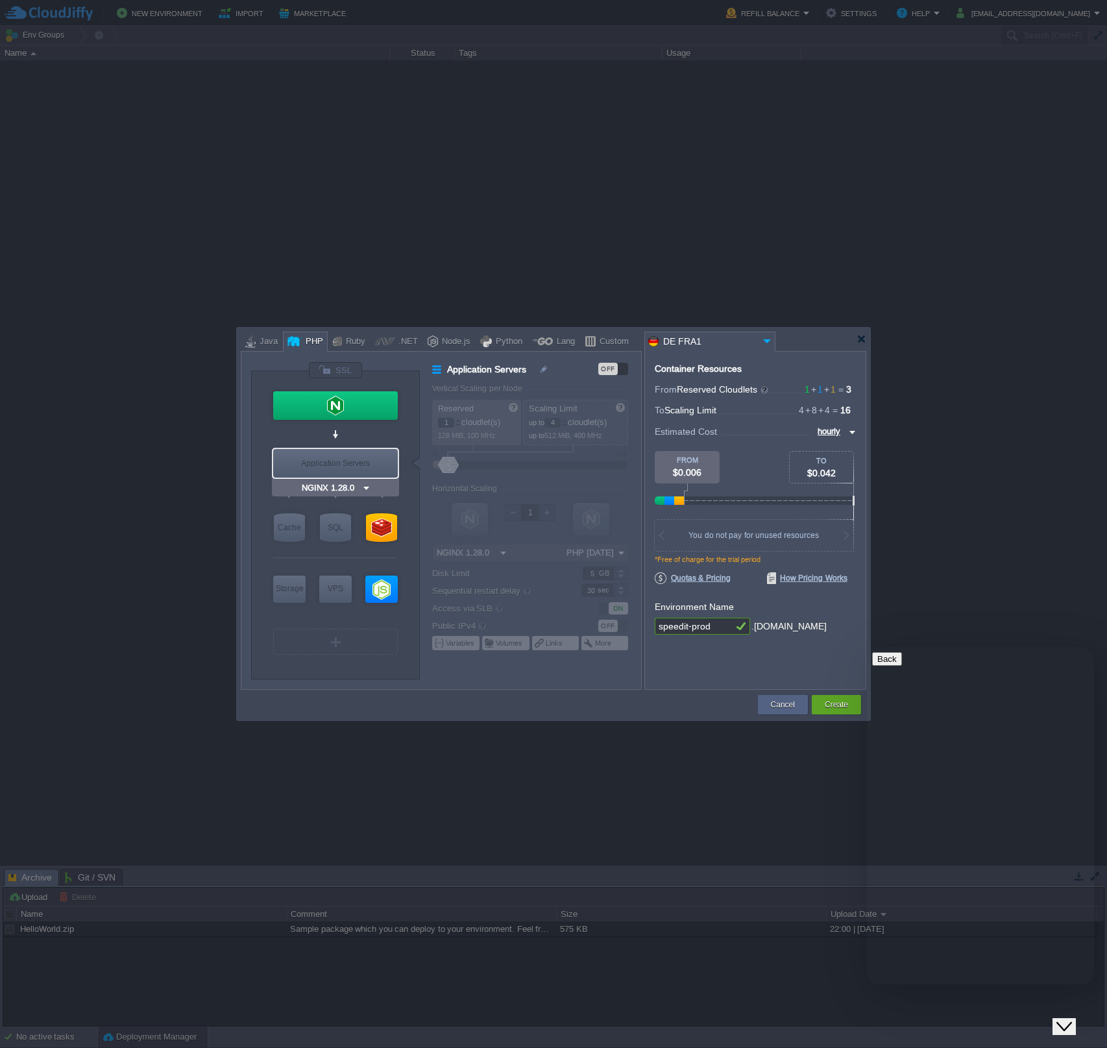
click at [356, 462] on div "Application Servers" at bounding box center [335, 463] width 125 height 29
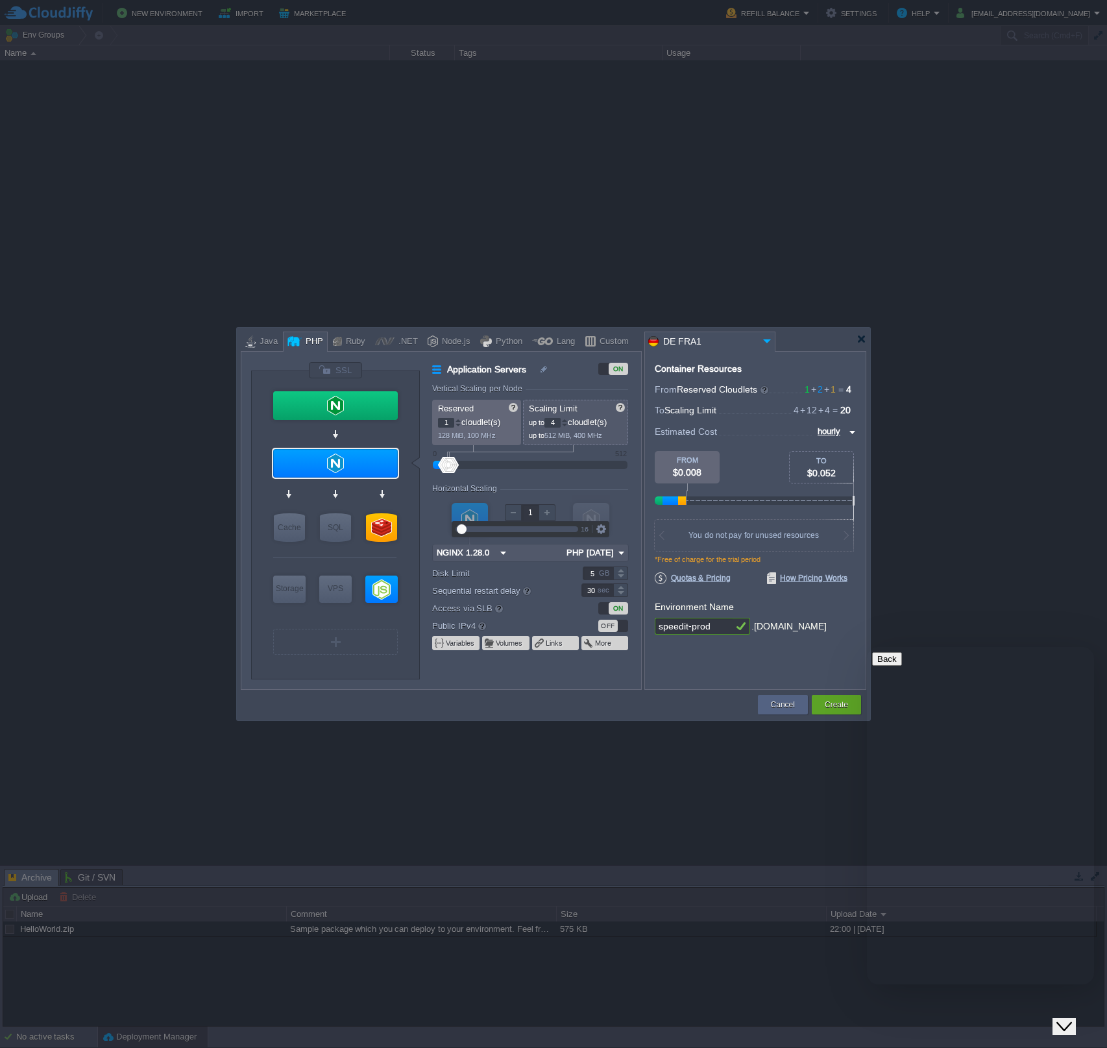
type input "2"
click at [551, 512] on div at bounding box center [547, 512] width 17 height 17
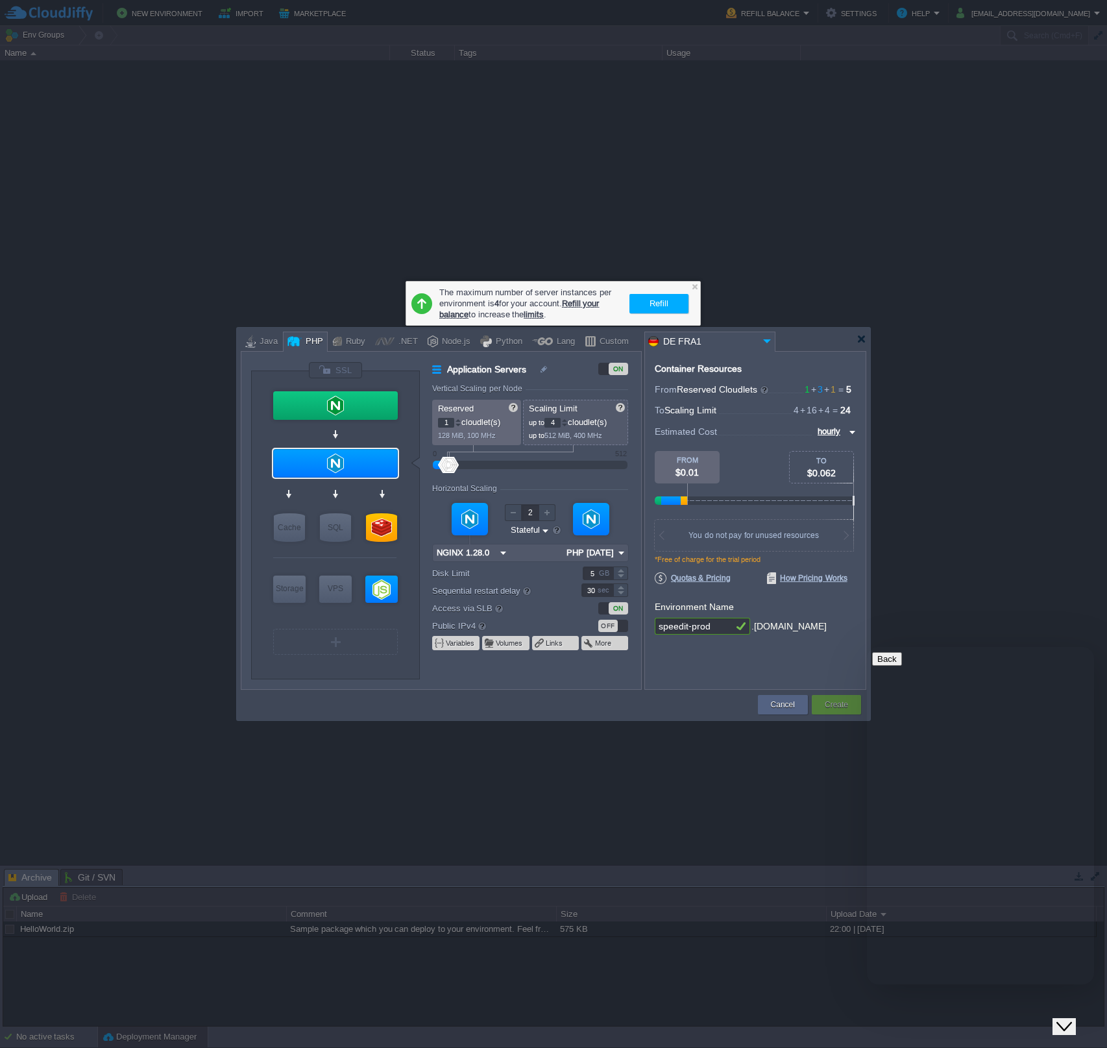
click at [621, 550] on img at bounding box center [622, 553] width 14 height 17
click at [628, 524] on form "Vertical Scaling per Node Reserved 1 cloudlet(s) 128 MiB, 100 MHz Scaling Limit…" at bounding box center [536, 536] width 208 height 305
drag, startPoint x: 493, startPoint y: 303, endPoint x: 511, endPoint y: 310, distance: 18.9
click at [512, 310] on div "The maximum number of server instances per environment is 4 for your account. R…" at bounding box center [530, 303] width 183 height 34
type input "NGINX 1.28.0"
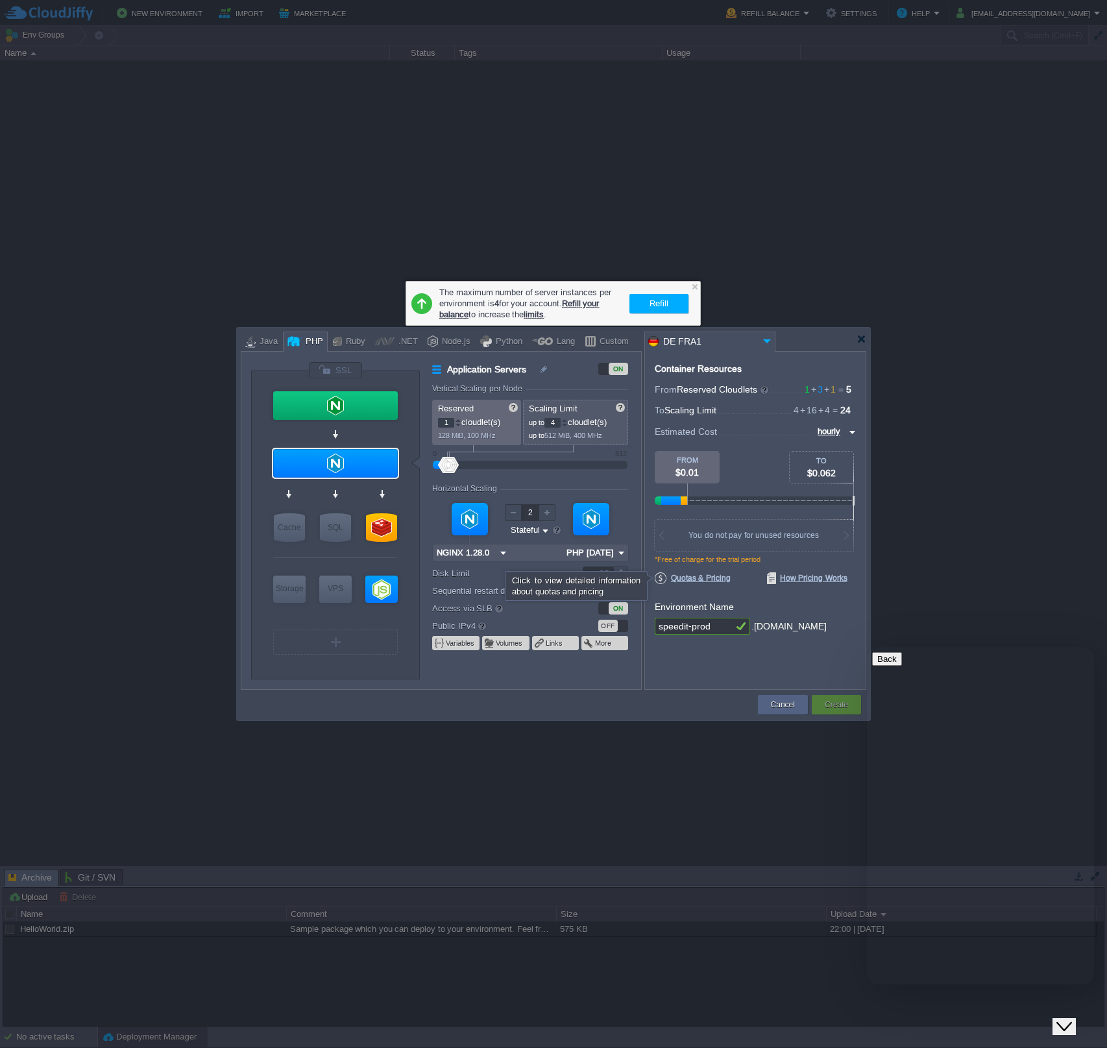
click at [719, 580] on span "Quotas & Pricing" at bounding box center [693, 579] width 76 height 12
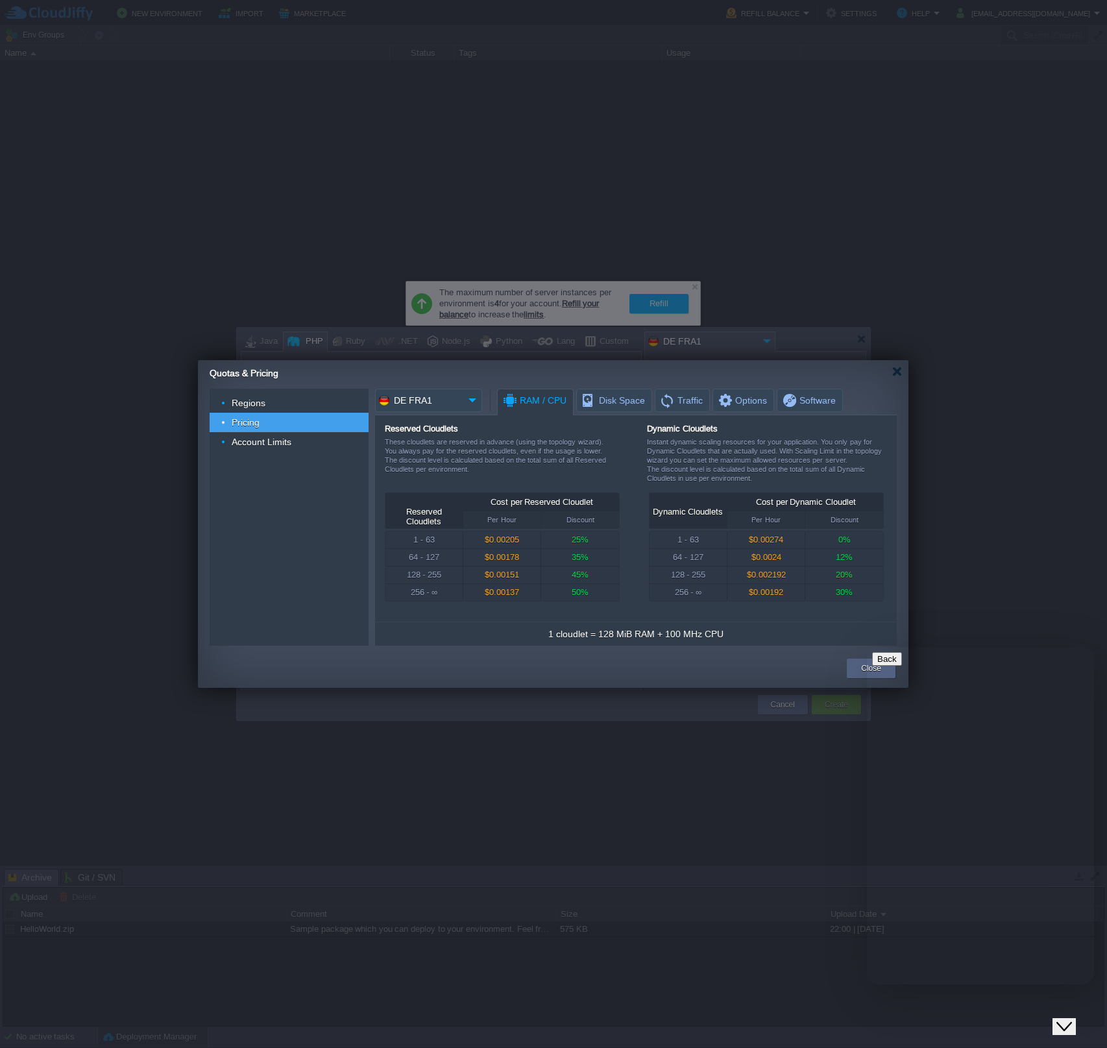
drag, startPoint x: 791, startPoint y: 544, endPoint x: 748, endPoint y: 547, distance: 42.3
click at [748, 547] on div "$0.00274" at bounding box center [766, 540] width 77 height 17
drag, startPoint x: 504, startPoint y: 545, endPoint x: 512, endPoint y: 542, distance: 8.8
click at [512, 542] on div "$0.00205" at bounding box center [501, 540] width 77 height 17
click at [897, 374] on div at bounding box center [898, 372] width 10 height 10
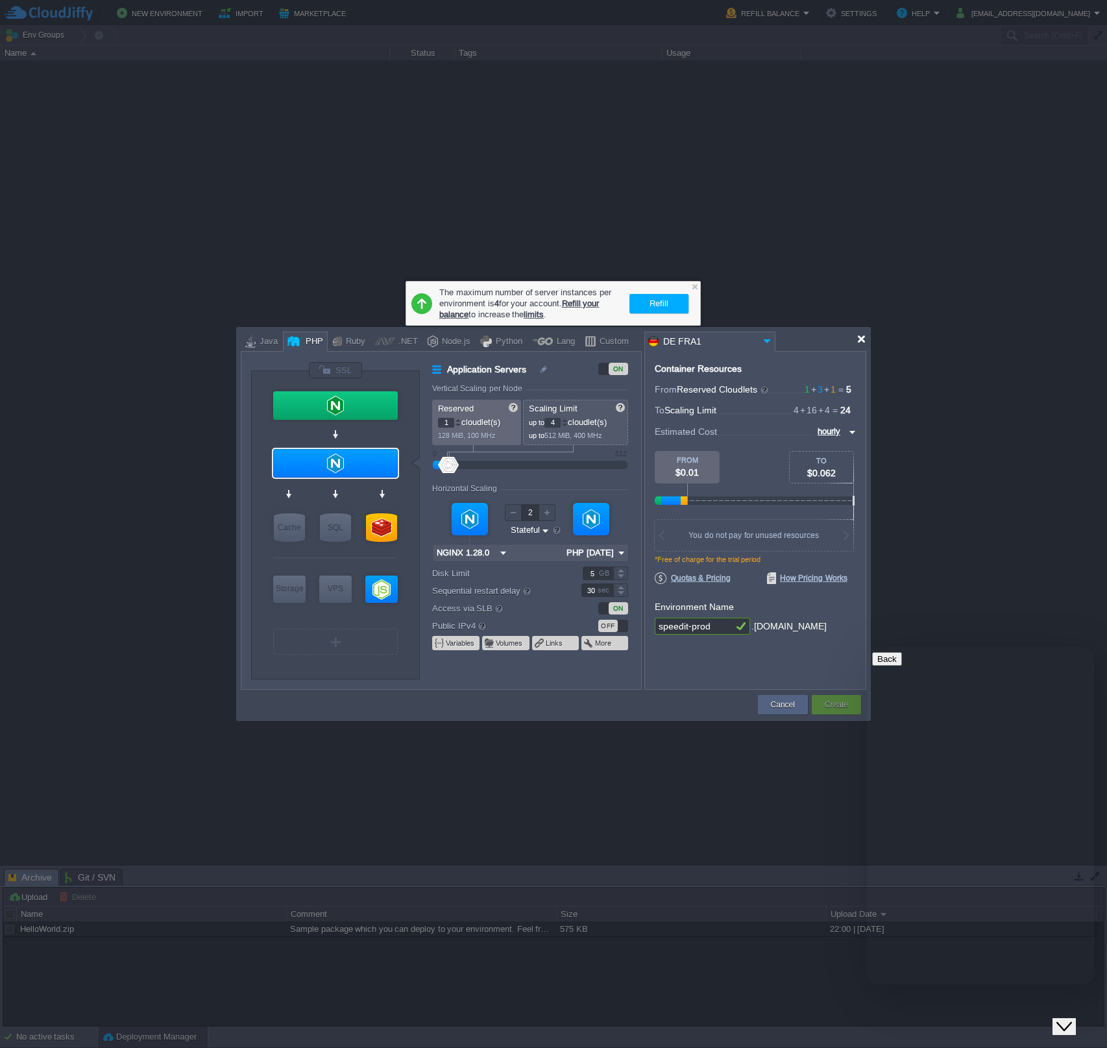
click at [862, 337] on div at bounding box center [862, 339] width 10 height 10
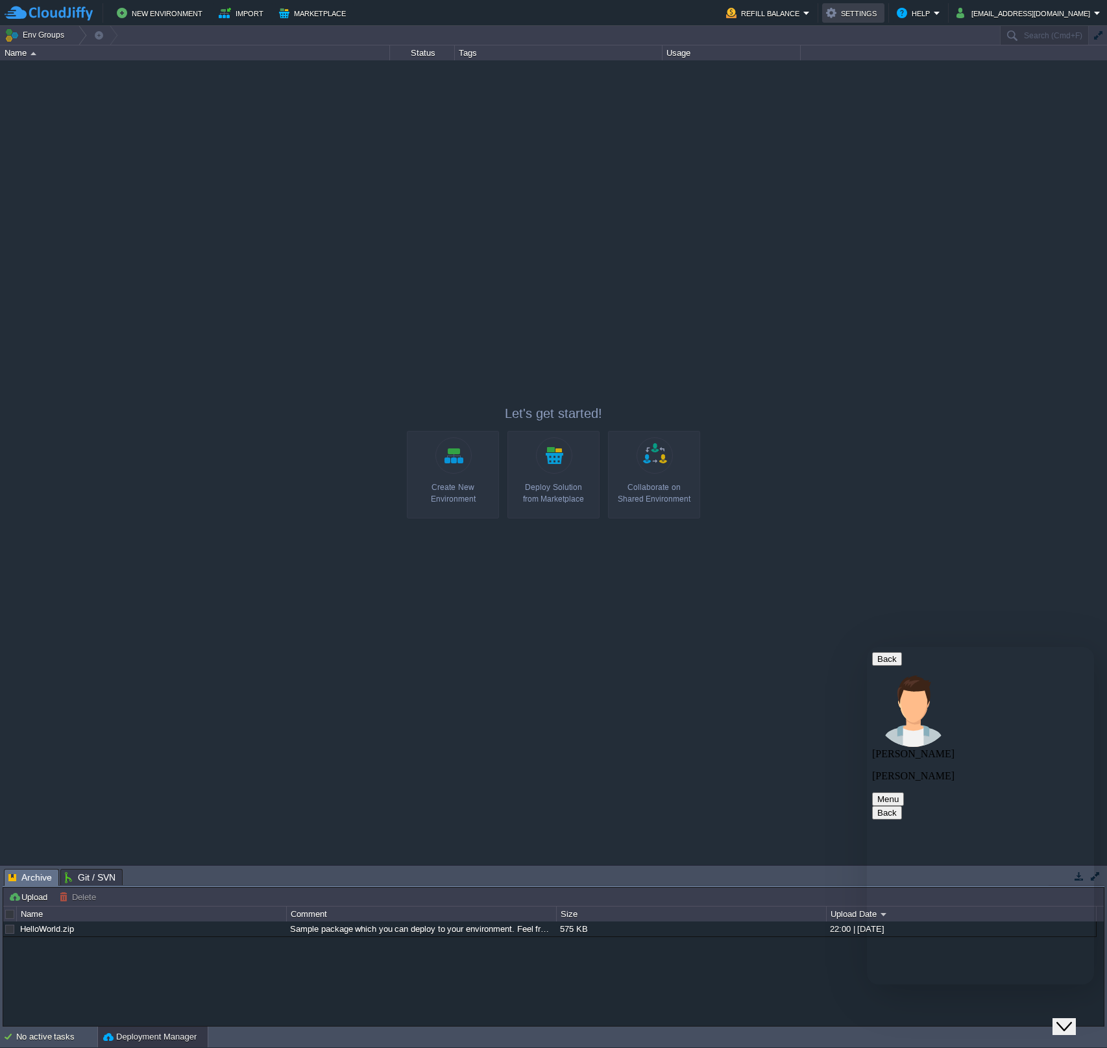
click at [881, 17] on button "Settings" at bounding box center [853, 13] width 55 height 16
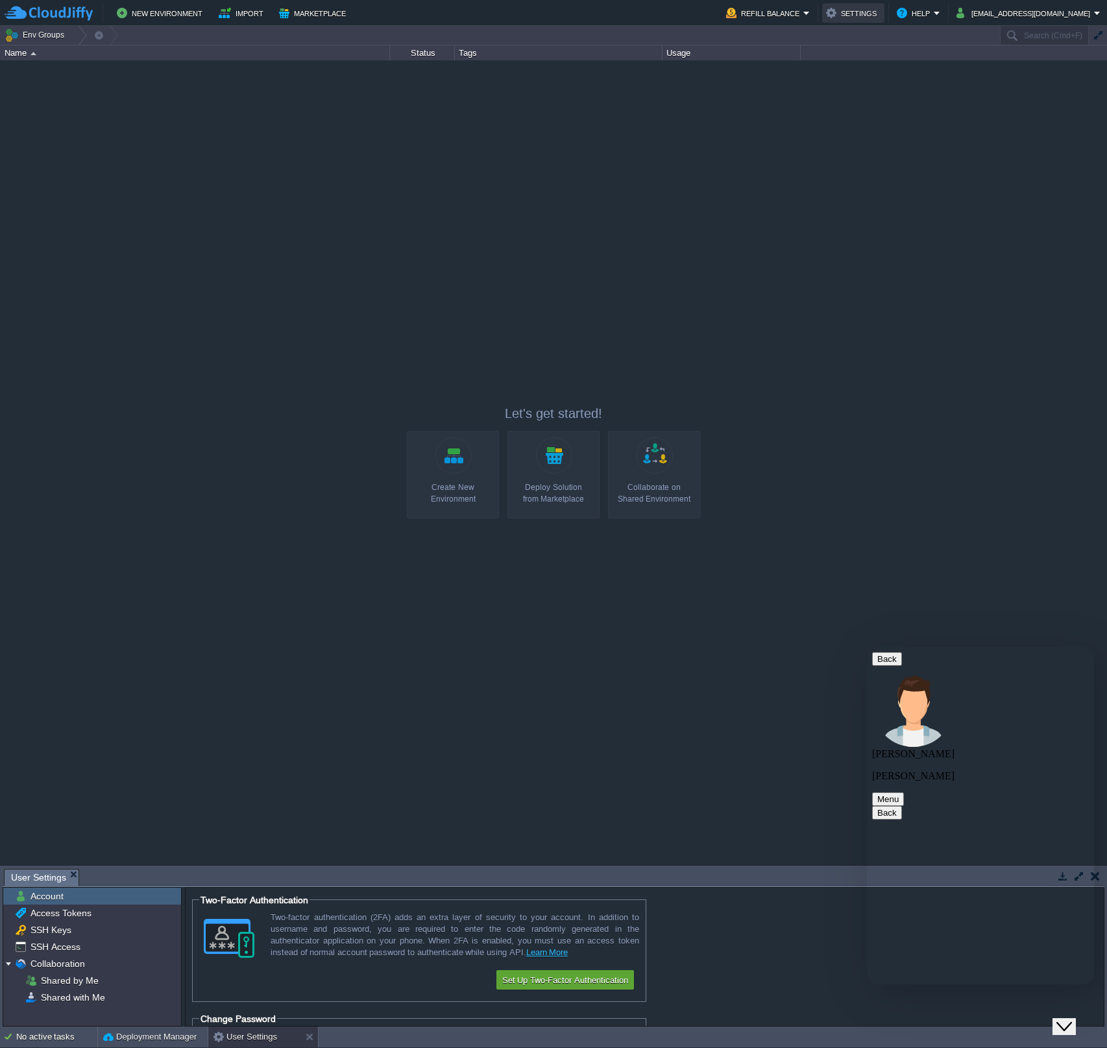
drag, startPoint x: 910, startPoint y: 17, endPoint x: 882, endPoint y: 17, distance: 27.9
click at [881, 17] on button "Settings" at bounding box center [853, 13] width 55 height 16
click at [810, 12] on em "Refill Balance" at bounding box center [768, 13] width 84 height 16
click at [881, 14] on button "Settings" at bounding box center [853, 13] width 55 height 16
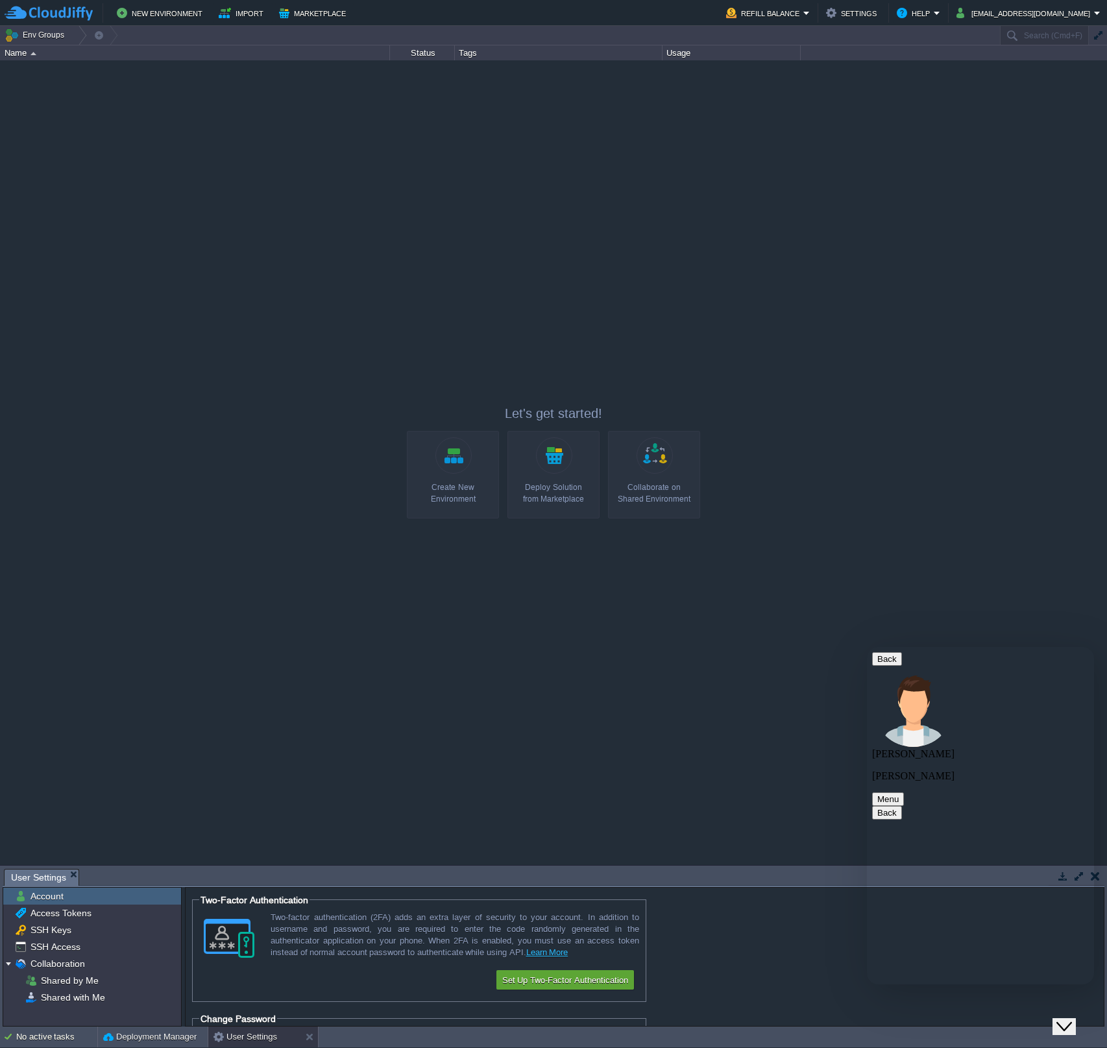
click at [647, 314] on div at bounding box center [553, 462] width 1107 height 804
click at [203, 734] on div at bounding box center [553, 462] width 1107 height 804
click at [1079, 6] on button "[EMAIL_ADDRESS][DOMAIN_NAME]" at bounding box center [1026, 13] width 138 height 16
click at [1043, 34] on link "Settings" at bounding box center [1048, 32] width 108 height 14
click at [810, 13] on em "Refill Balance" at bounding box center [768, 13] width 84 height 16
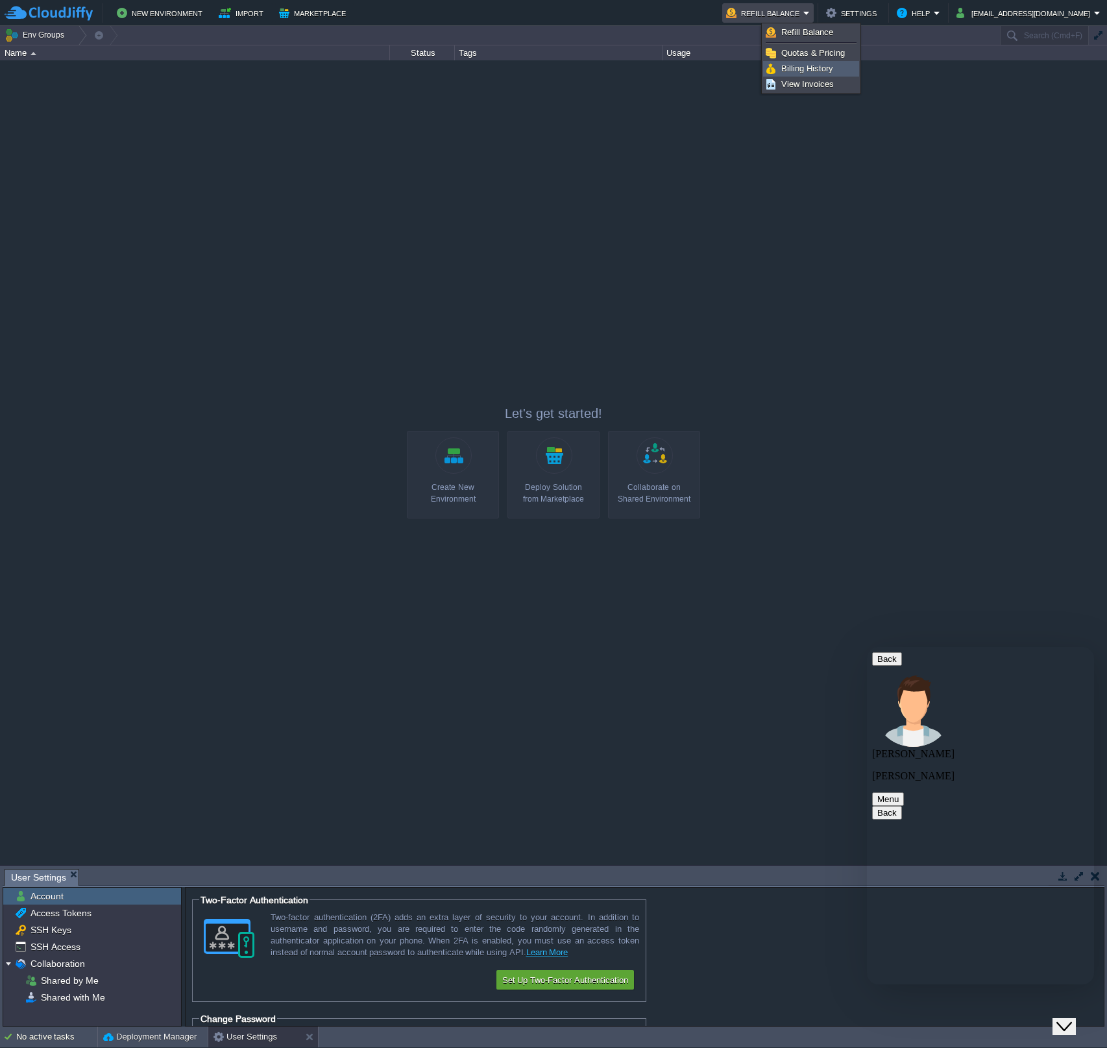
click at [822, 65] on span "Billing History" at bounding box center [808, 69] width 52 height 10
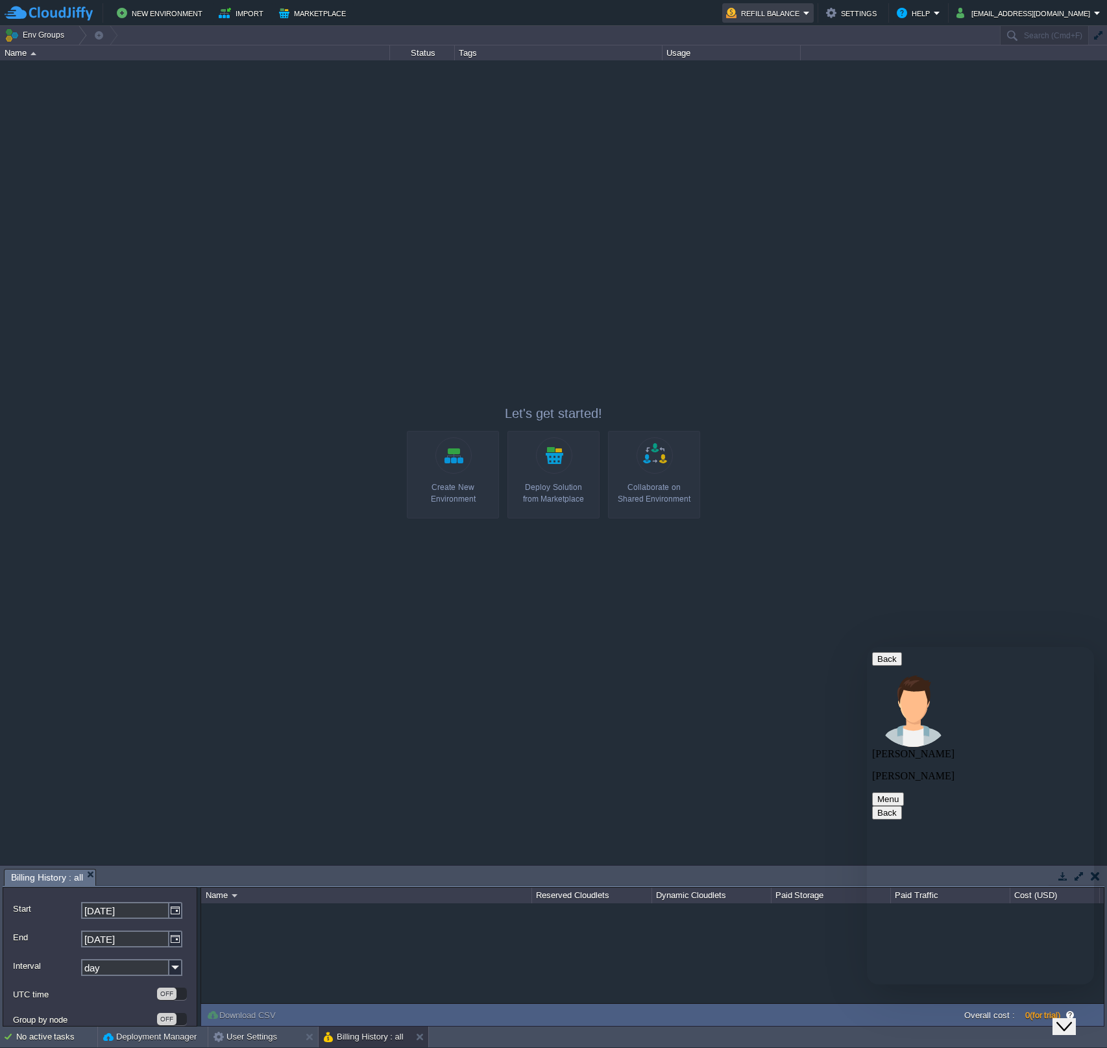
click at [810, 10] on em "Refill Balance" at bounding box center [768, 13] width 84 height 16
click at [813, 82] on span "View Invoices" at bounding box center [808, 84] width 53 height 10
drag, startPoint x: 972, startPoint y: 932, endPoint x: 918, endPoint y: 894, distance: 66.3
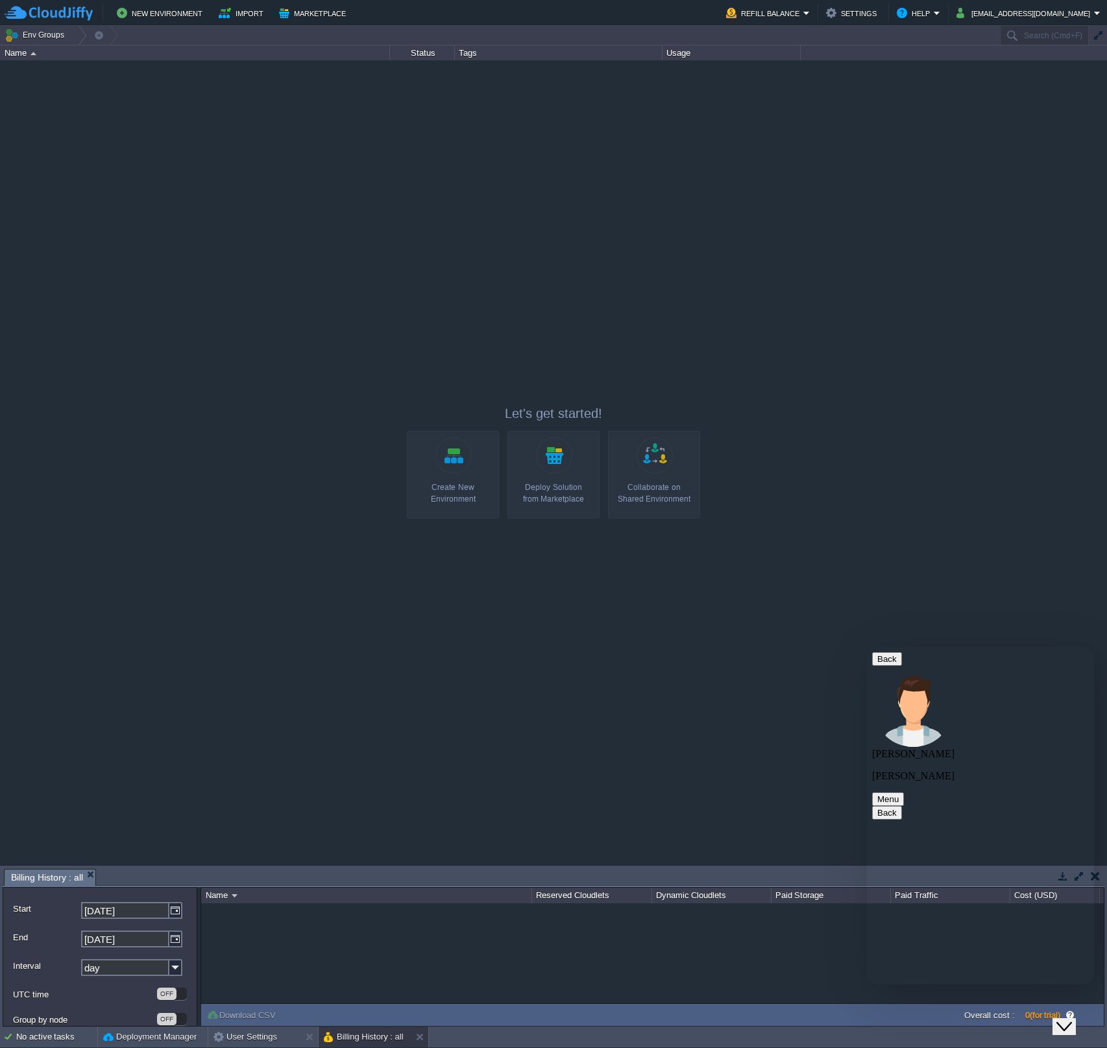
copy span "[URL][DOMAIN_NAME]"
click at [867, 647] on textarea at bounding box center [867, 647] width 0 height 0
click at [867, 647] on div "Ok, i see the changes, could you tell me why there is a balance Rate this chat …" at bounding box center [867, 647] width 0 height 0
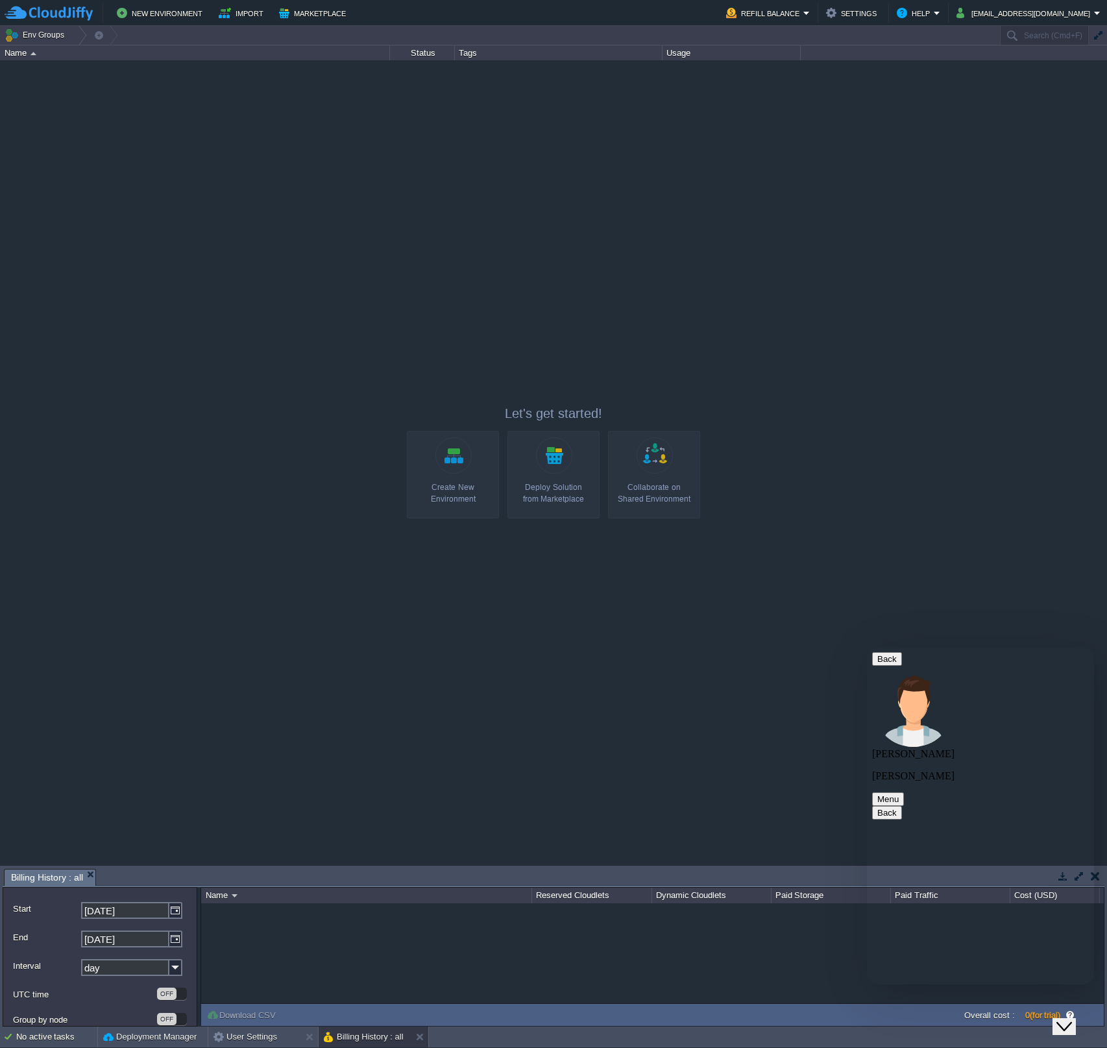
click at [867, 647] on textarea "Ok, i see the changes, could you tell me why there is a balance" at bounding box center [867, 647] width 0 height 0
click at [867, 647] on textarea "Ok, i see the changes, could you tell me why there is a balance -100 €, we" at bounding box center [867, 647] width 0 height 0
type textarea "Ok, i see the changes, could you tell me why there is a balance -100 €, we have…"
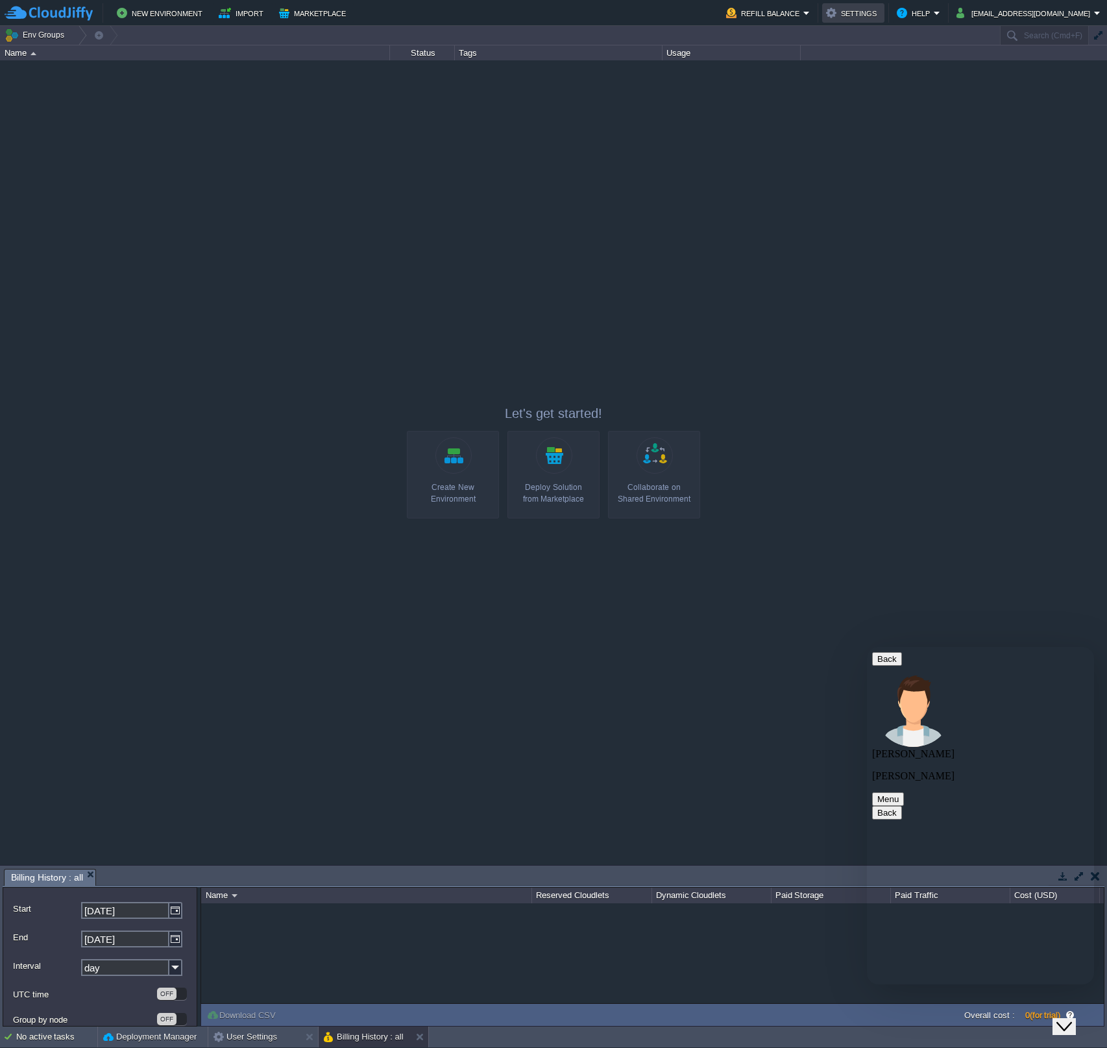
click at [881, 15] on button "Settings" at bounding box center [853, 13] width 55 height 16
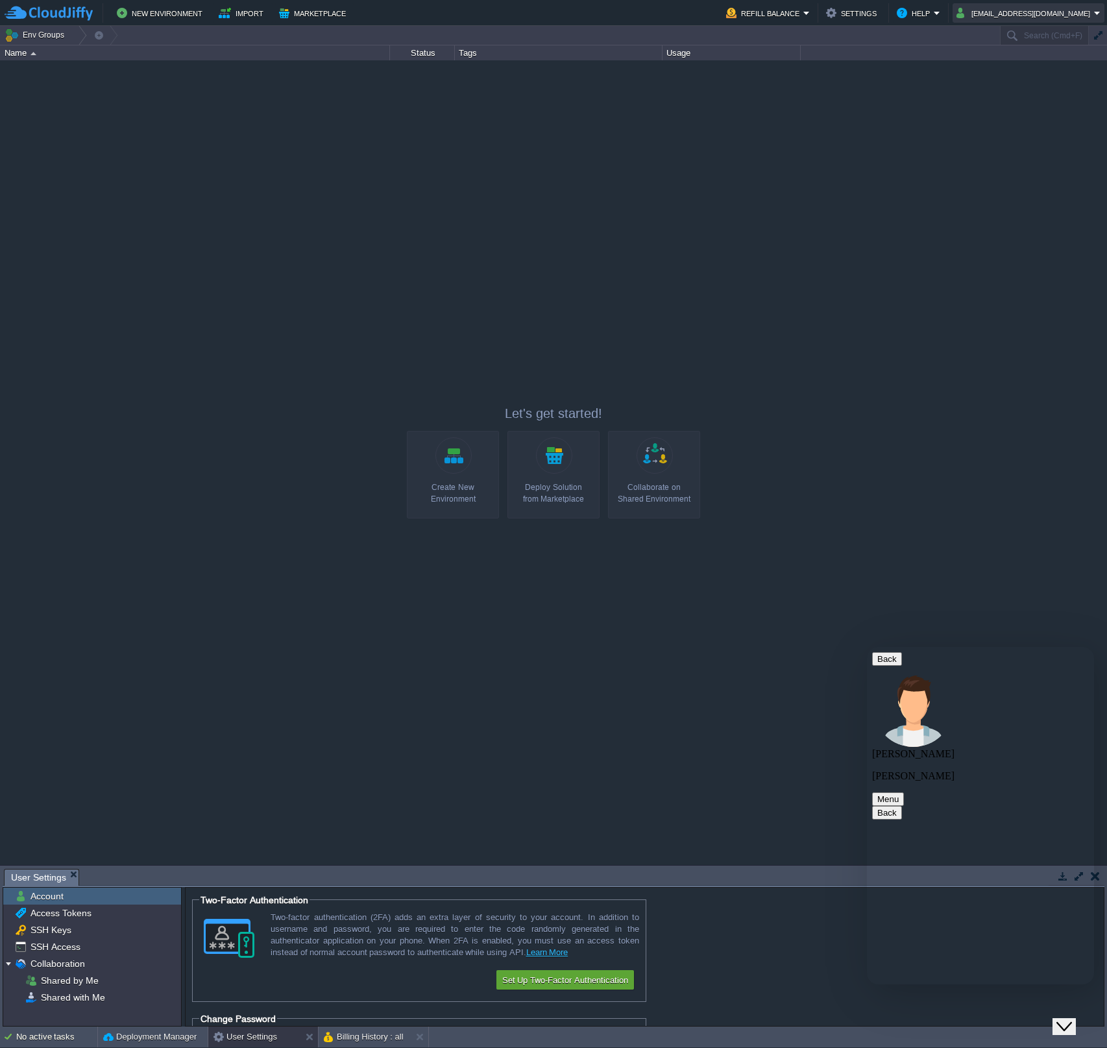
click at [1065, 14] on button "[EMAIL_ADDRESS][DOMAIN_NAME]" at bounding box center [1026, 13] width 138 height 16
click at [881, 16] on button "Settings" at bounding box center [853, 13] width 55 height 16
click at [810, 16] on em "Refill Balance" at bounding box center [768, 13] width 84 height 16
click at [943, 163] on div at bounding box center [553, 462] width 1107 height 804
click at [881, 18] on button "Settings" at bounding box center [853, 13] width 55 height 16
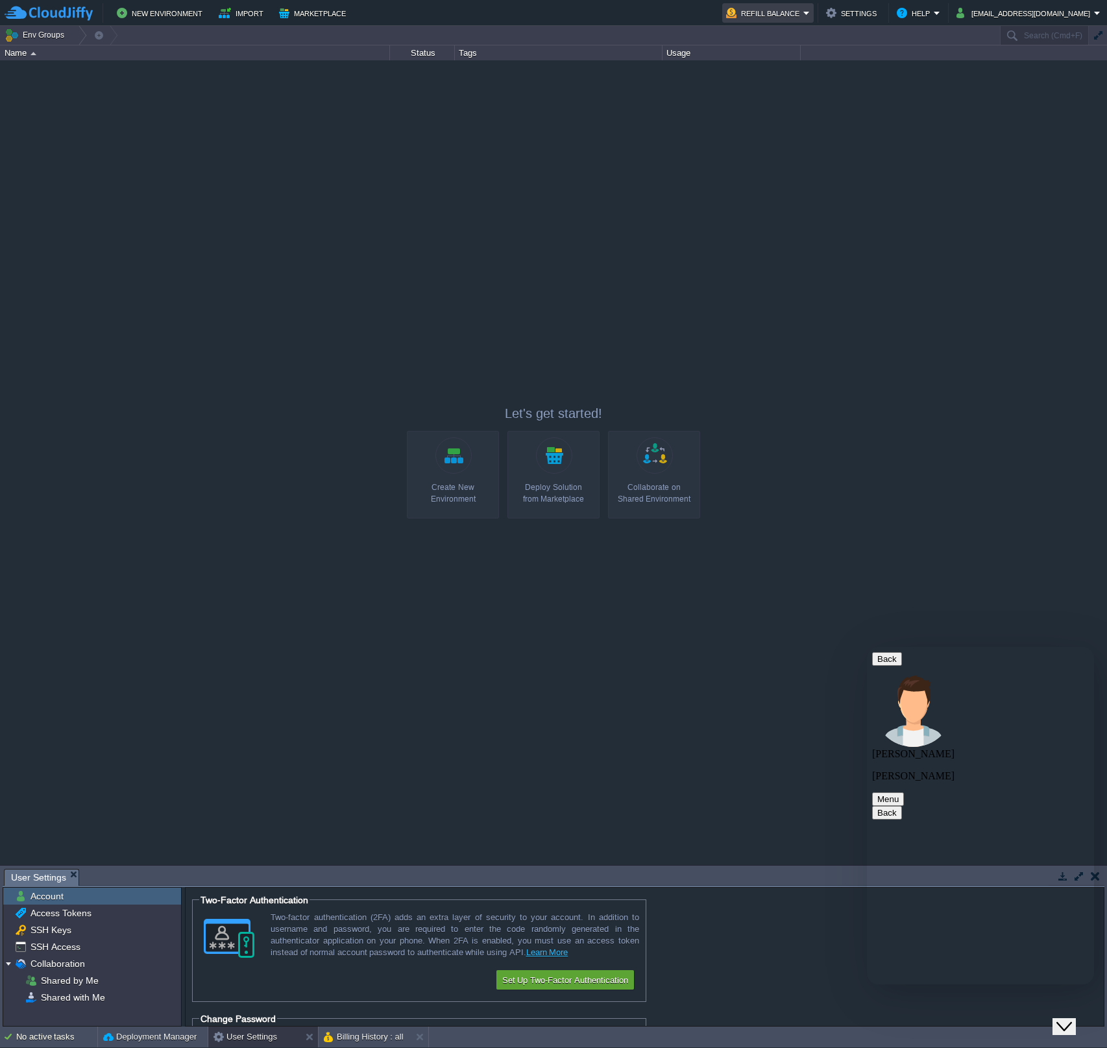
click at [810, 12] on em "Refill Balance" at bounding box center [768, 13] width 84 height 16
click at [843, 34] on link "Refill Balance" at bounding box center [811, 32] width 95 height 14
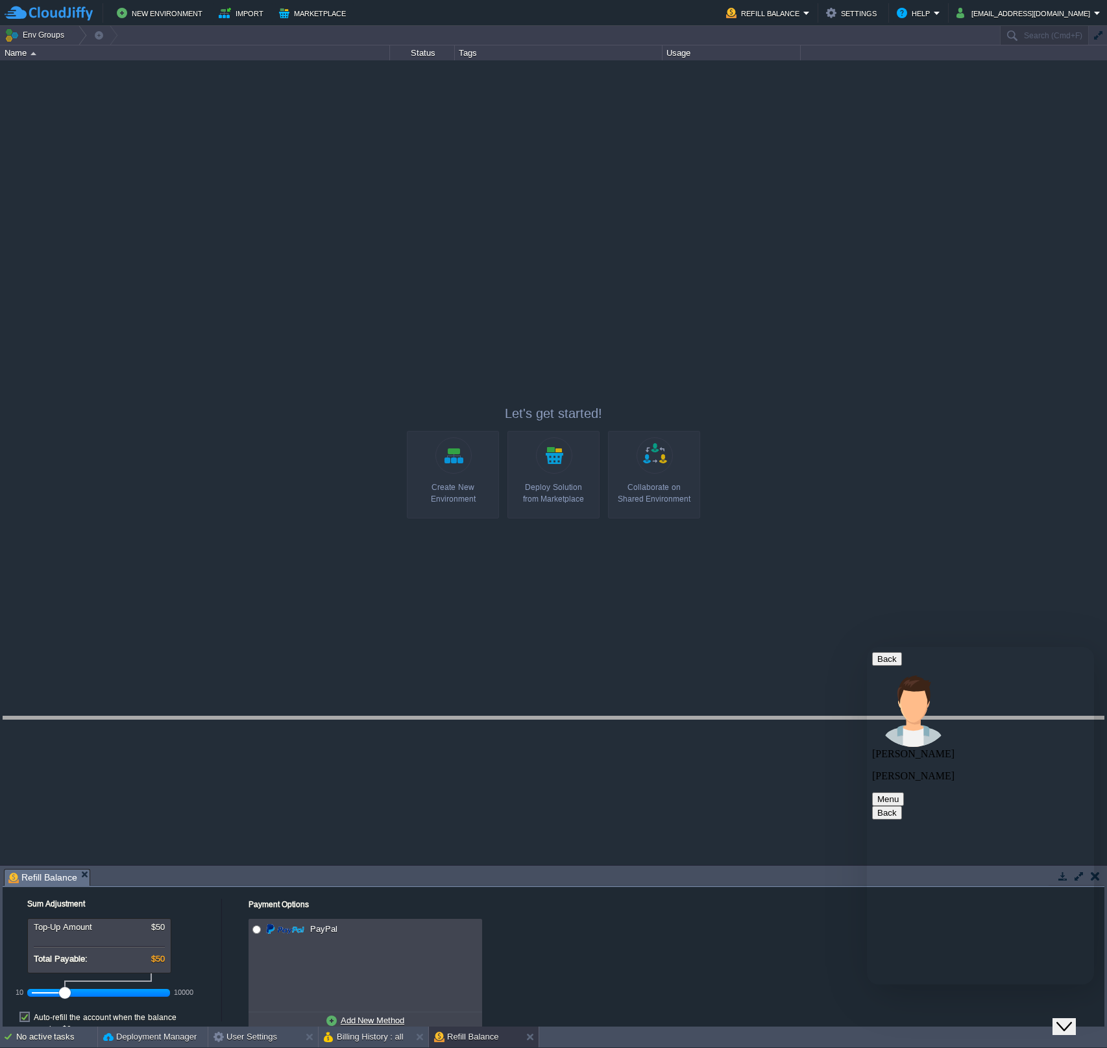
drag, startPoint x: 538, startPoint y: 871, endPoint x: 538, endPoint y: 719, distance: 152.5
click at [538, 719] on body "New Environment Import Marketplace Bonus $0.00 Upgrade Account Refill Balance S…" at bounding box center [553, 524] width 1107 height 1048
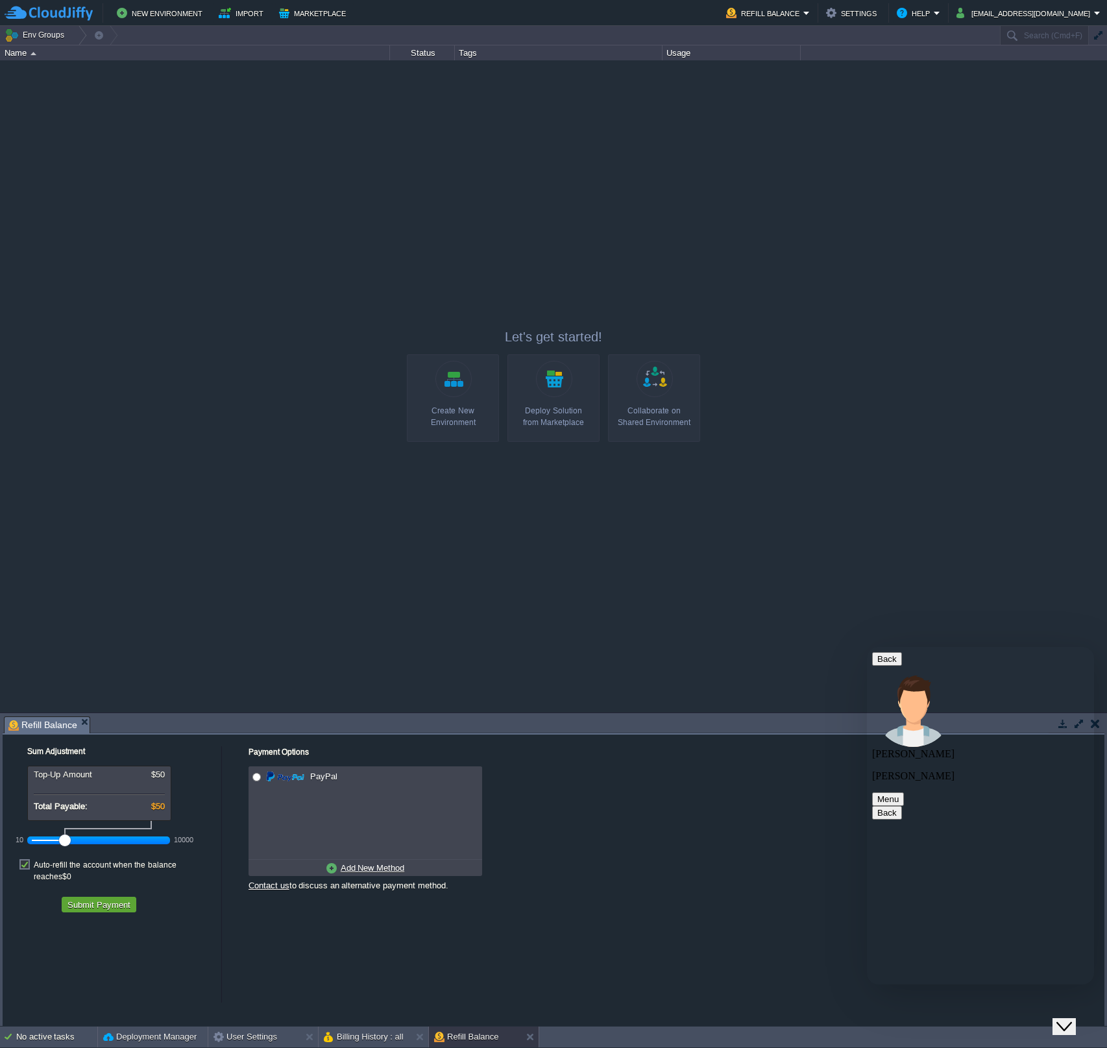
click at [66, 867] on label "Auto-refill the account when the balance reaches $0" at bounding box center [124, 870] width 181 height 23
click at [36, 859] on input "checkbox" at bounding box center [31, 855] width 8 height 8
checkbox input "false"
radio input "true"
click at [258, 778] on input "radio" at bounding box center [257, 777] width 8 height 8
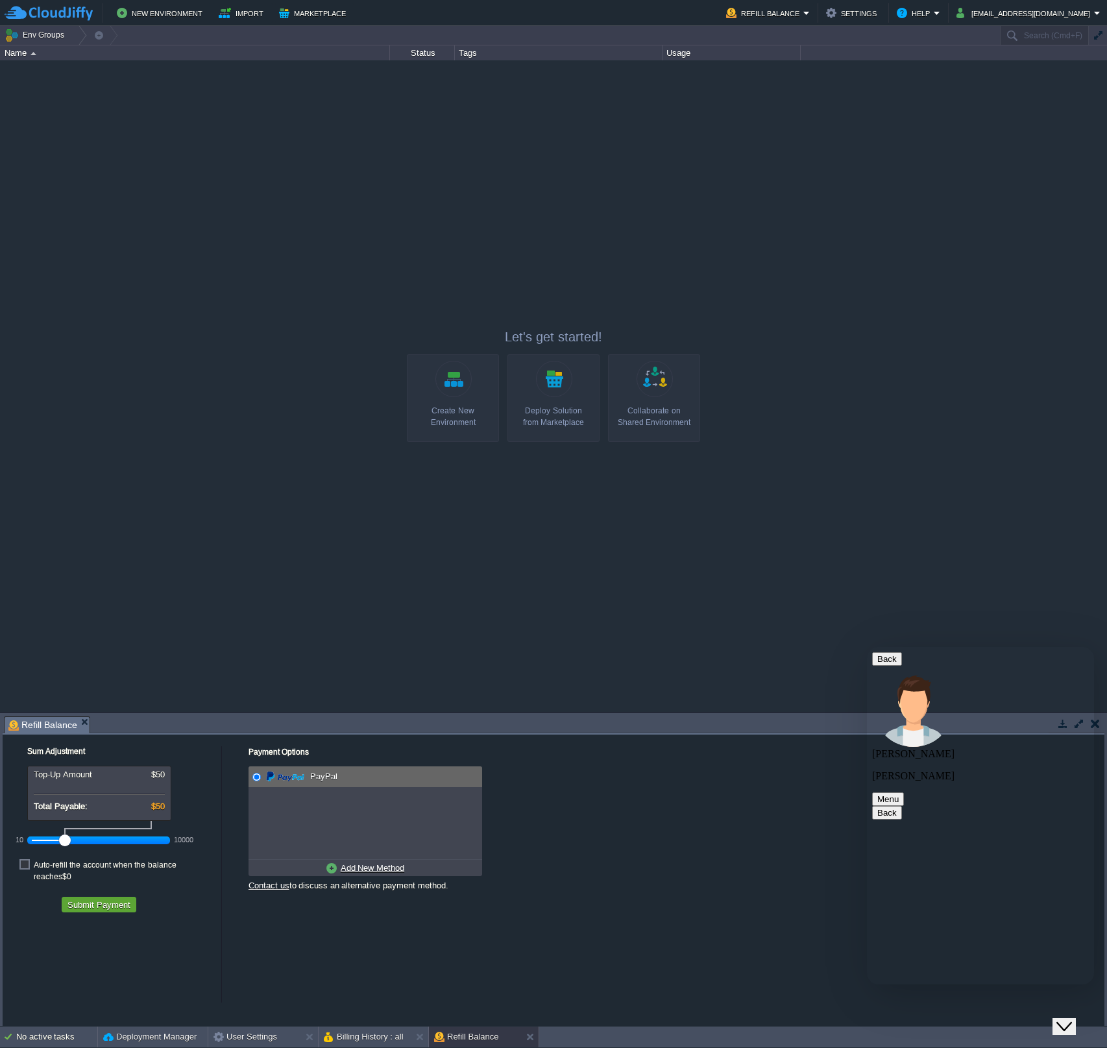
click at [347, 780] on div "PayPal" at bounding box center [373, 777] width 218 height 21
click at [317, 779] on span "PayPal" at bounding box center [322, 777] width 31 height 10
click at [117, 899] on button "Submit Payment" at bounding box center [99, 905] width 71 height 12
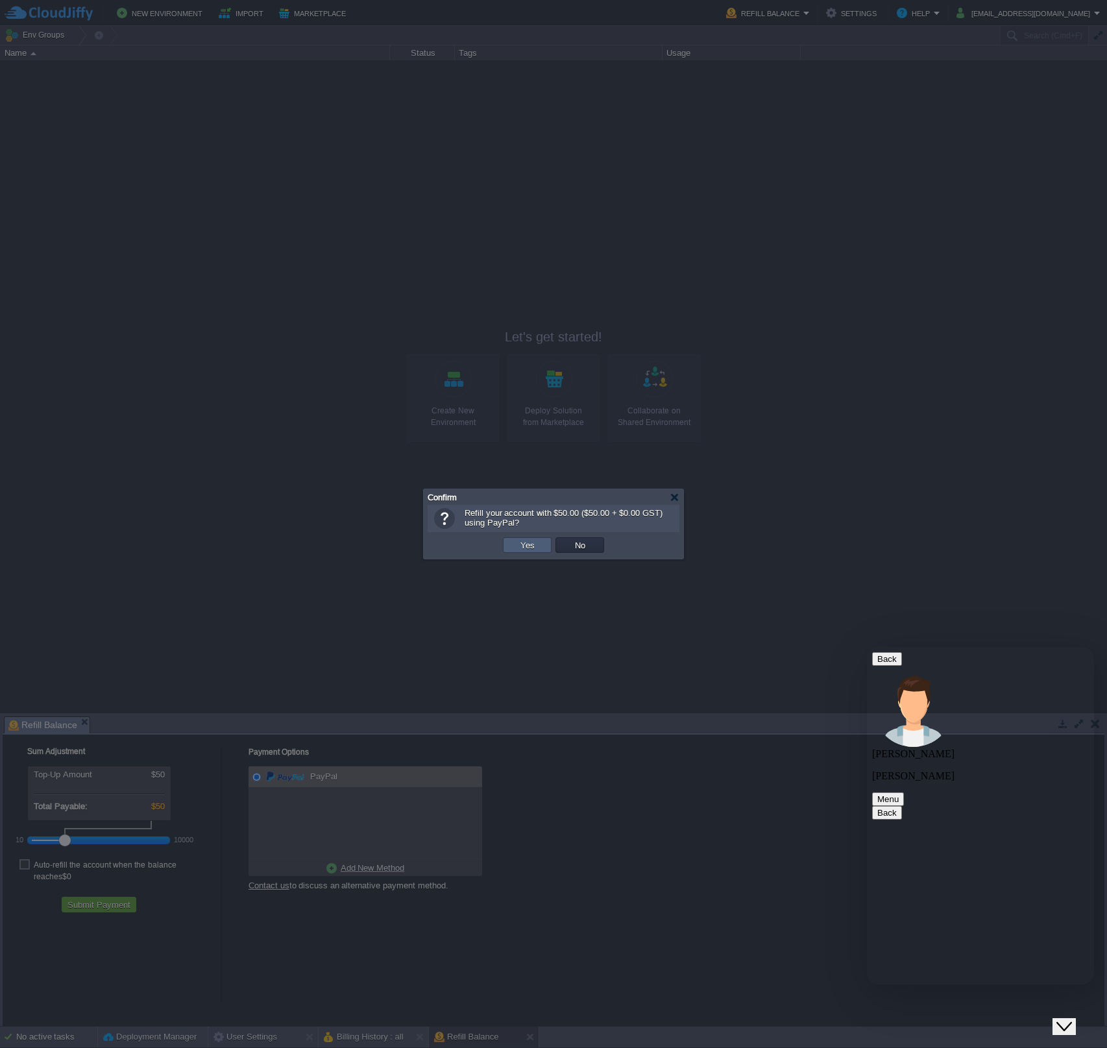
click at [526, 552] on td "Yes" at bounding box center [527, 545] width 49 height 16
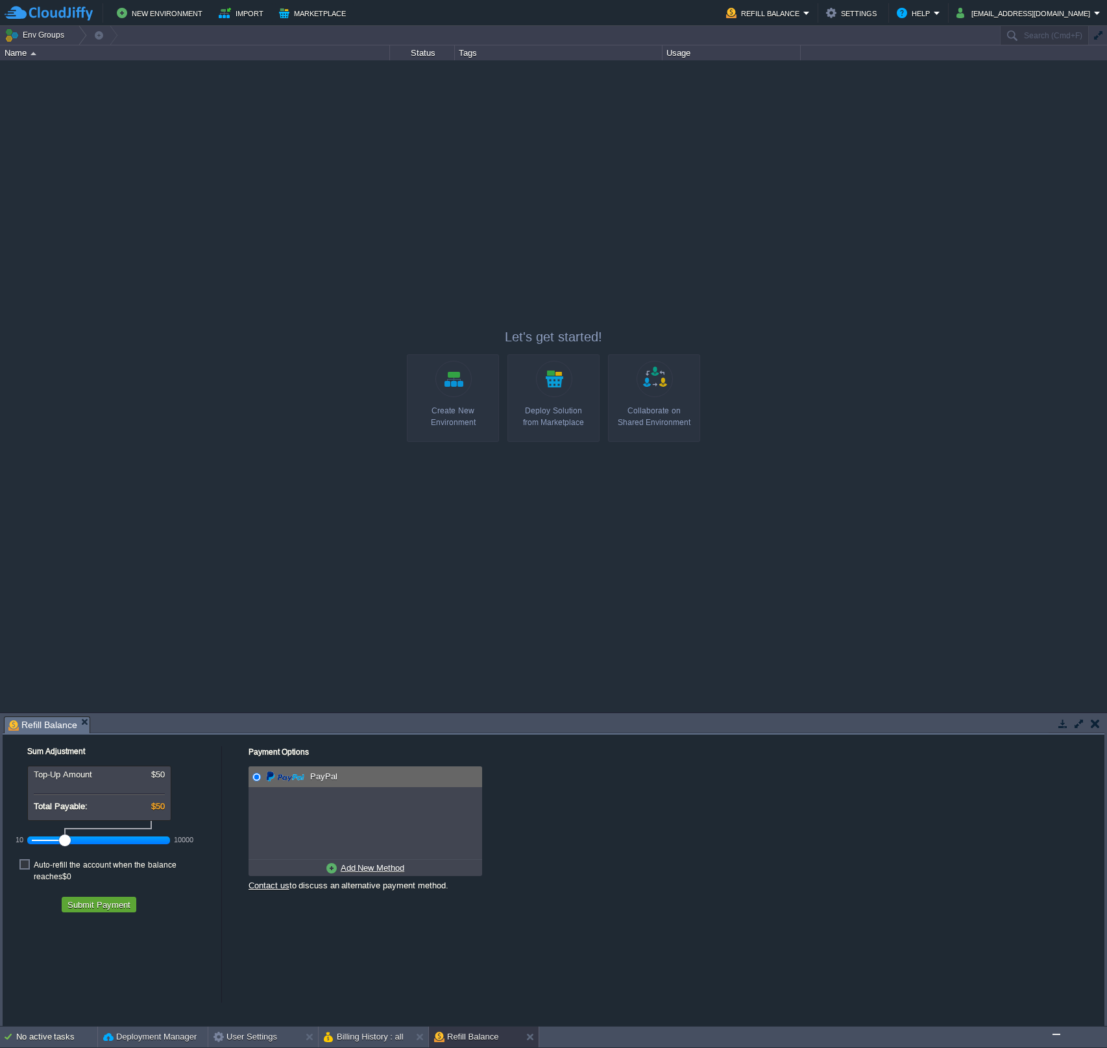
click at [1057, 1035] on img "Chat widget" at bounding box center [1057, 1035] width 0 height 0
click at [804, 10] on button "Refill Balance" at bounding box center [764, 13] width 77 height 16
click at [808, 66] on span "Billing History" at bounding box center [808, 69] width 52 height 10
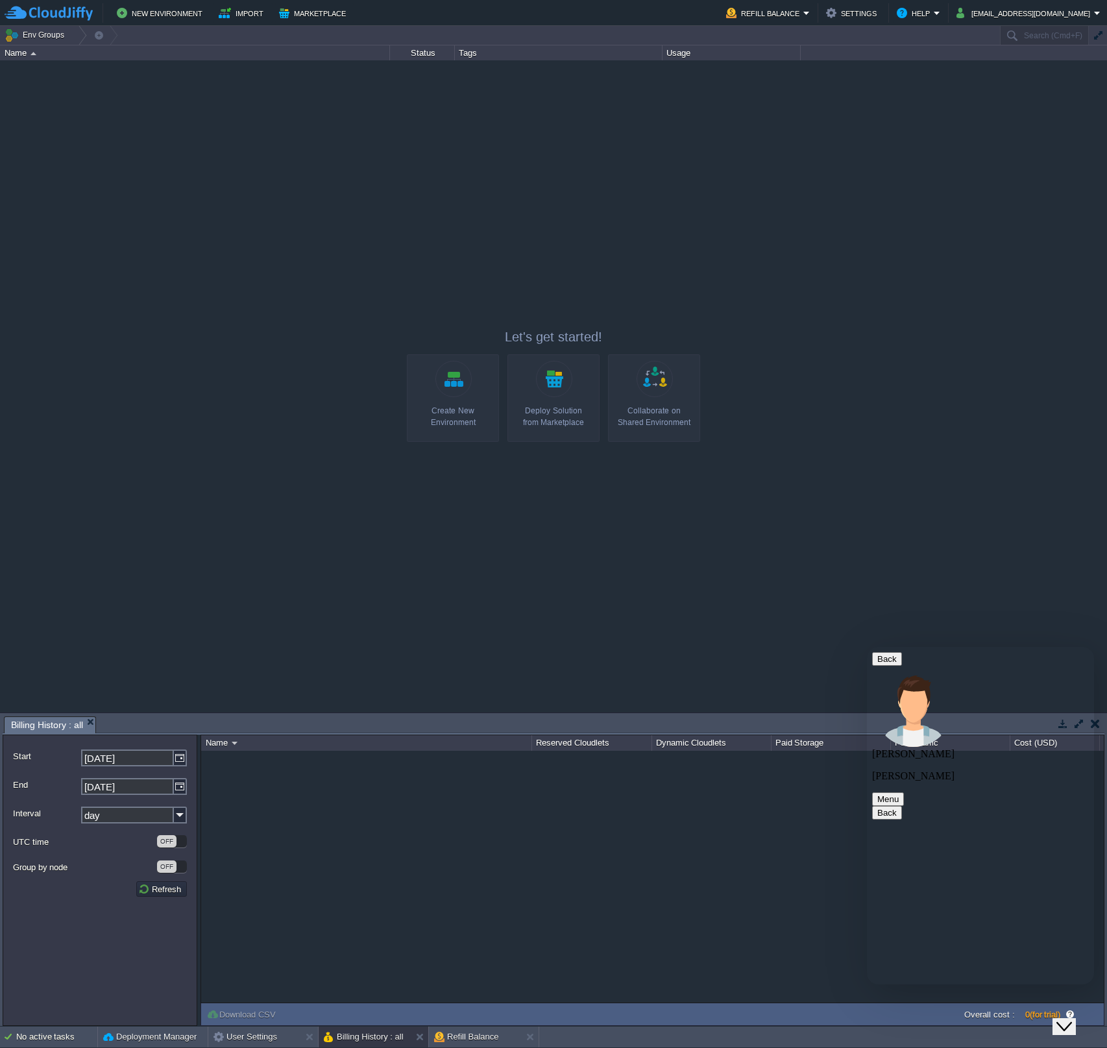
click at [165, 900] on form "Start [DATE] End [DATE] Interval day UTC time OFF Group by node OFF Refresh" at bounding box center [100, 880] width 195 height 291
click at [168, 883] on td "Refresh" at bounding box center [161, 890] width 51 height 16
click at [881, 11] on button "Settings" at bounding box center [853, 13] width 55 height 16
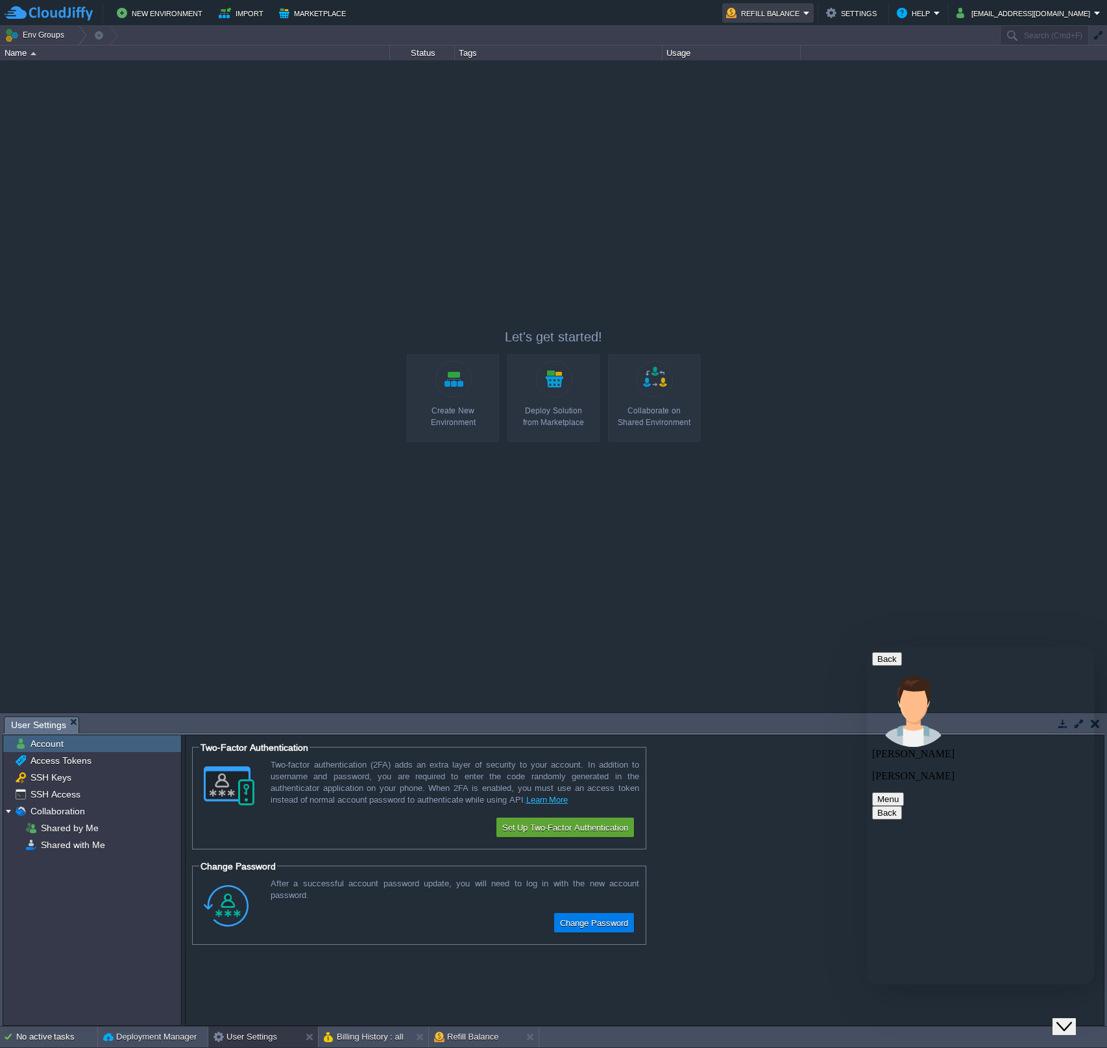
click at [804, 18] on button "Refill Balance" at bounding box center [764, 13] width 77 height 16
click at [817, 90] on link "View Invoices" at bounding box center [811, 84] width 95 height 14
